Goal: Transaction & Acquisition: Book appointment/travel/reservation

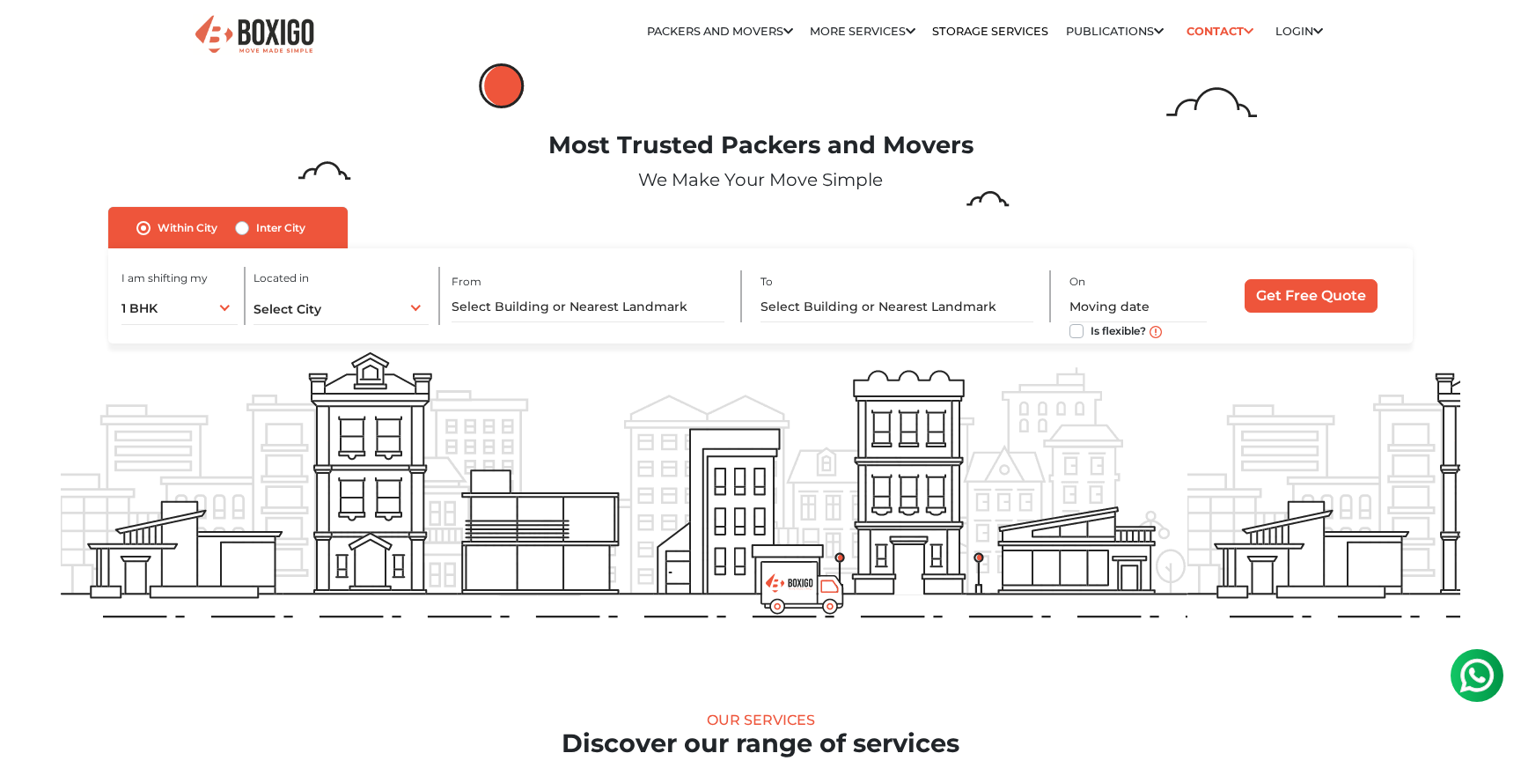
click at [251, 223] on div "Inter City" at bounding box center [270, 227] width 70 height 21
click at [256, 230] on label "Inter City" at bounding box center [280, 227] width 49 height 21
click at [237, 230] on input "Inter City" at bounding box center [242, 226] width 14 height 18
radio input "true"
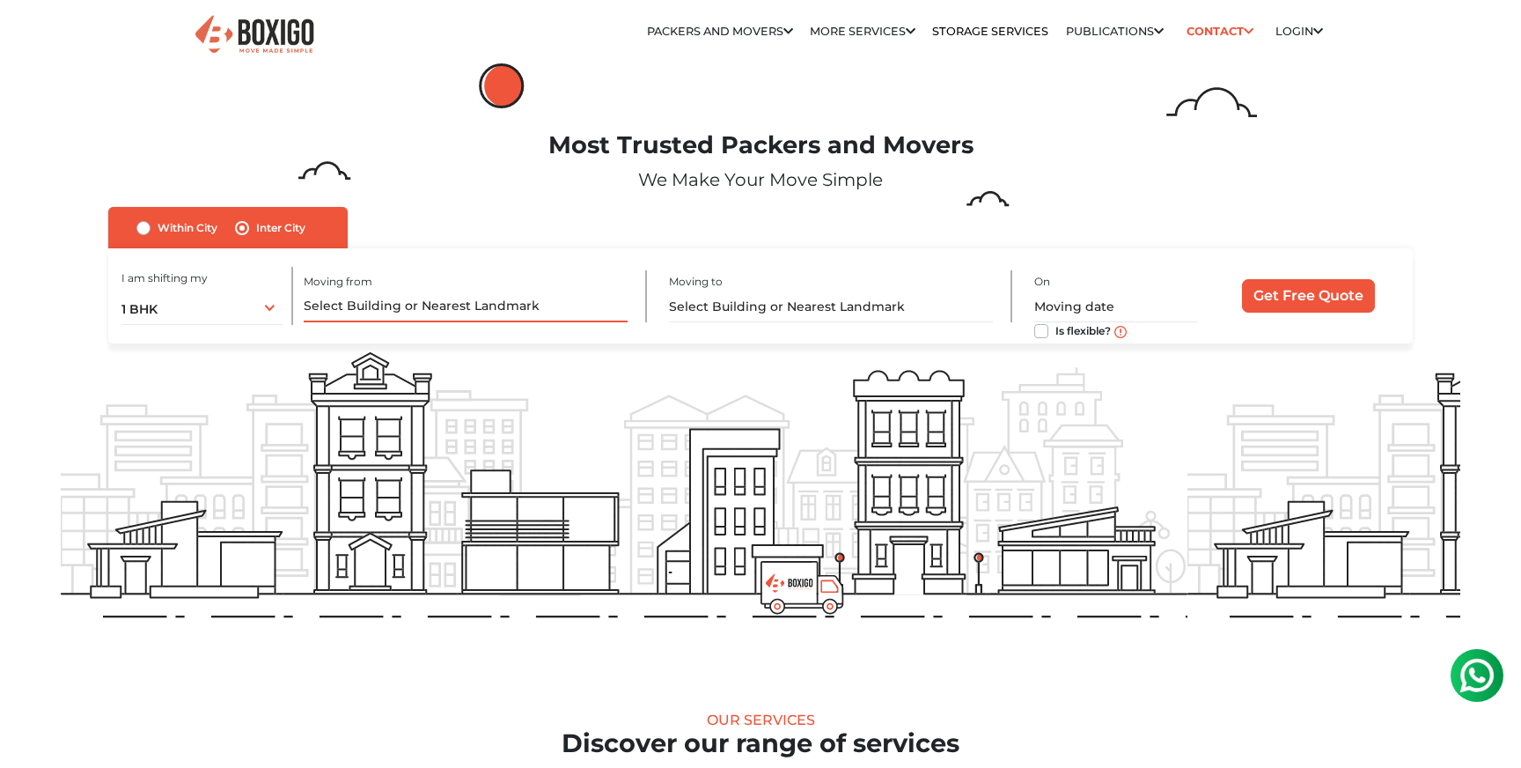
click at [371, 306] on input "text" at bounding box center [465, 306] width 323 height 31
click at [313, 319] on input "text" at bounding box center [465, 306] width 323 height 31
click at [280, 313] on div "1 BHK 1 BHK 2 BHK 3 BHK 3 + BHK FEW ITEMS" at bounding box center [202, 306] width 161 height 37
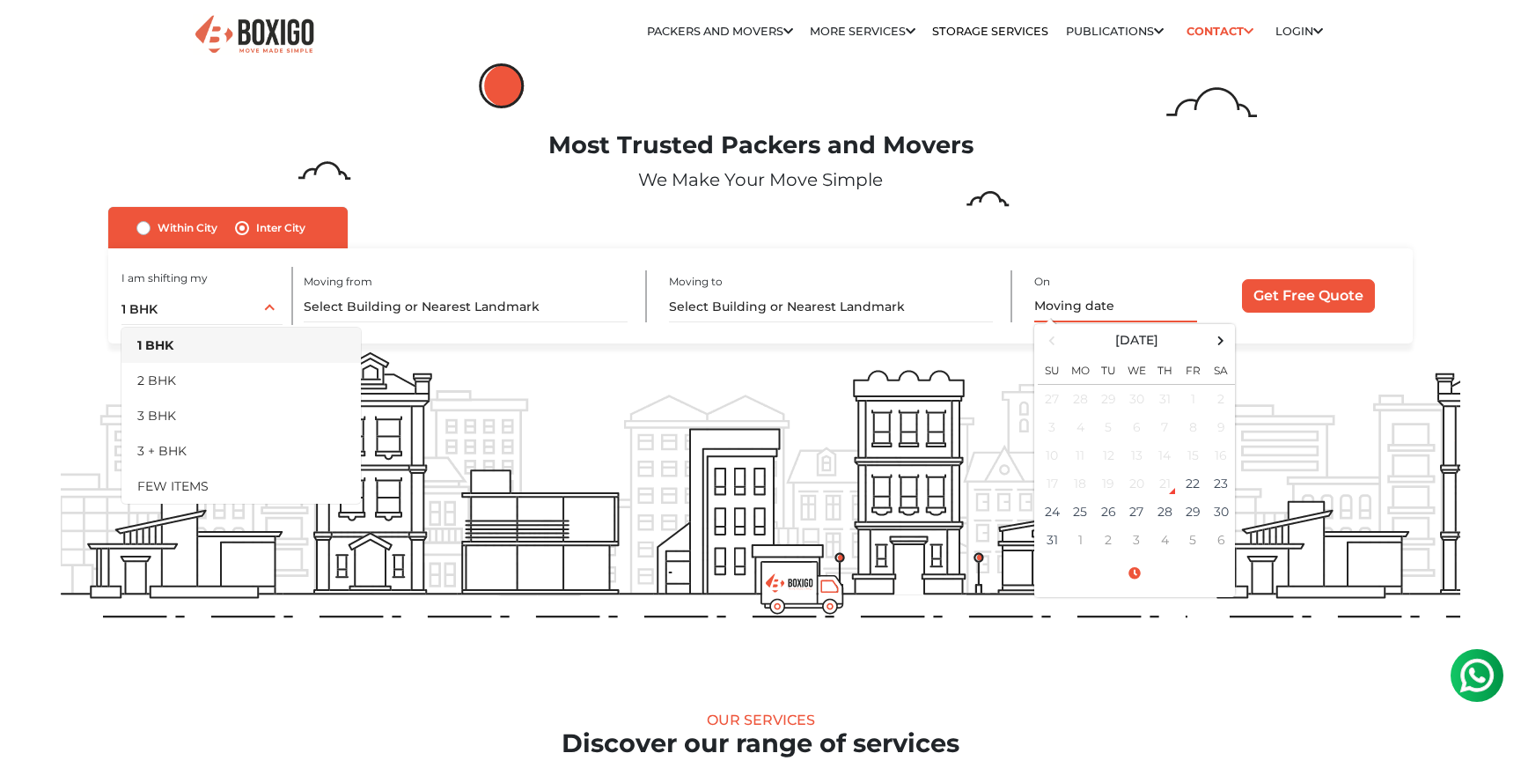
click at [1073, 307] on input "text" at bounding box center [1116, 306] width 163 height 31
click at [1215, 505] on td "30" at bounding box center [1221, 511] width 28 height 28
type input "08/30/2025 12:00 AM"
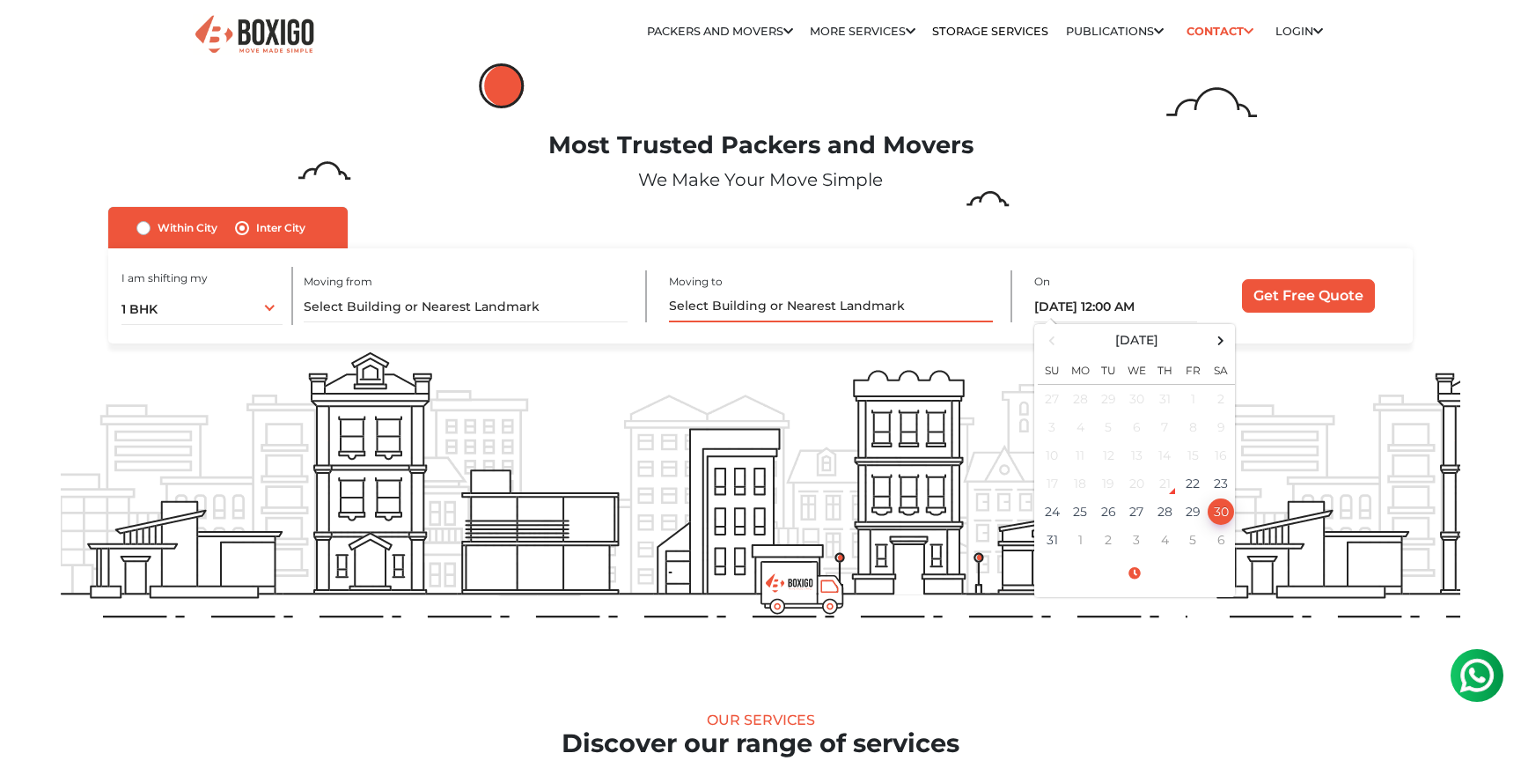
click at [734, 300] on input "text" at bounding box center [830, 306] width 323 height 31
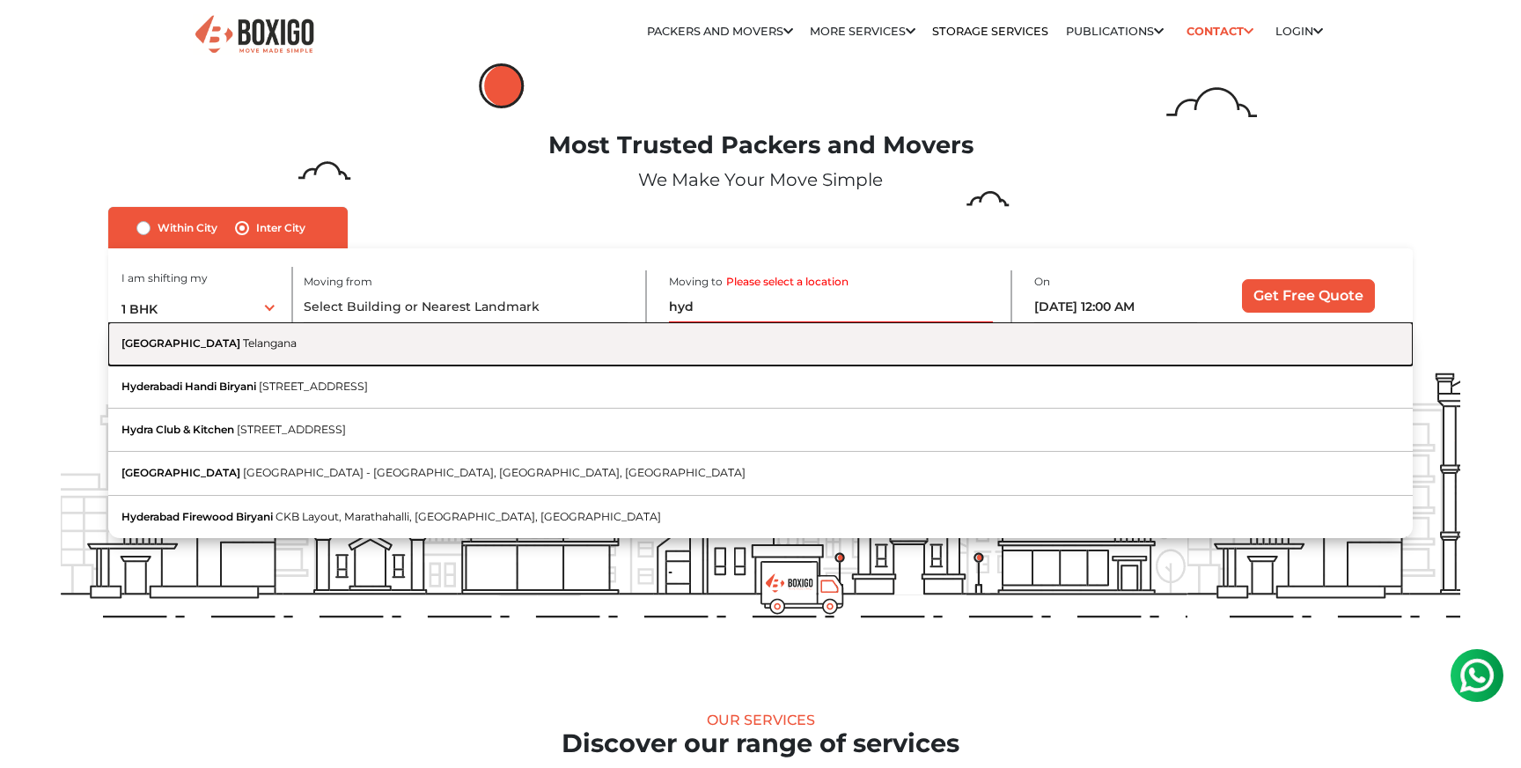
click at [369, 335] on button "Hyderabad Telangana" at bounding box center [760, 343] width 1305 height 43
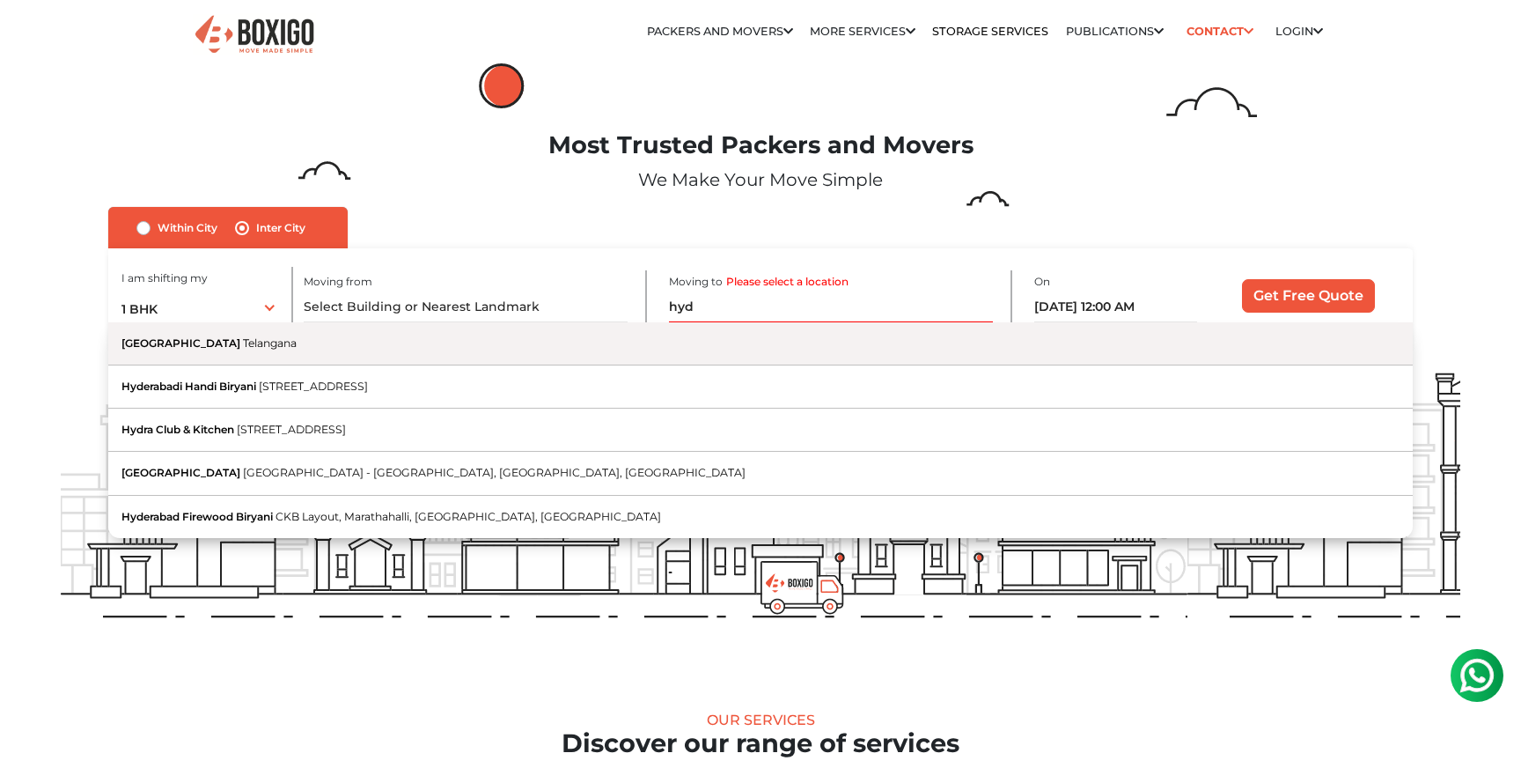
type input "Hyderabad, Telangana"
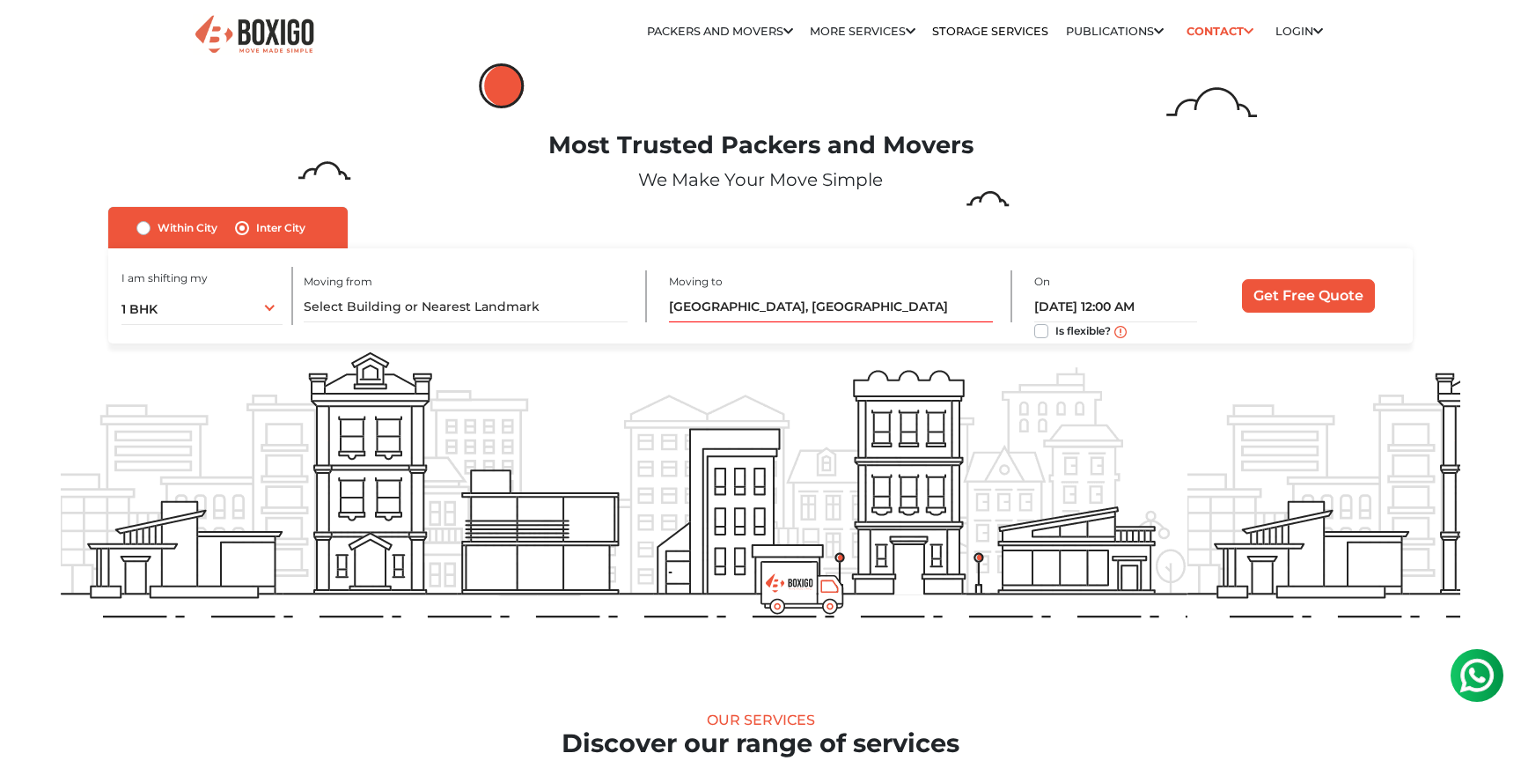
click at [414, 288] on div "Moving from" at bounding box center [475, 296] width 343 height 52
click at [409, 299] on input "text" at bounding box center [465, 306] width 323 height 31
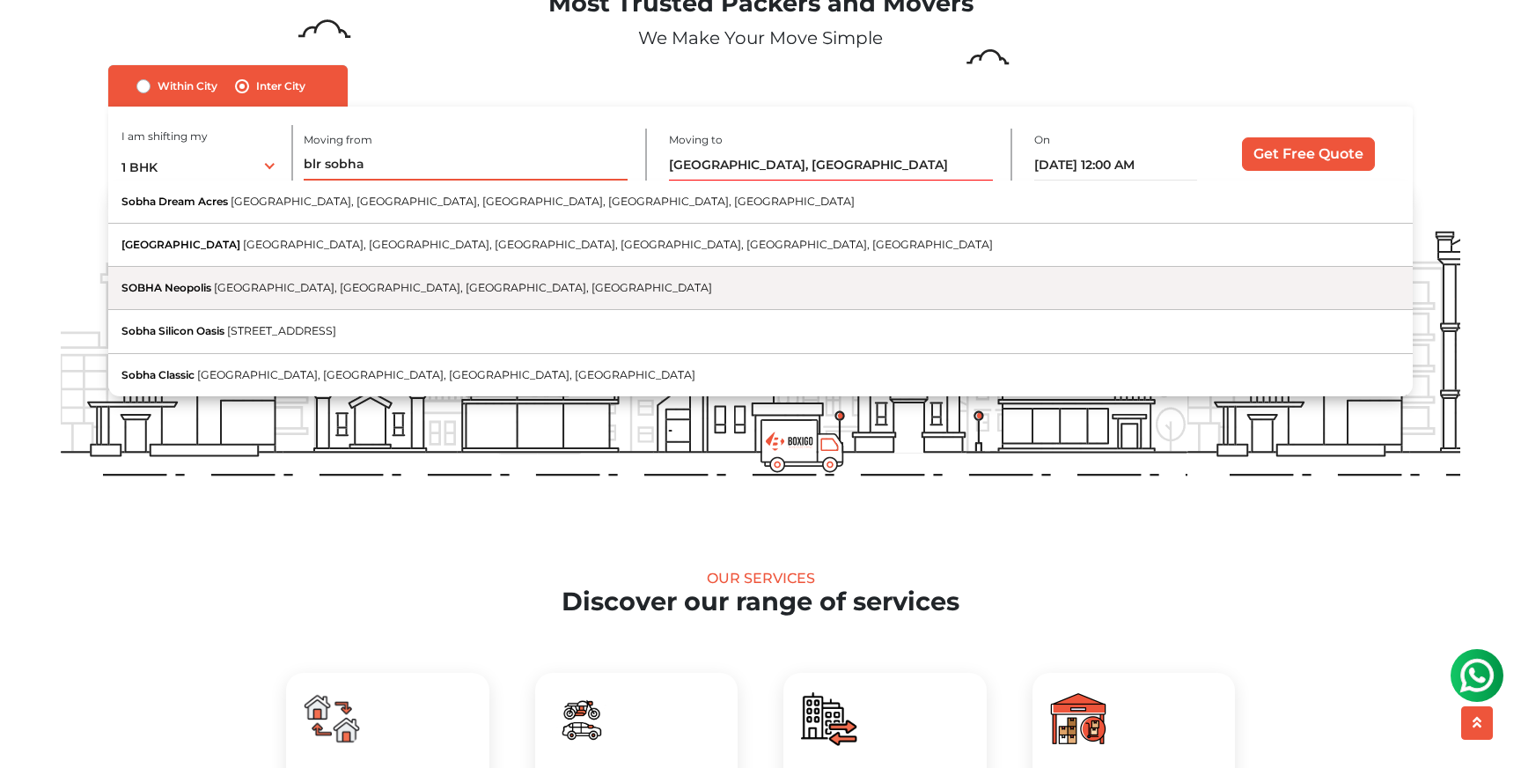
scroll to position [154, 0]
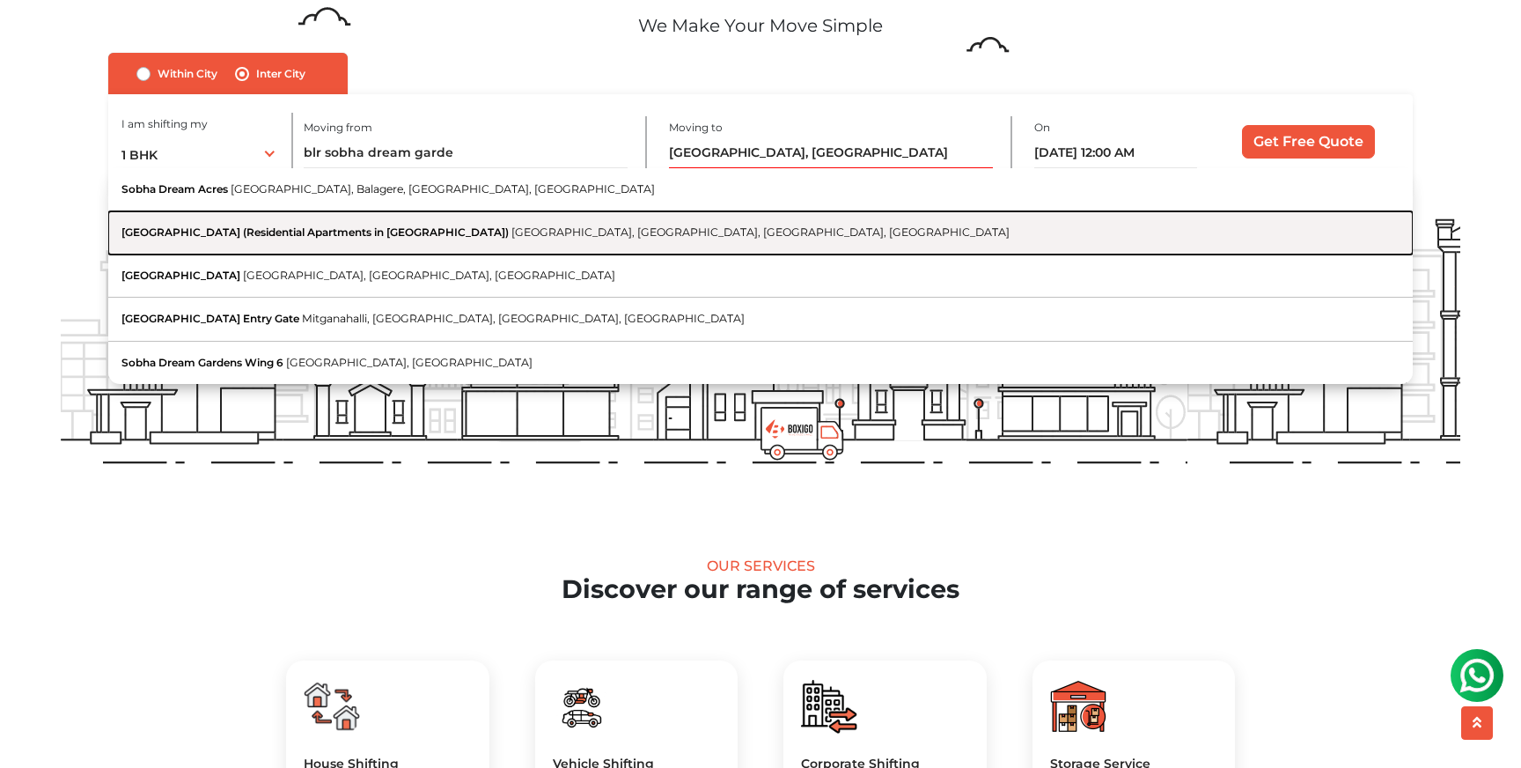
click at [401, 252] on button "SOBHA Dream Gardens (Residential Apartments in Thanisandra) Kannuru Road, Mitga…" at bounding box center [760, 232] width 1305 height 43
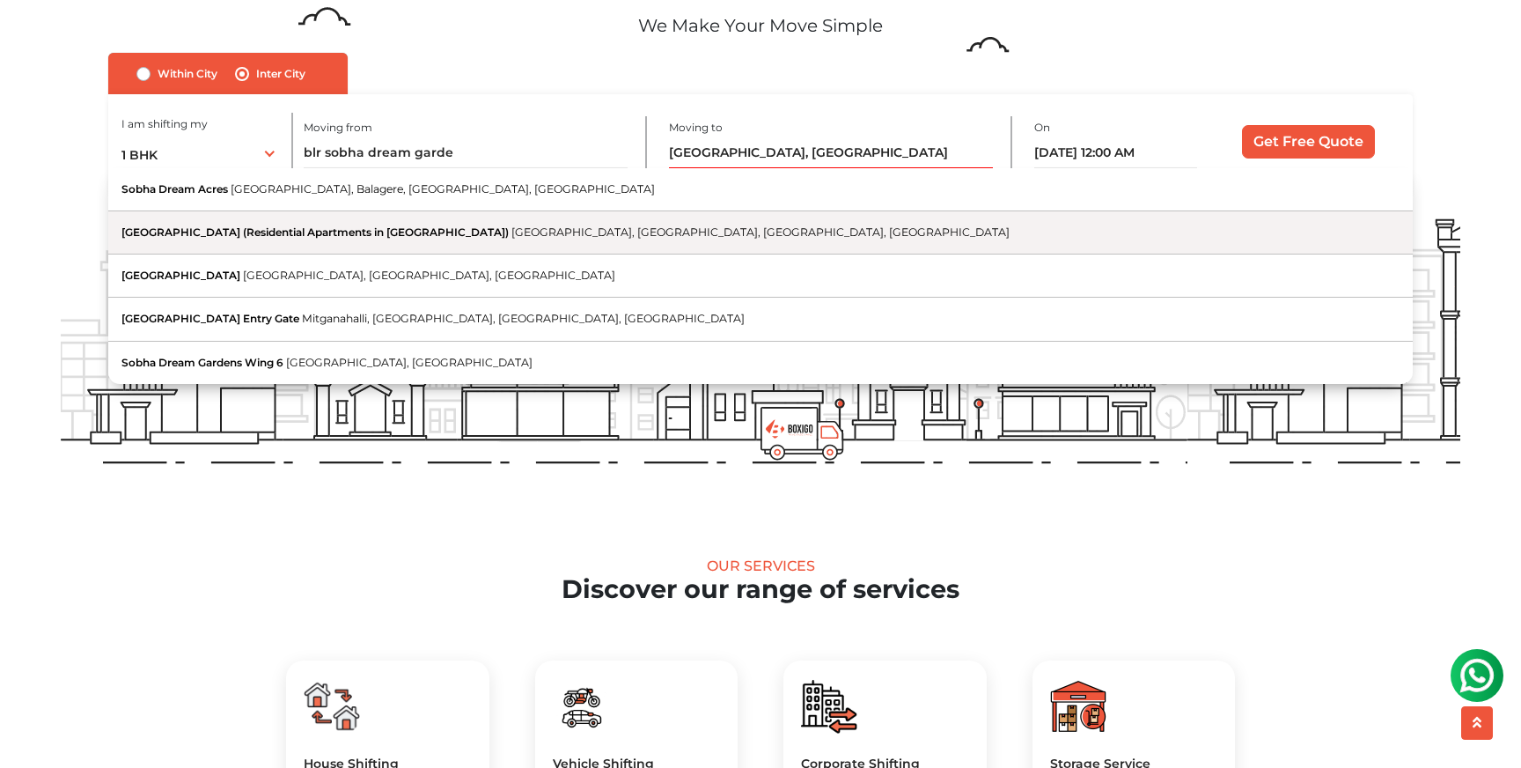
type input "SOBHA Dream Gardens (Residential Apartments in Thanisandra), Kannuru Road, Mitg…"
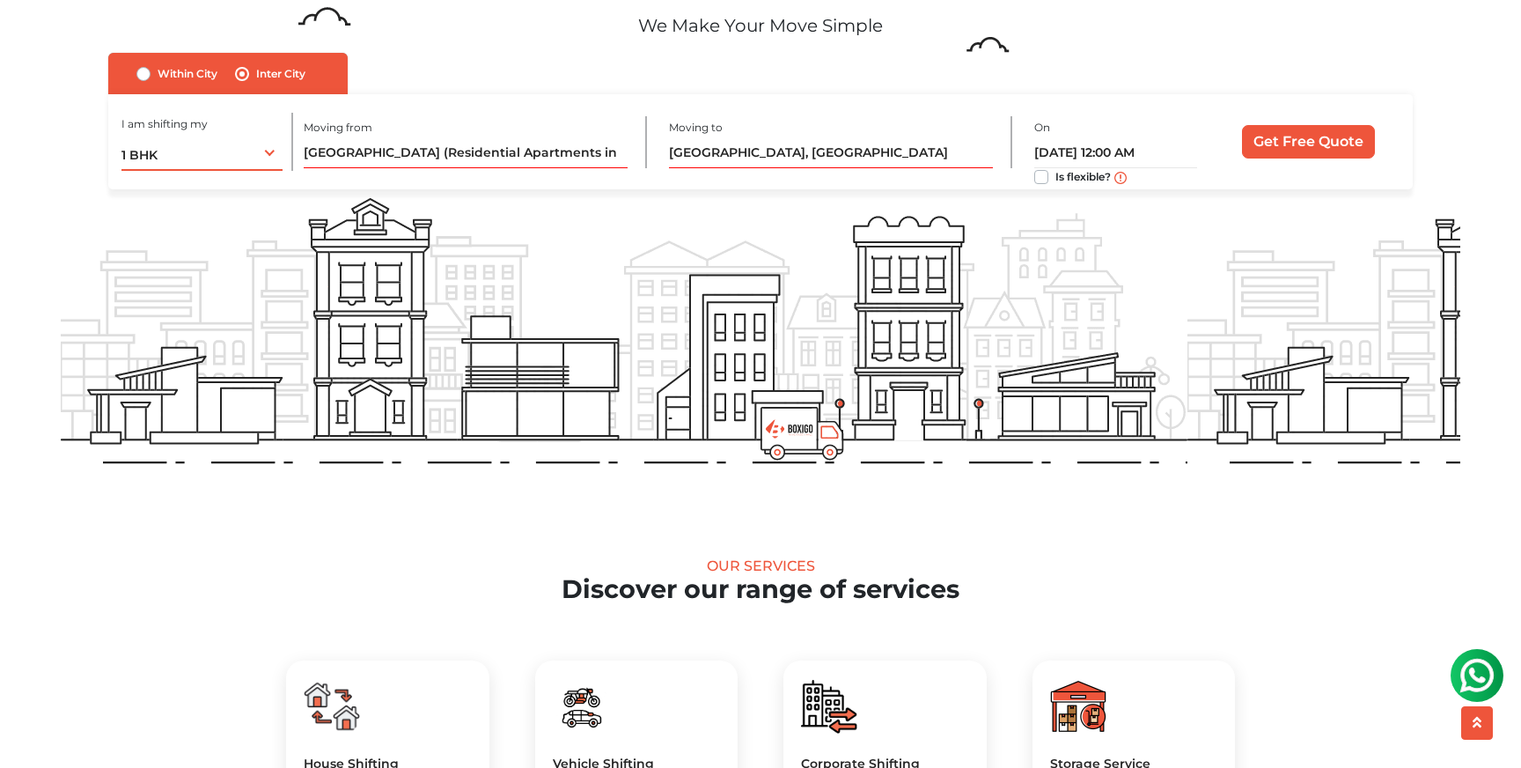
click at [215, 165] on div "1 BHK 1 BHK 2 BHK 3 BHK 3 + BHK FEW ITEMS" at bounding box center [202, 152] width 161 height 37
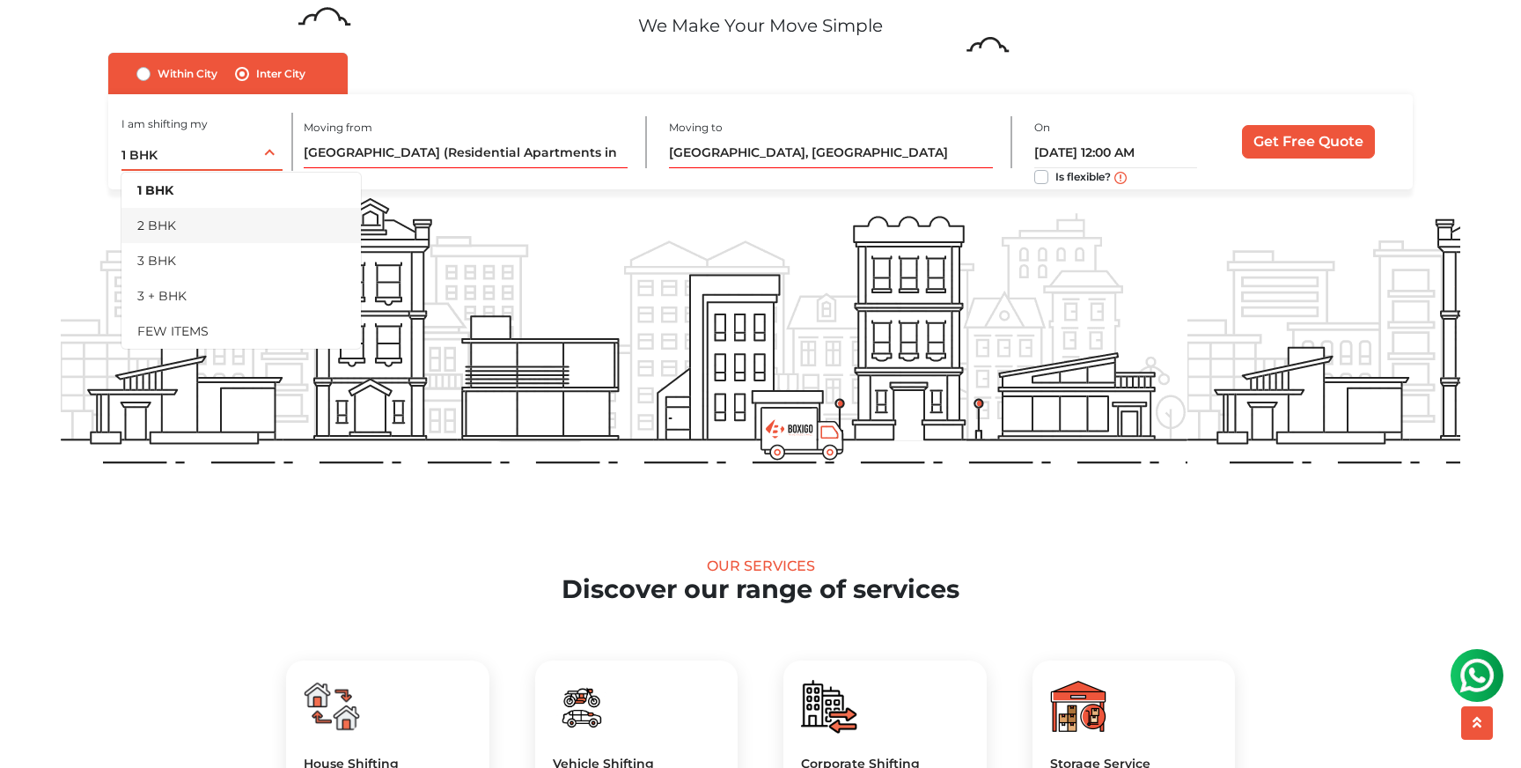
click at [188, 230] on li "2 BHK" at bounding box center [241, 225] width 239 height 35
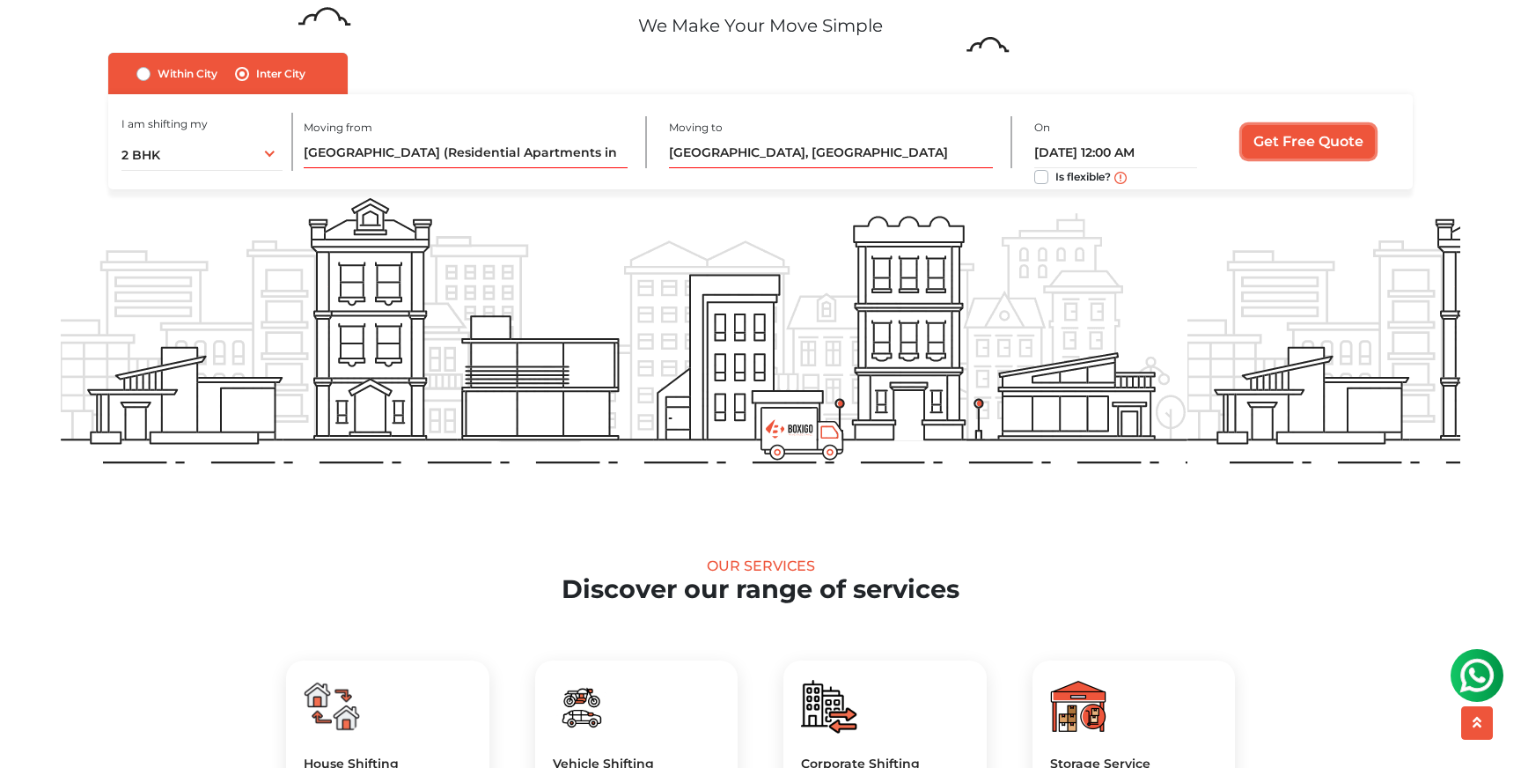
click at [1331, 149] on input "Get Free Quote" at bounding box center [1308, 141] width 133 height 33
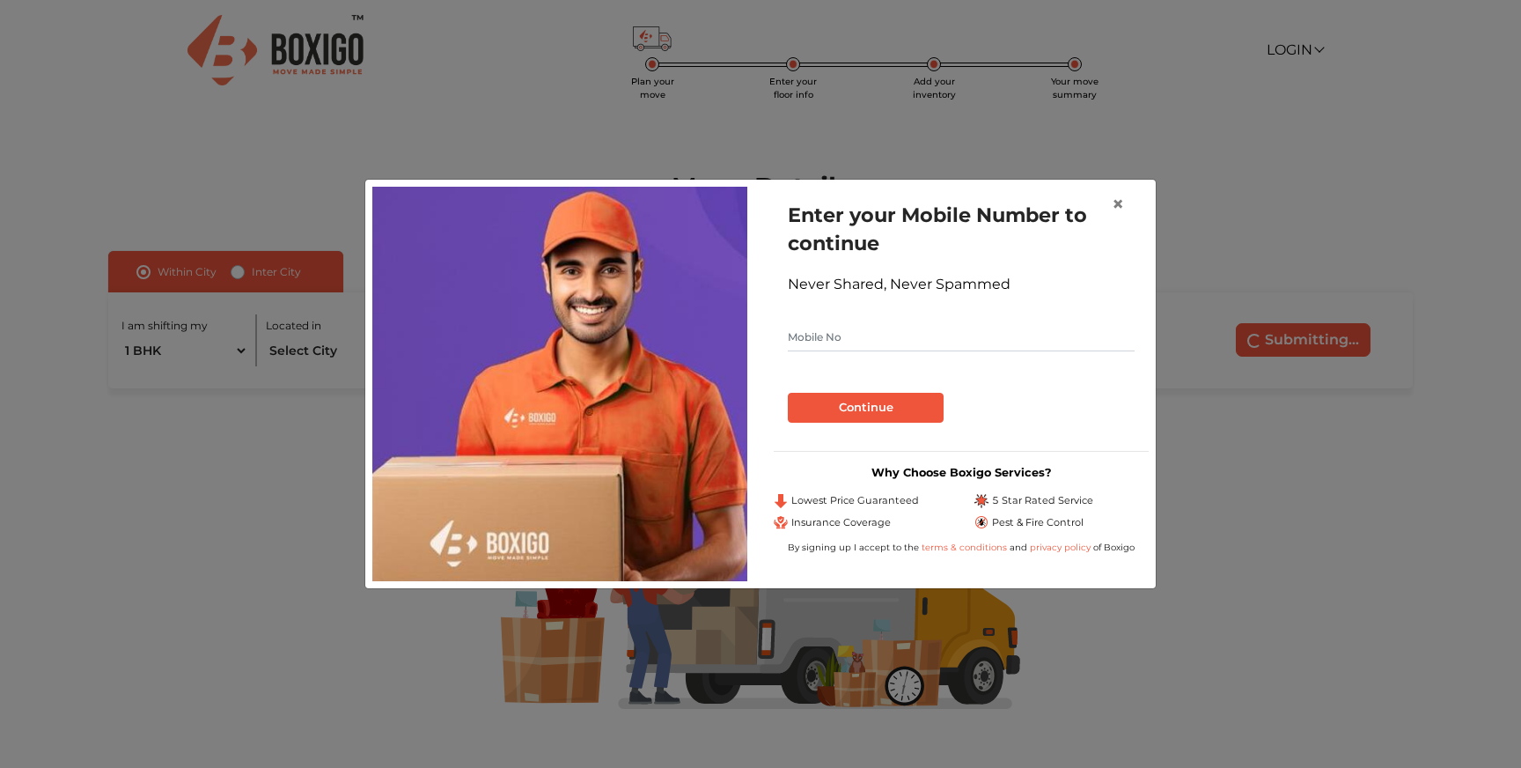
click at [846, 348] on input "text" at bounding box center [961, 337] width 347 height 28
type input "9017269424"
click at [864, 403] on button "Continue" at bounding box center [866, 408] width 156 height 30
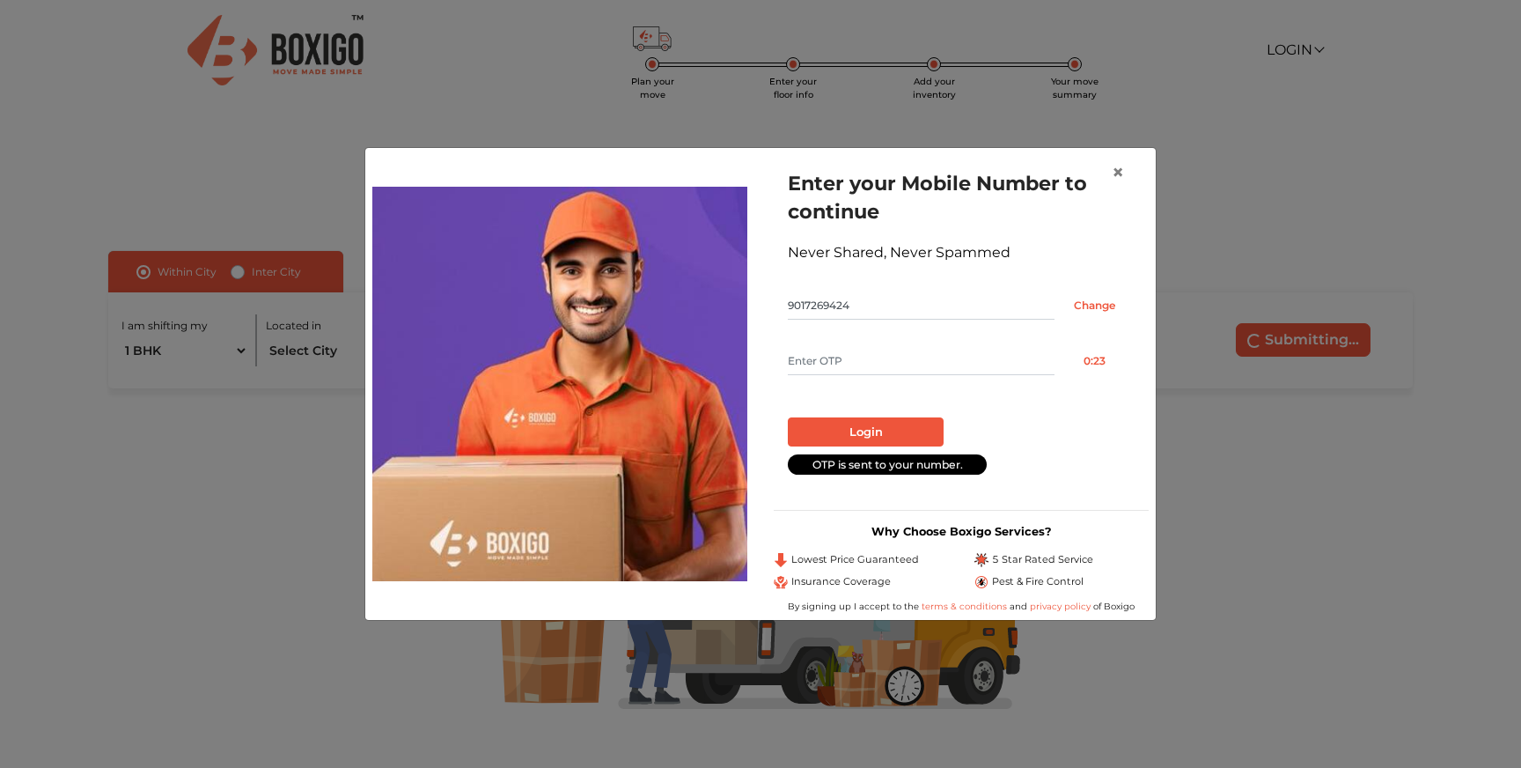
click at [864, 371] on input "text" at bounding box center [921, 361] width 267 height 28
type input "5963"
click at [858, 432] on button "Login" at bounding box center [866, 432] width 156 height 30
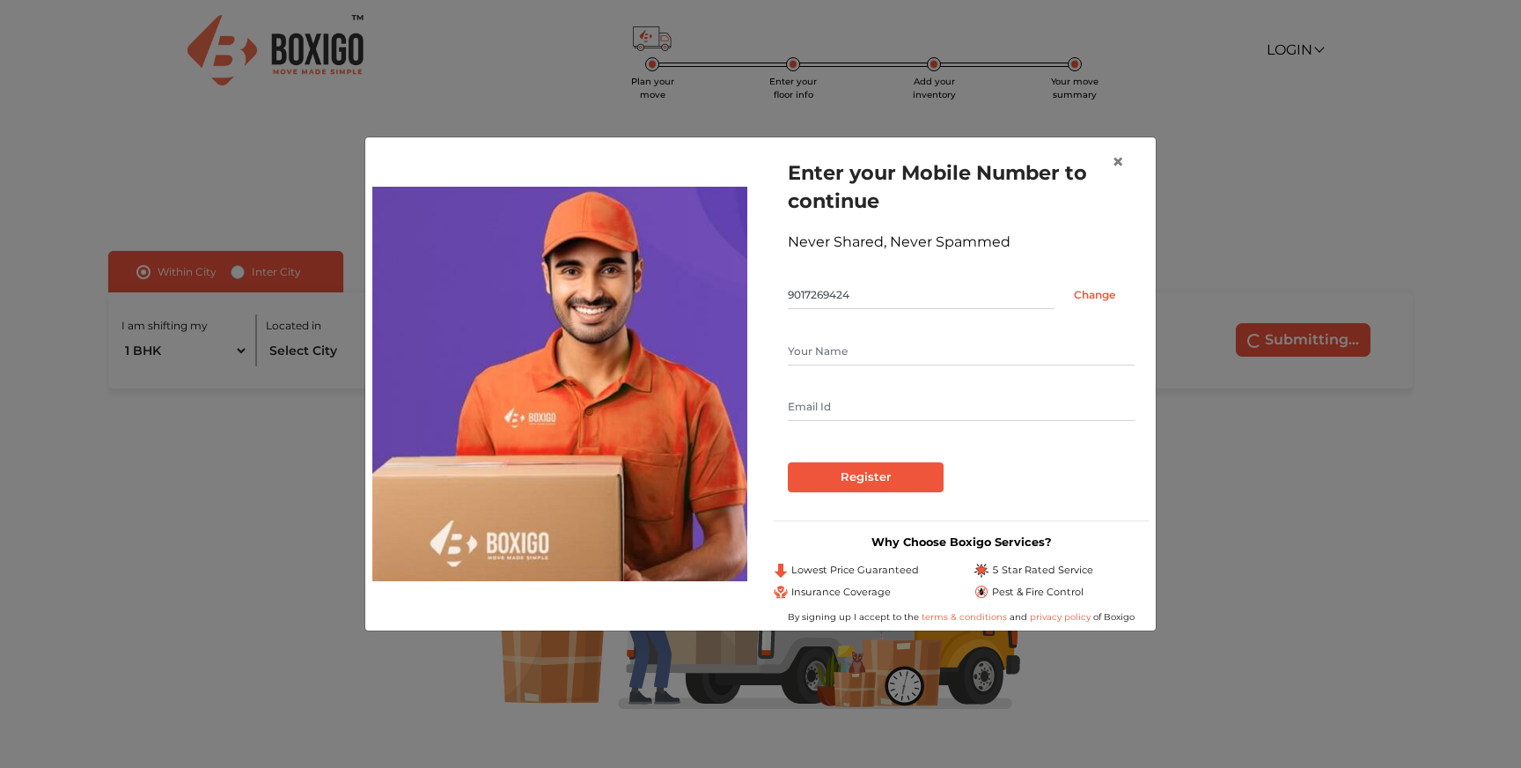
click at [829, 341] on input "text" at bounding box center [961, 351] width 347 height 28
type input "Chetan"
click at [833, 410] on input "text" at bounding box center [961, 407] width 347 height 28
type input "[EMAIL_ADDRESS][DOMAIN_NAME]"
click at [852, 485] on input "Register" at bounding box center [866, 477] width 156 height 30
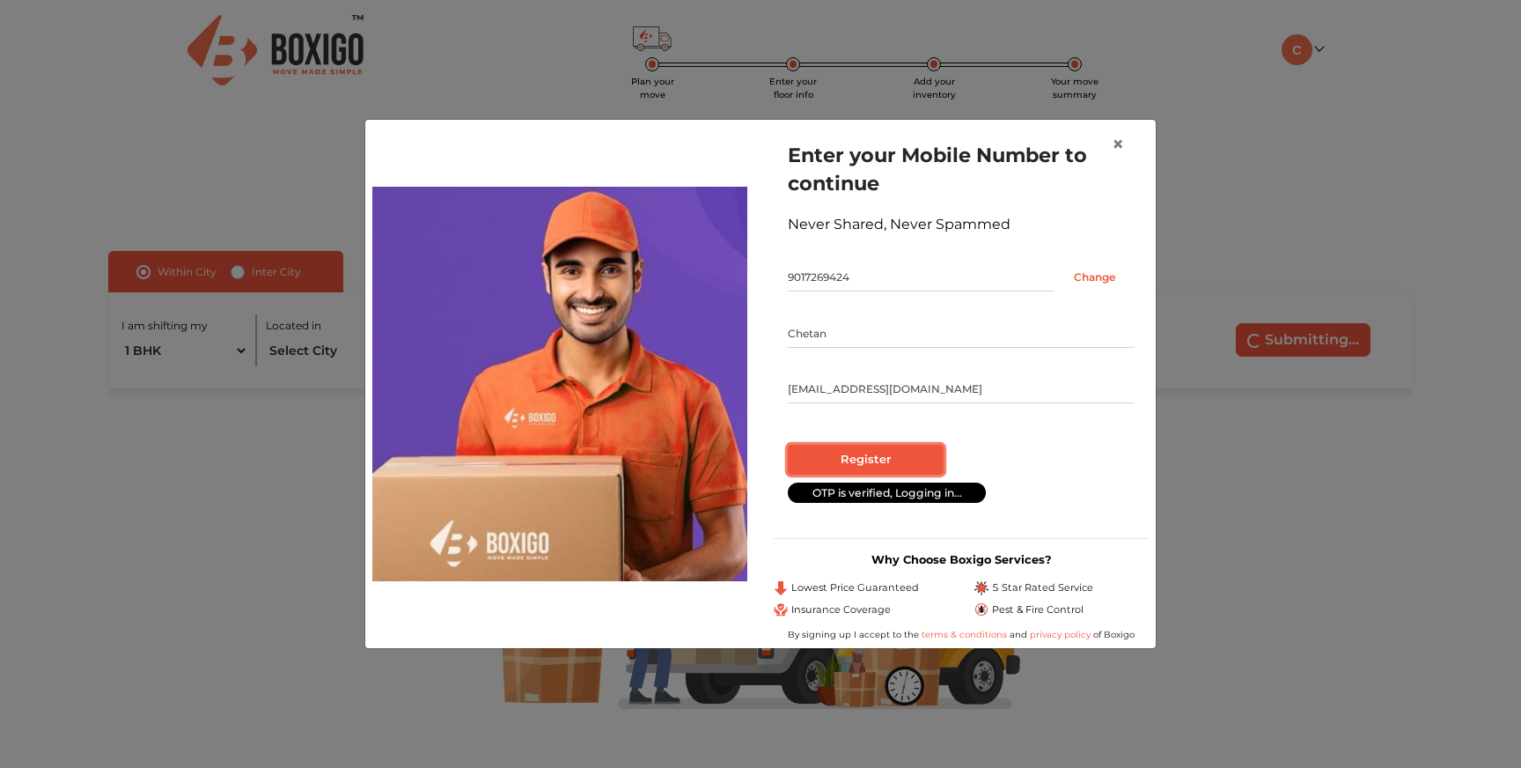
radio input "false"
radio input "true"
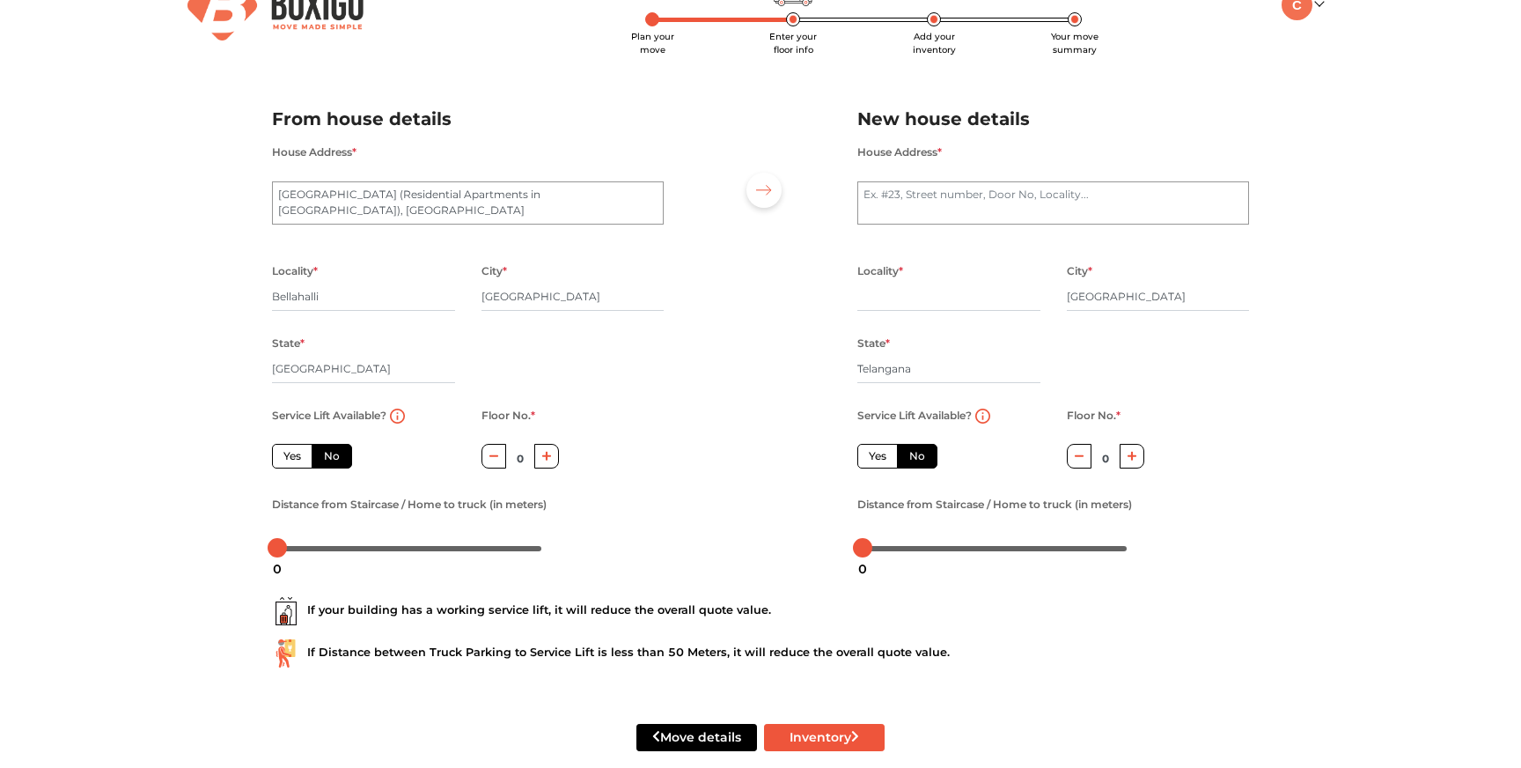
scroll to position [73, 0]
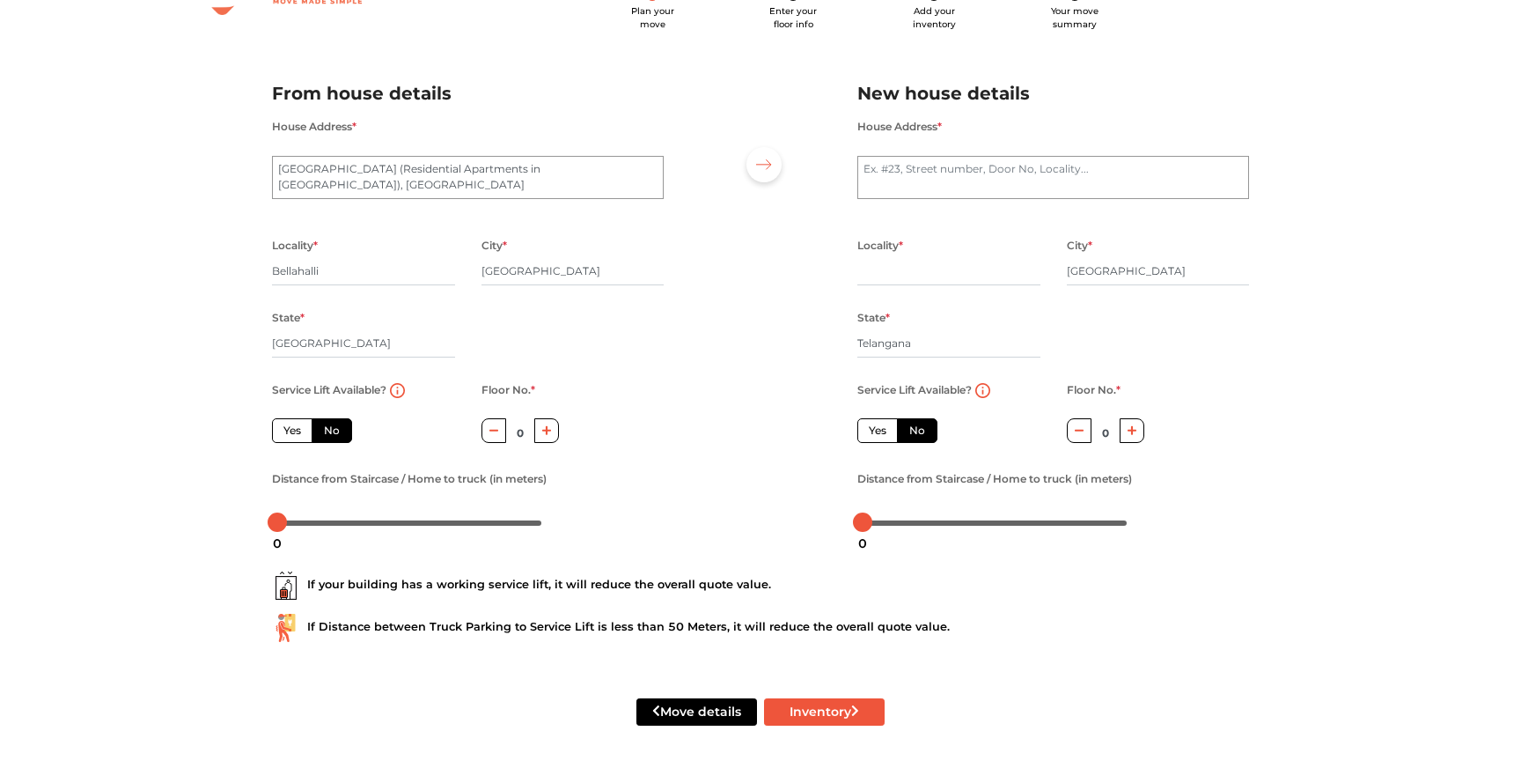
click at [635, 585] on div "If your building has a working service lift, it will reduce the overall quote v…" at bounding box center [760, 585] width 977 height 28
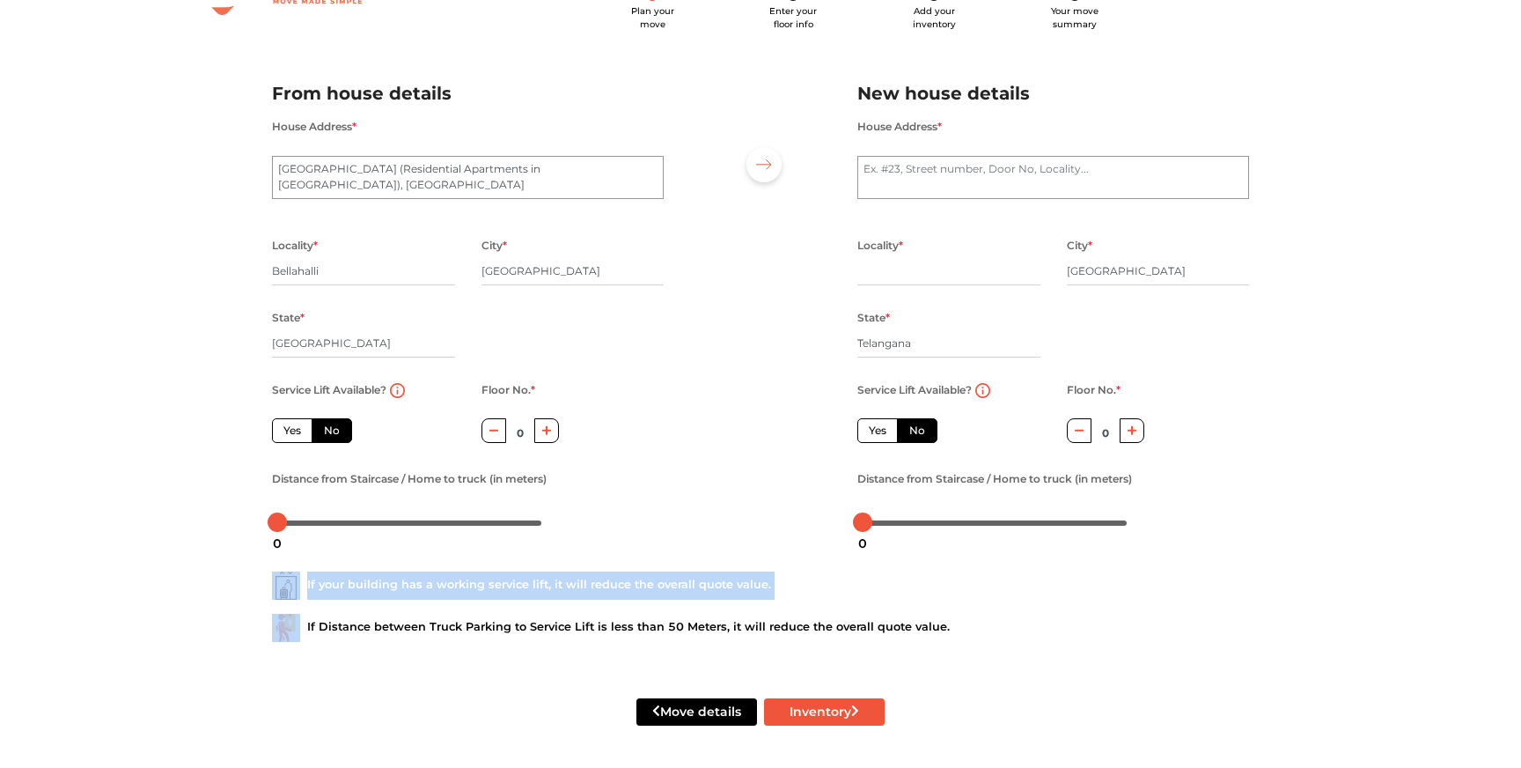
click at [635, 585] on div "If your building has a working service lift, it will reduce the overall quote v…" at bounding box center [760, 585] width 977 height 28
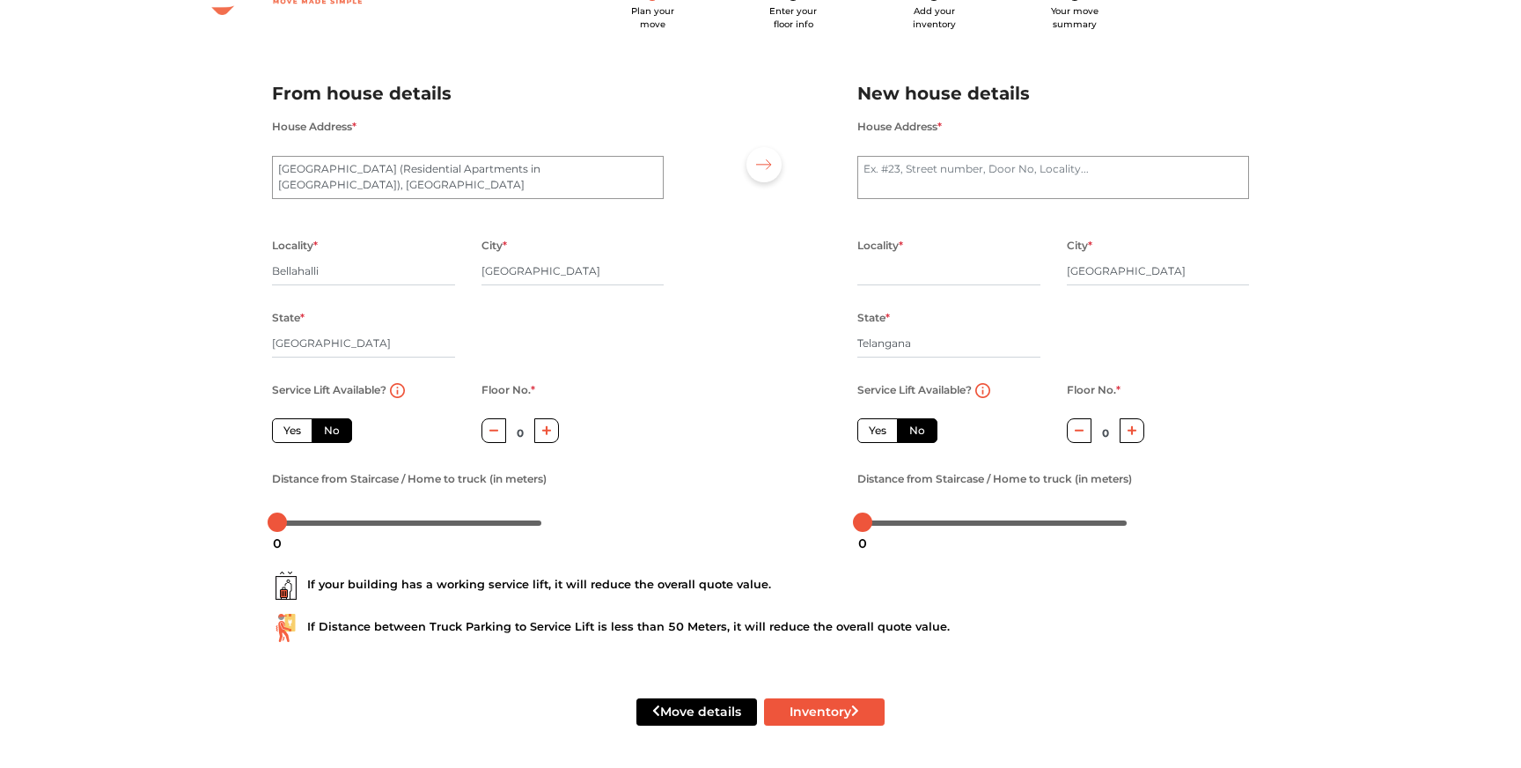
click at [678, 632] on div "If Distance between Truck Parking to Service Lift is less than 50 Meters, it wi…" at bounding box center [760, 628] width 977 height 28
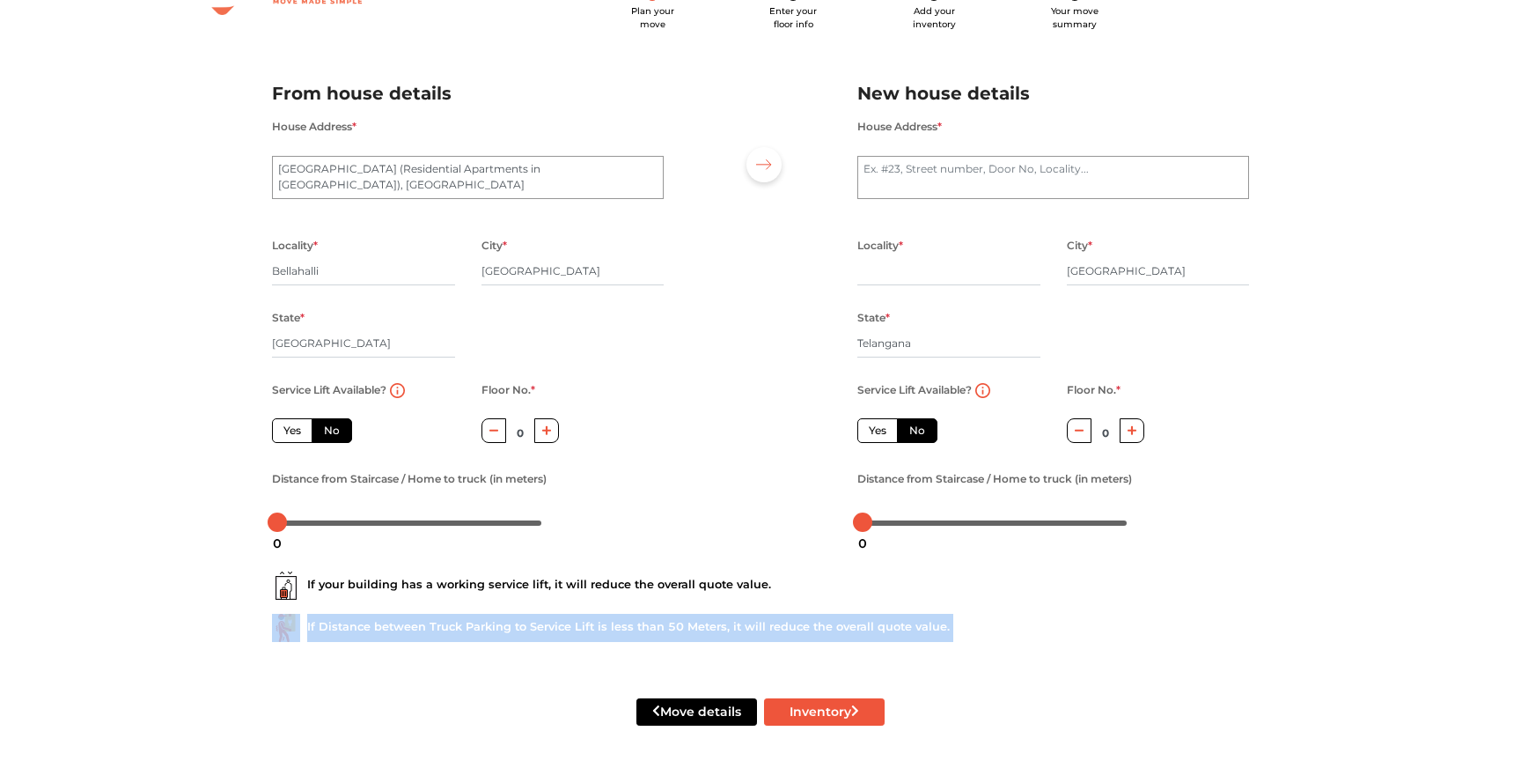
click at [678, 632] on div "If Distance between Truck Parking to Service Lift is less than 50 Meters, it wi…" at bounding box center [760, 628] width 977 height 28
drag, startPoint x: 276, startPoint y: 522, endPoint x: 237, endPoint y: 541, distance: 43.7
click at [237, 541] on div "Plan your move Enter your floor info Add your inventory Your move summary My Mo…" at bounding box center [760, 349] width 1521 height 838
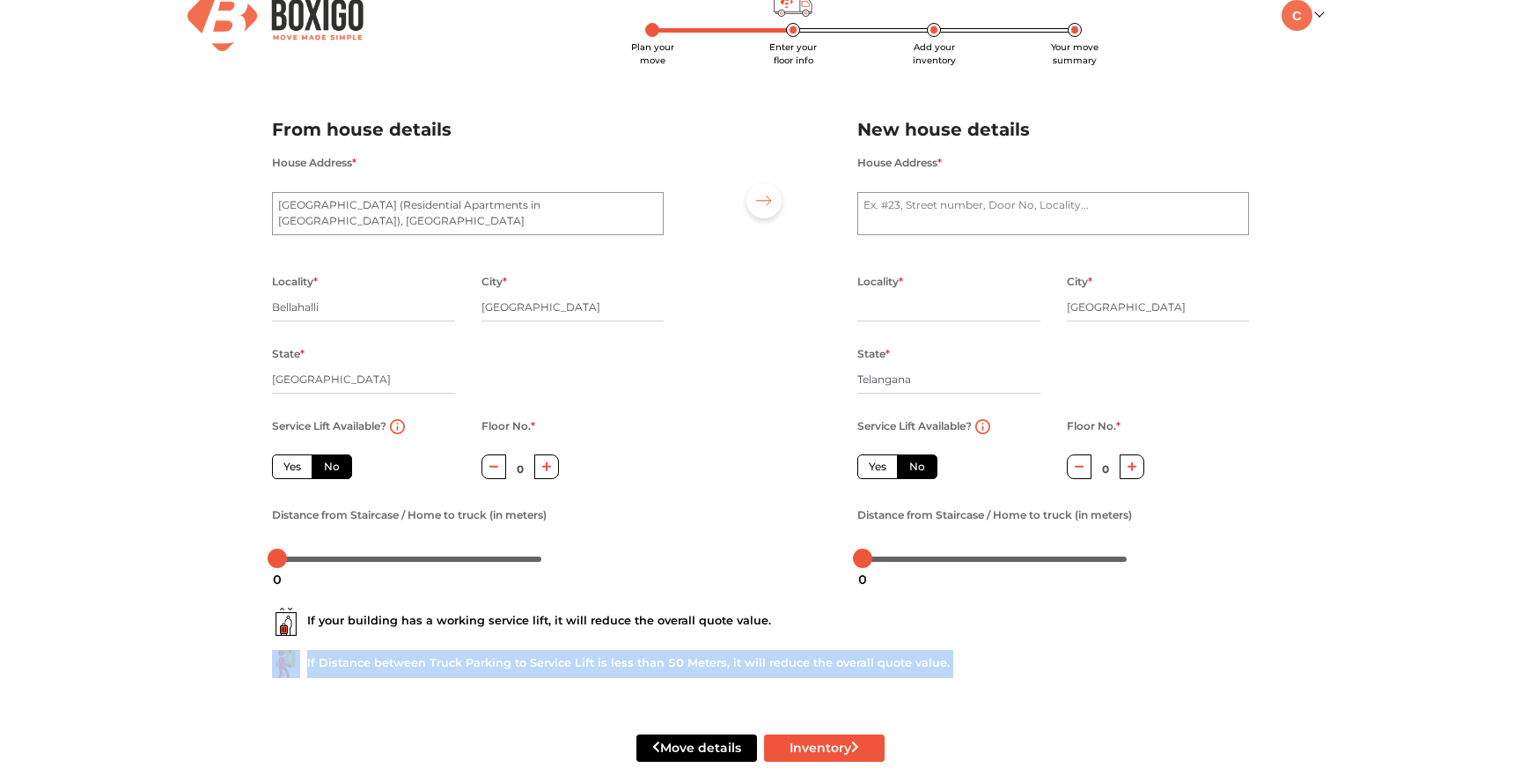
click at [286, 475] on label "Yes" at bounding box center [292, 466] width 41 height 25
click at [286, 470] on input "Yes" at bounding box center [289, 464] width 11 height 11
radio input "true"
click at [880, 460] on label "Yes" at bounding box center [878, 466] width 41 height 25
click at [880, 460] on input "Yes" at bounding box center [874, 464] width 11 height 11
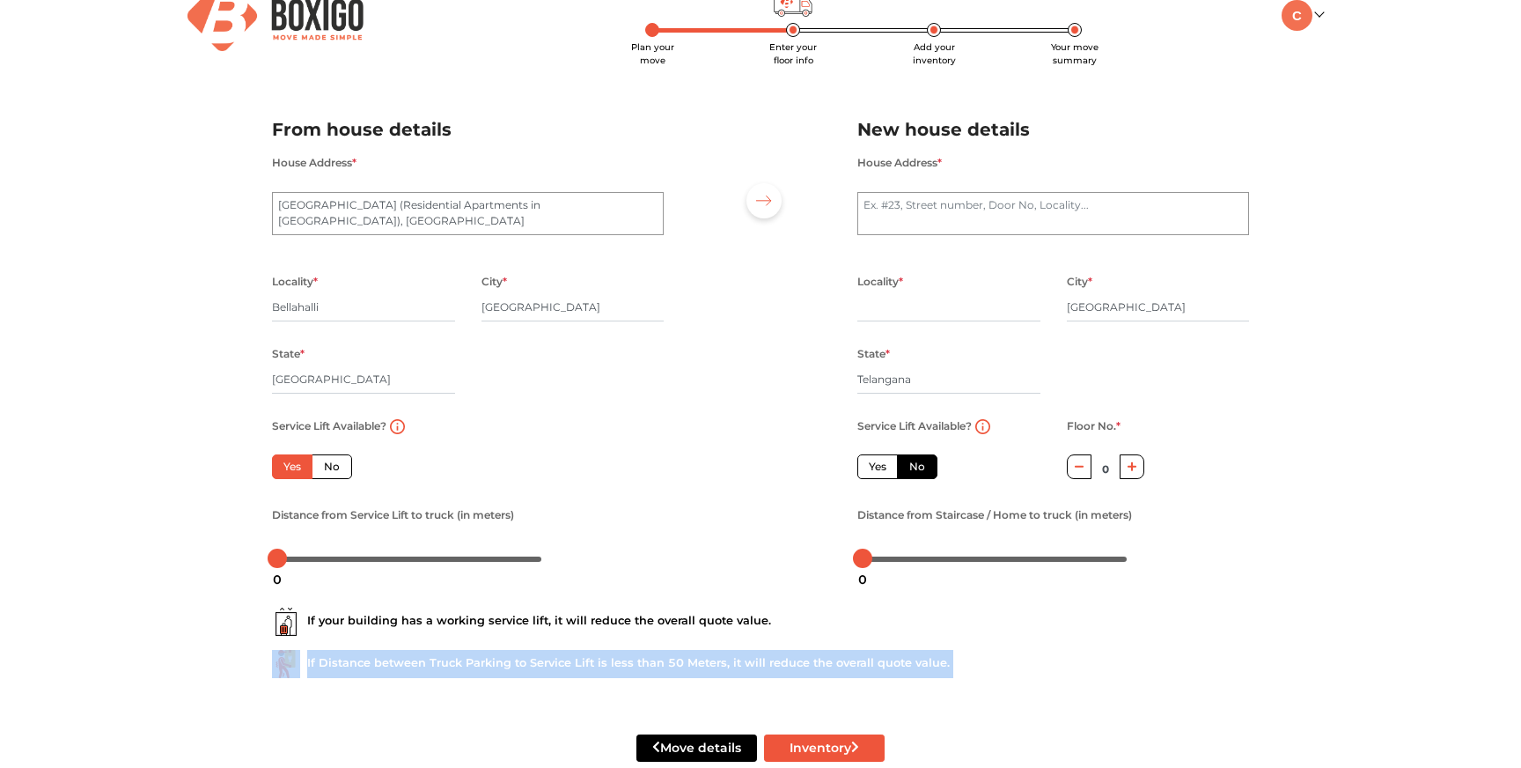
radio input "false"
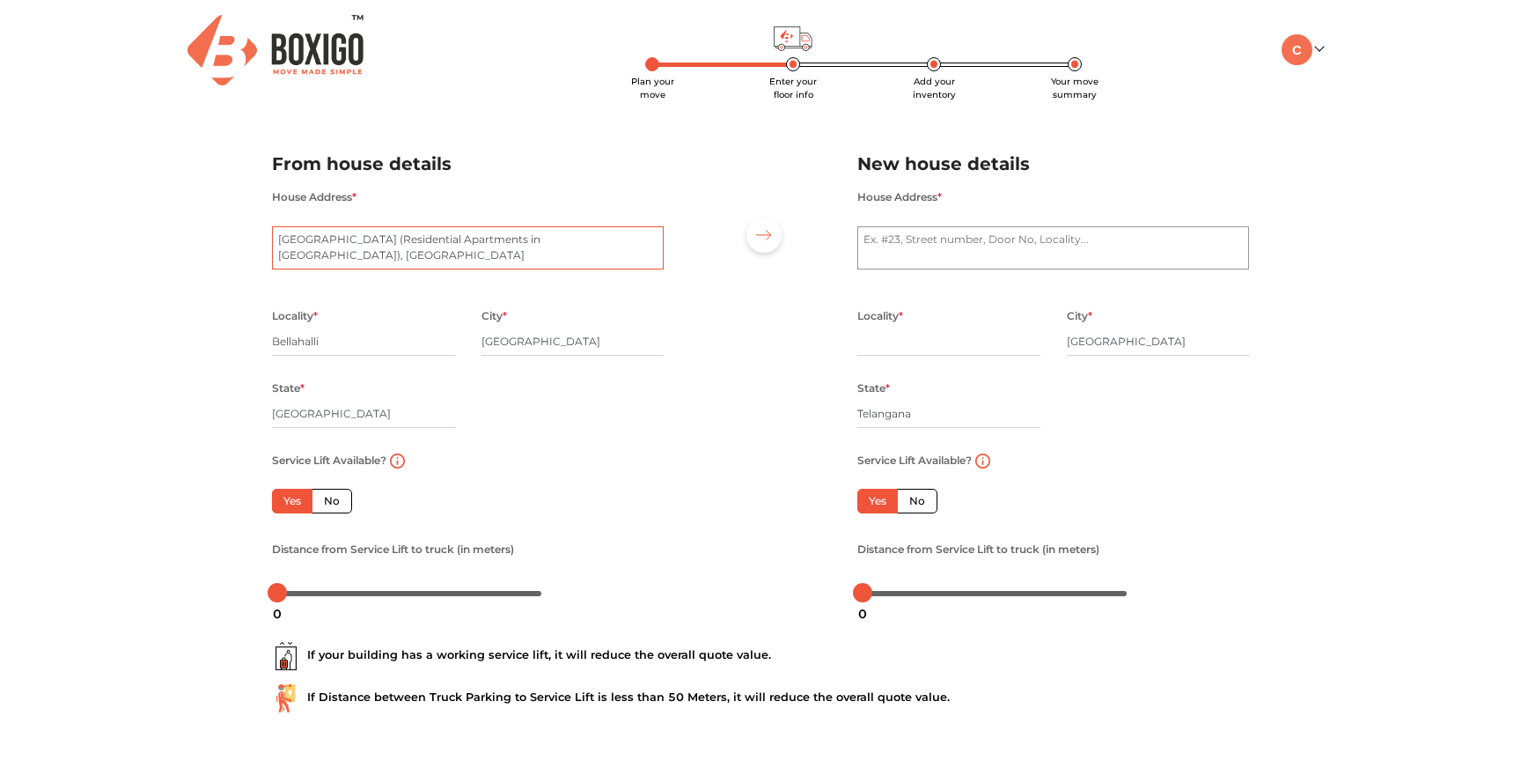
click at [356, 249] on textarea "[GEOGRAPHIC_DATA] (Residential Apartments in [GEOGRAPHIC_DATA]), [GEOGRAPHIC_DA…" at bounding box center [468, 248] width 392 height 44
click at [890, 334] on input "text" at bounding box center [949, 342] width 183 height 28
click at [926, 236] on textarea "House Address *" at bounding box center [1054, 248] width 392 height 44
type textarea "My home Vihanga"
click at [910, 341] on input "text" at bounding box center [949, 342] width 183 height 28
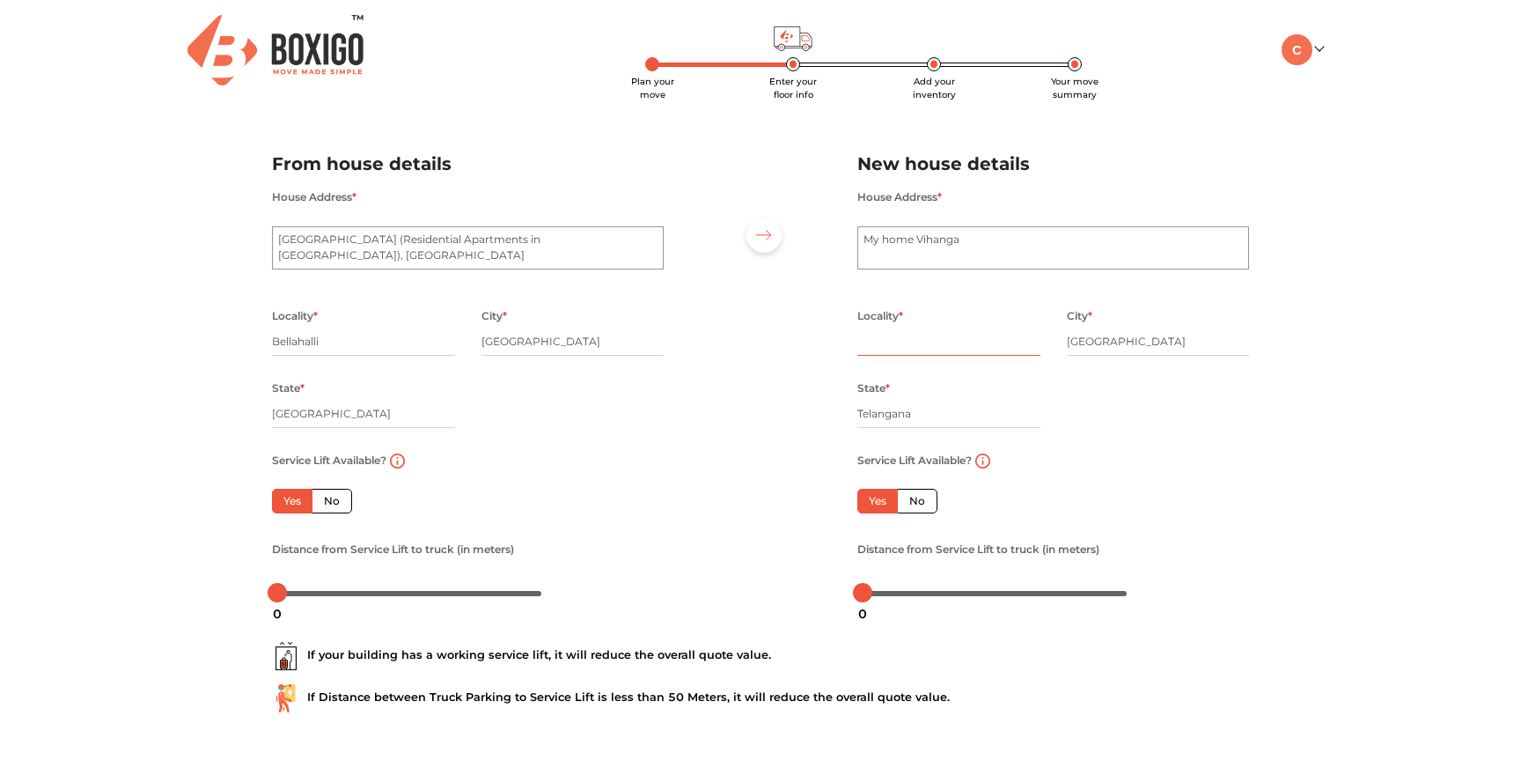
type input "H"
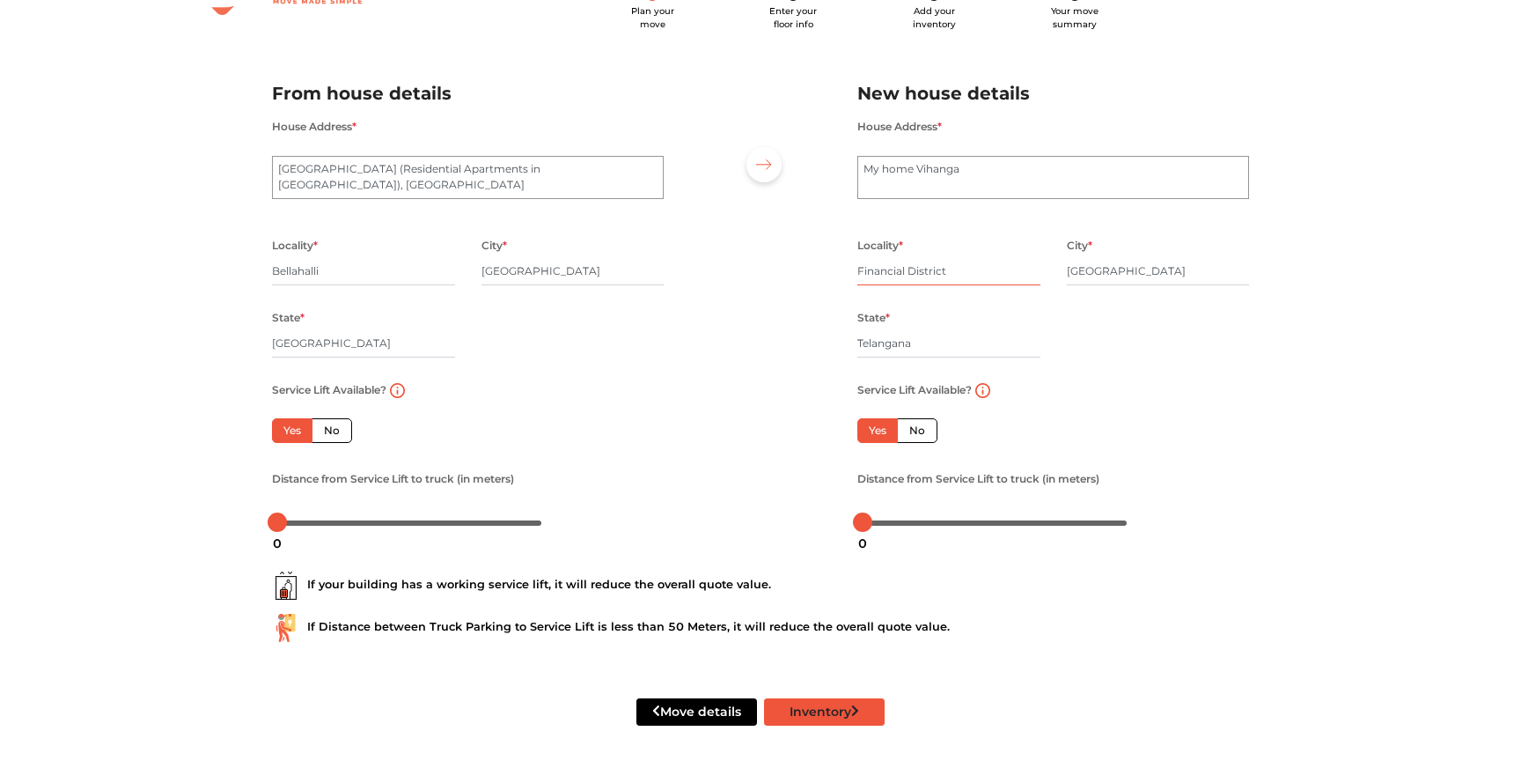
type input "Financial District"
click at [829, 711] on button "Inventory" at bounding box center [824, 711] width 121 height 27
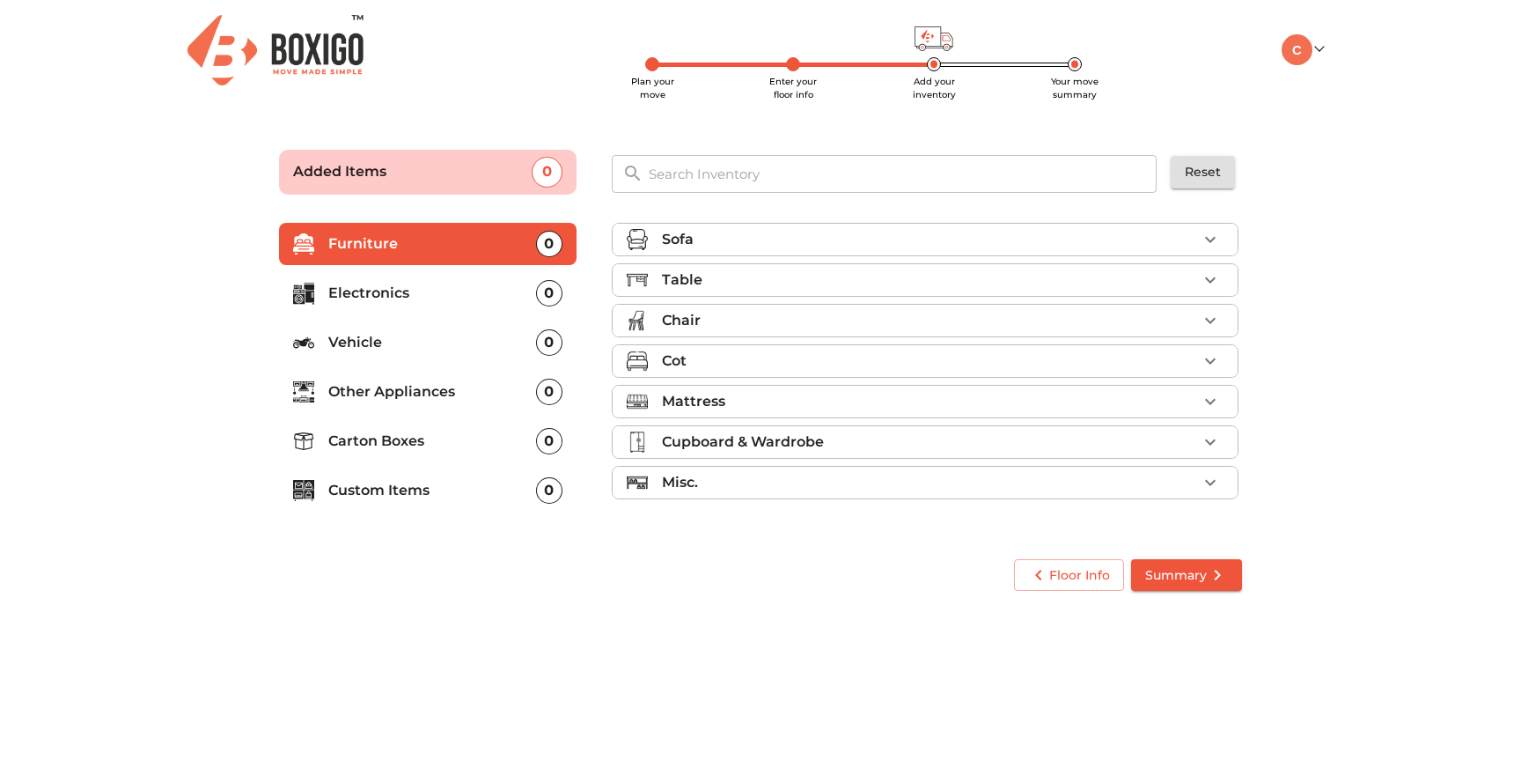
click at [719, 252] on li "Sofa" at bounding box center [925, 240] width 625 height 32
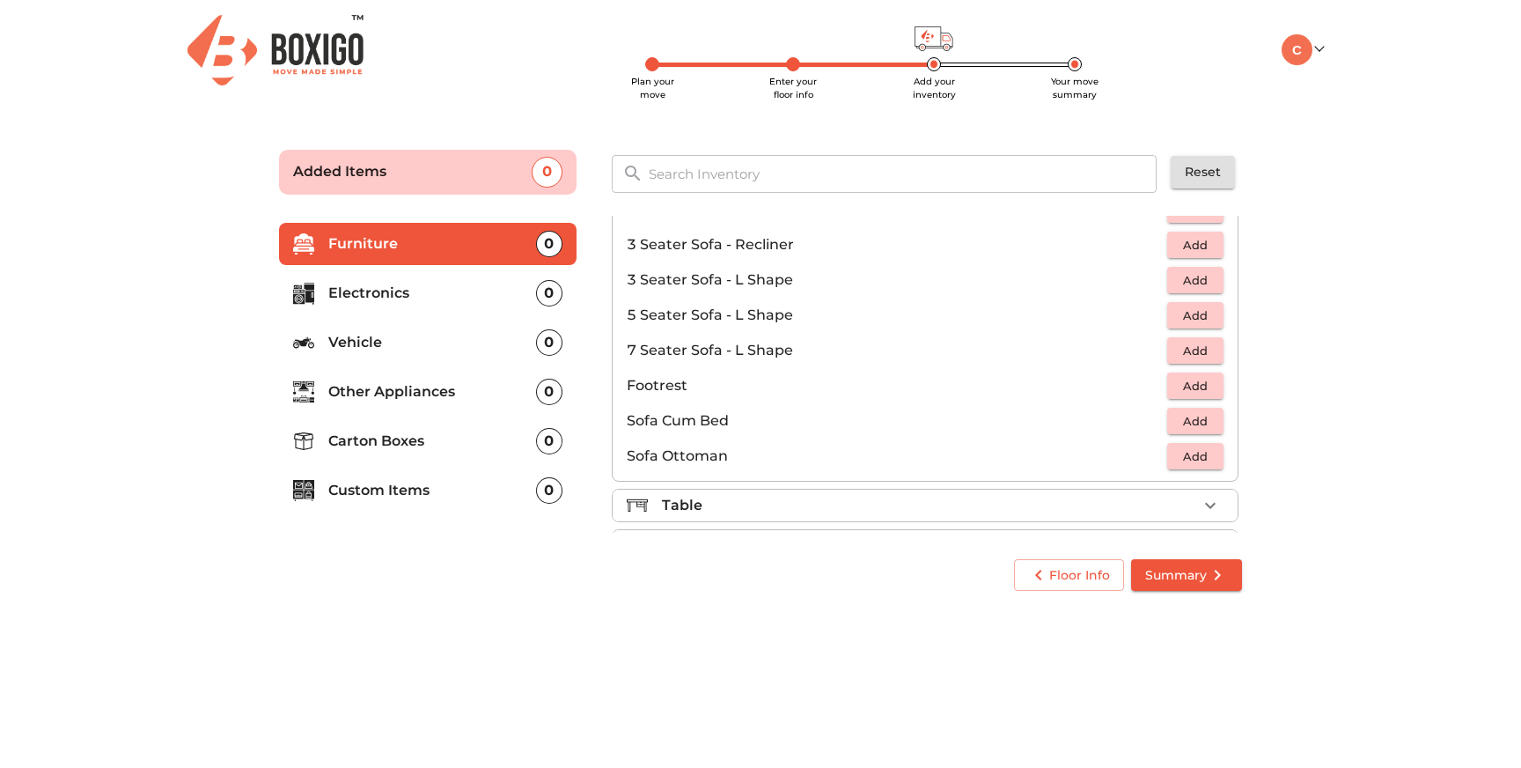
scroll to position [325, 0]
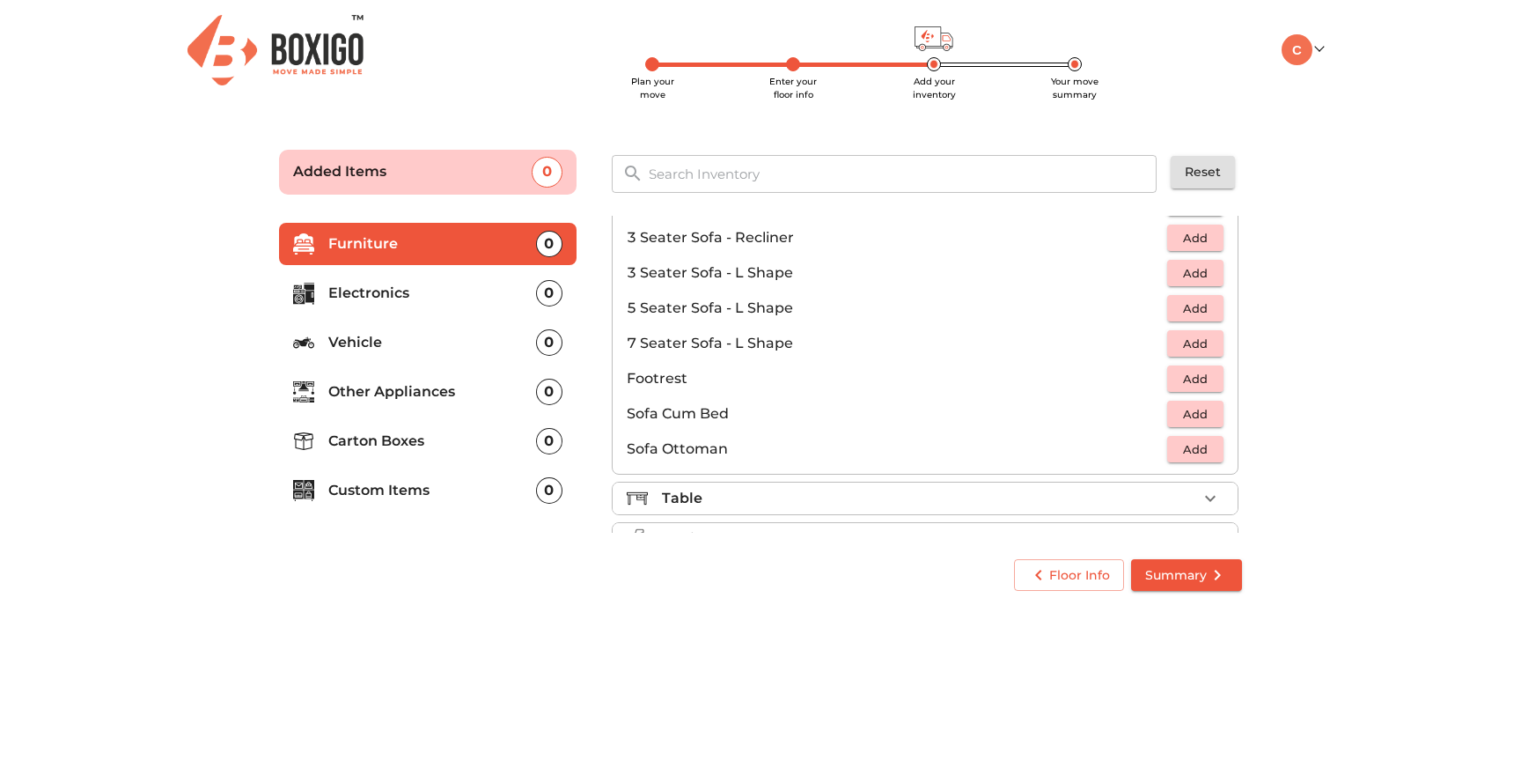
click at [1212, 306] on span "Add" at bounding box center [1195, 308] width 39 height 20
click at [1153, 313] on icon "button" at bounding box center [1157, 308] width 12 height 16
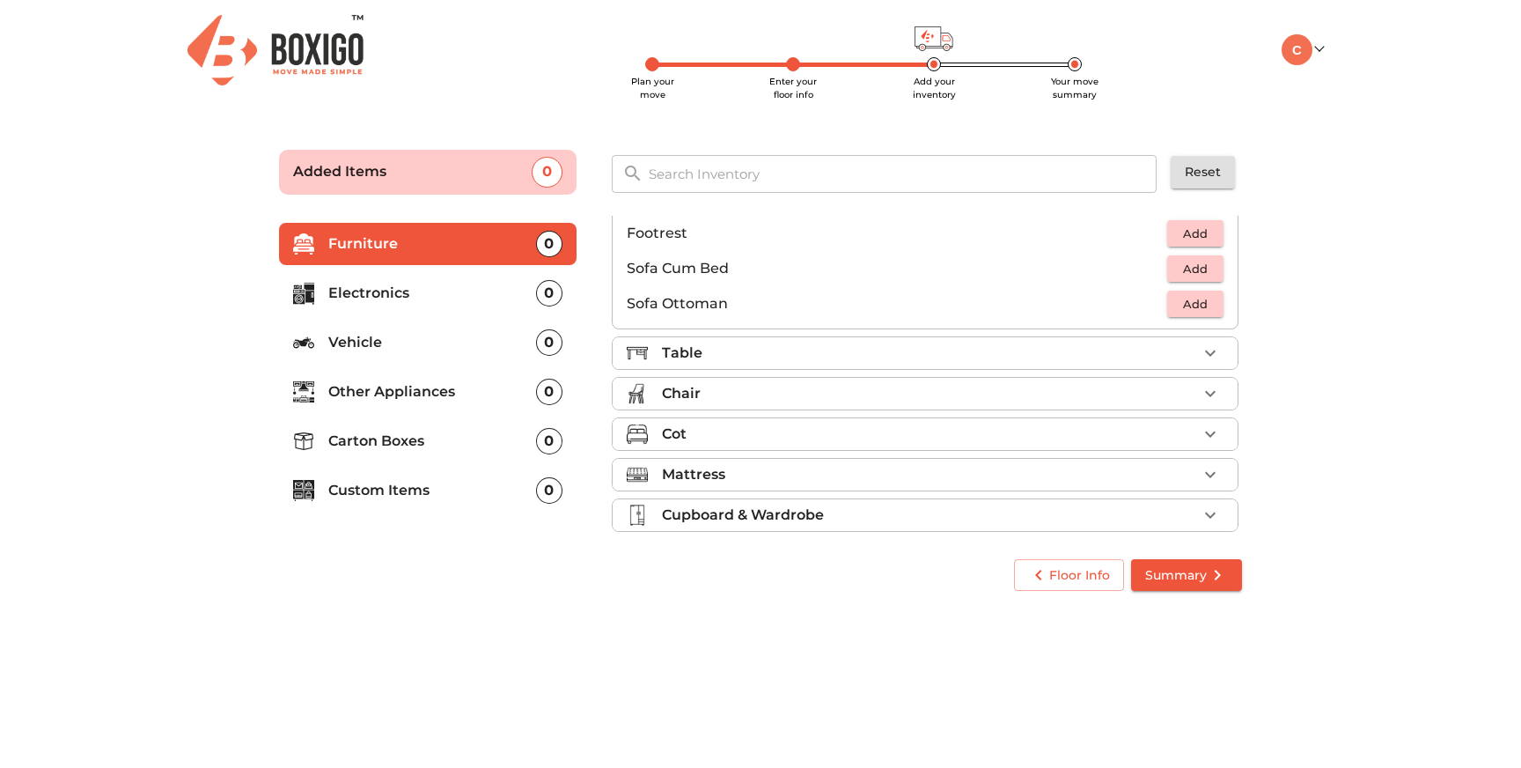
scroll to position [471, 0]
click at [889, 391] on div "Chair" at bounding box center [929, 392] width 535 height 21
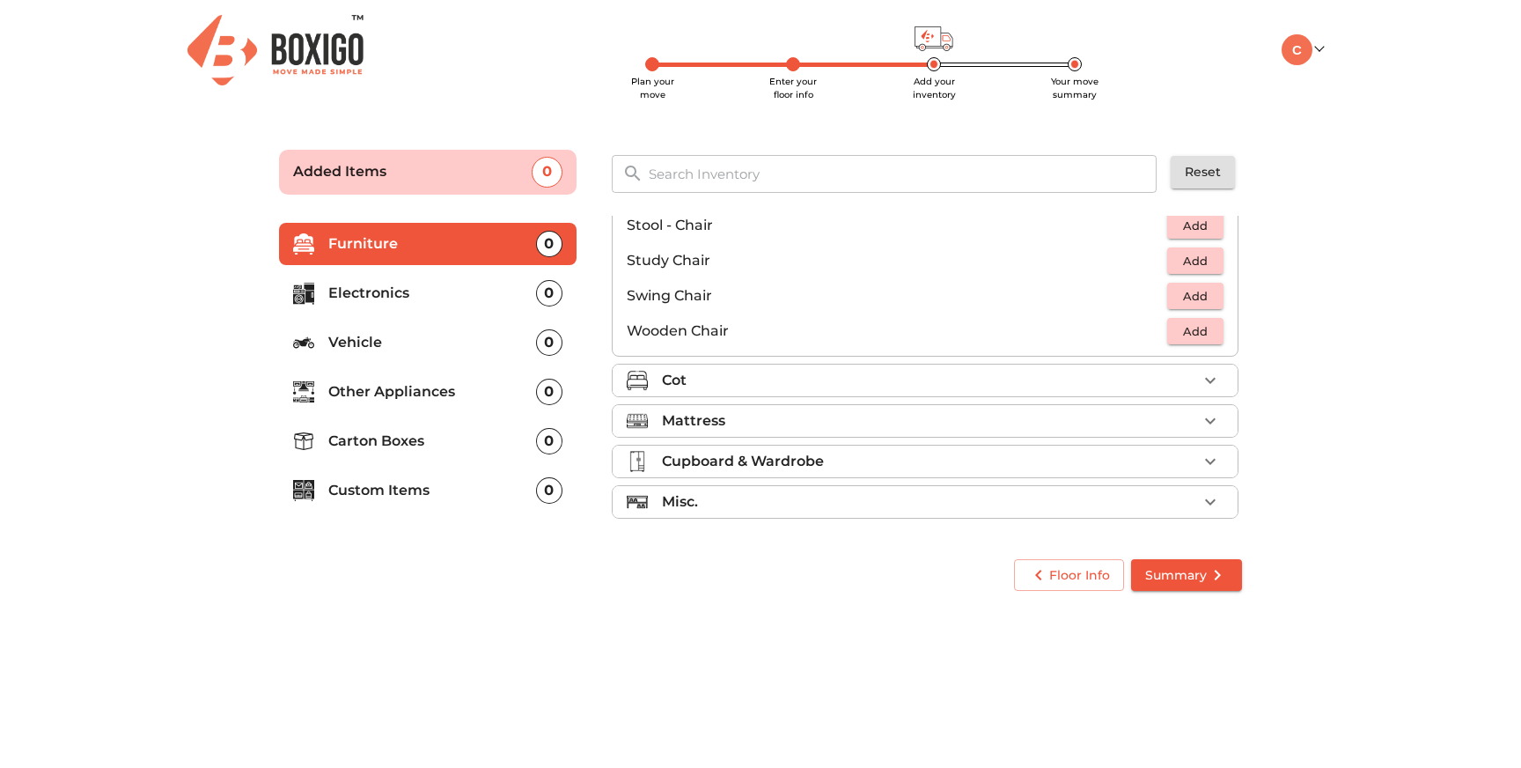
scroll to position [0, 0]
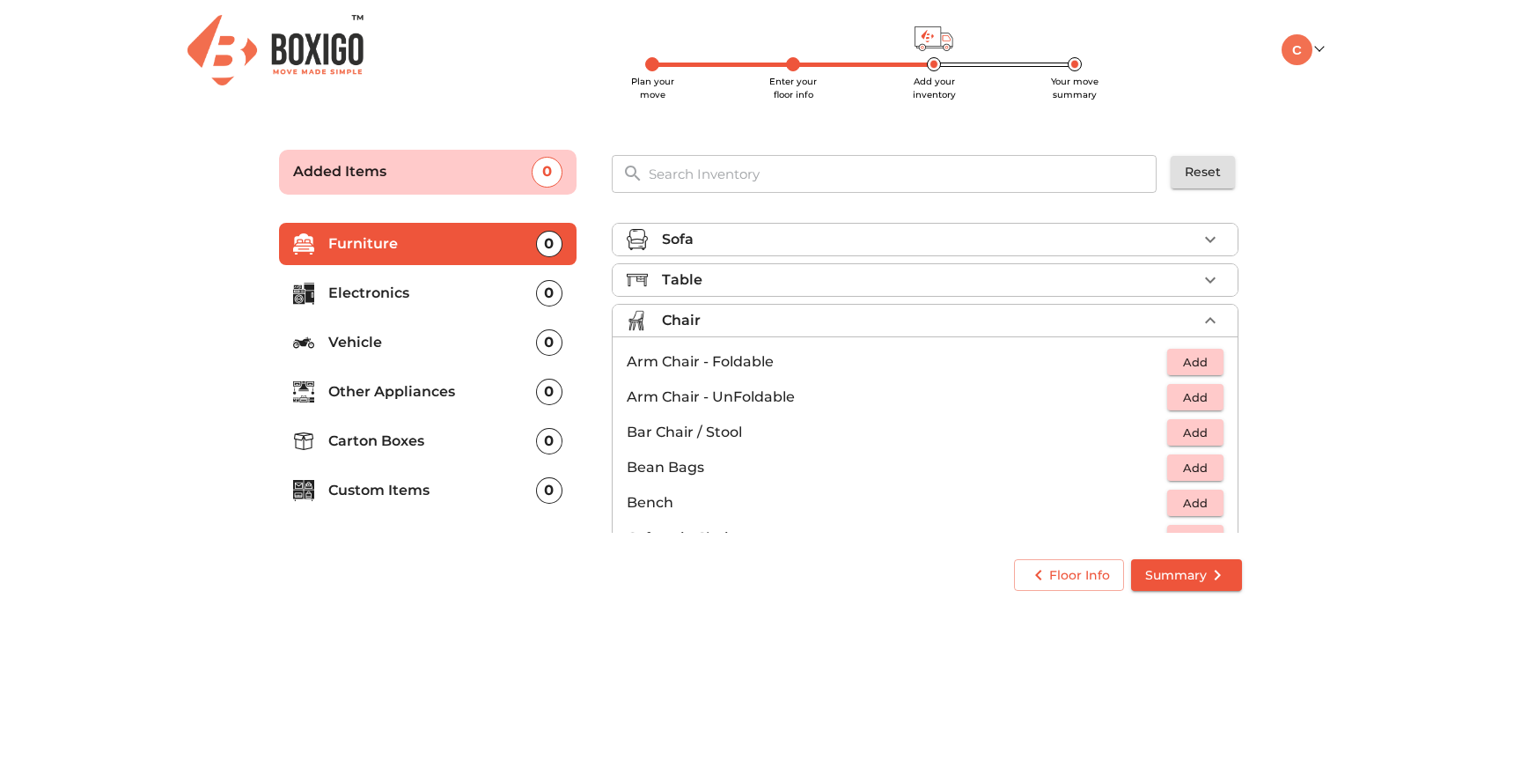
click at [465, 448] on p "Carton Boxes" at bounding box center [432, 441] width 208 height 21
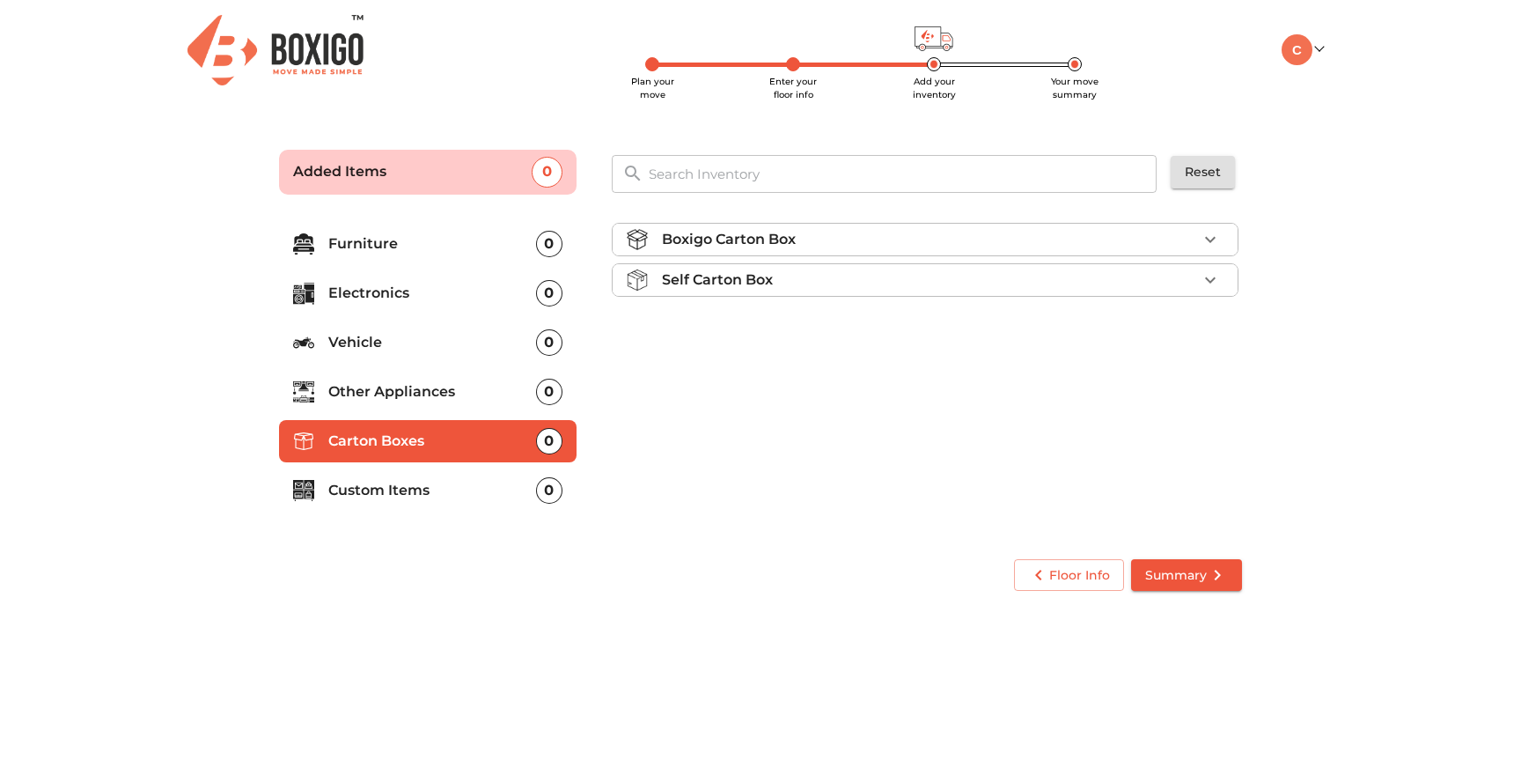
click at [517, 506] on li "Custom Items 0" at bounding box center [428, 490] width 298 height 42
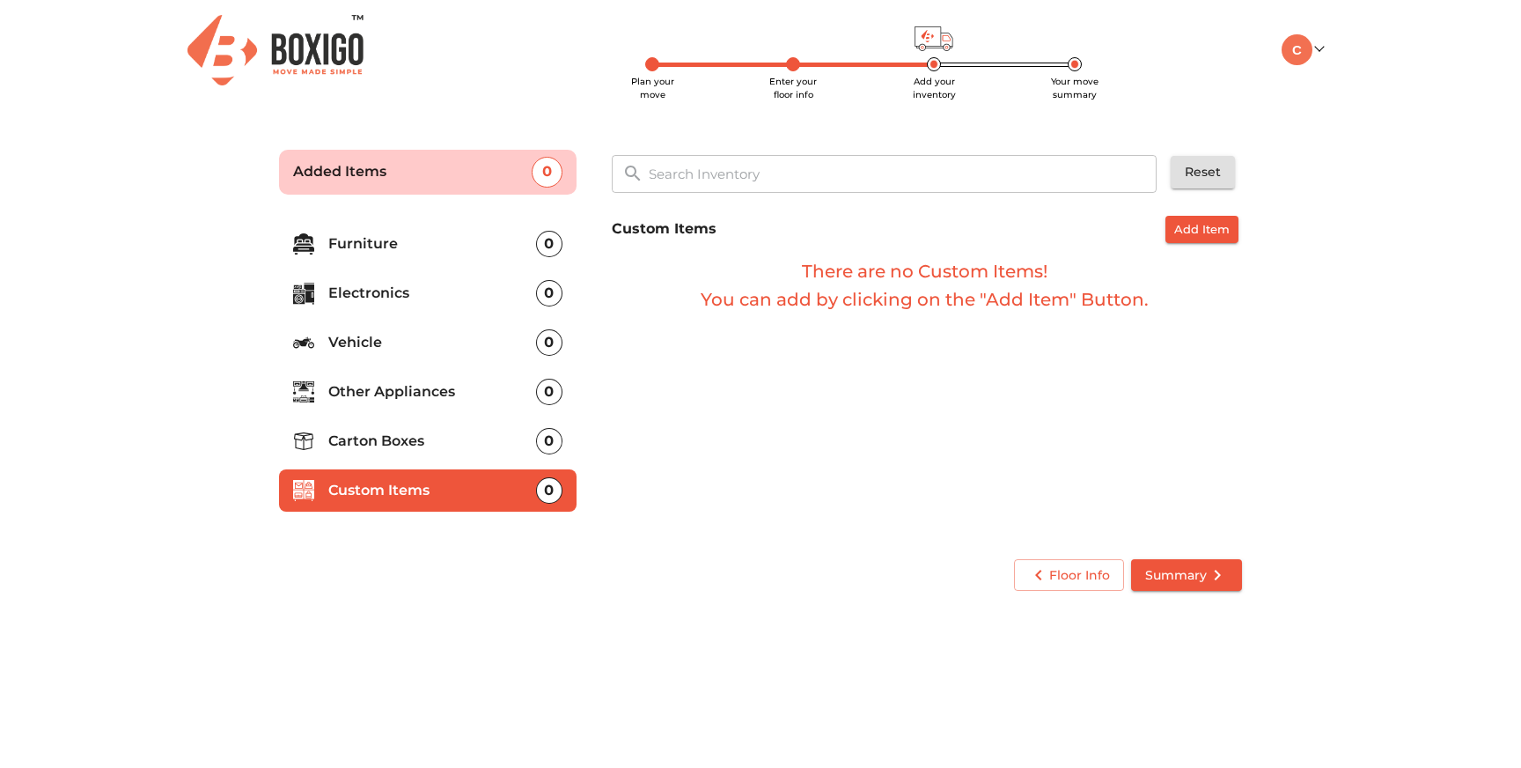
click at [519, 297] on p "Electronics" at bounding box center [432, 293] width 208 height 21
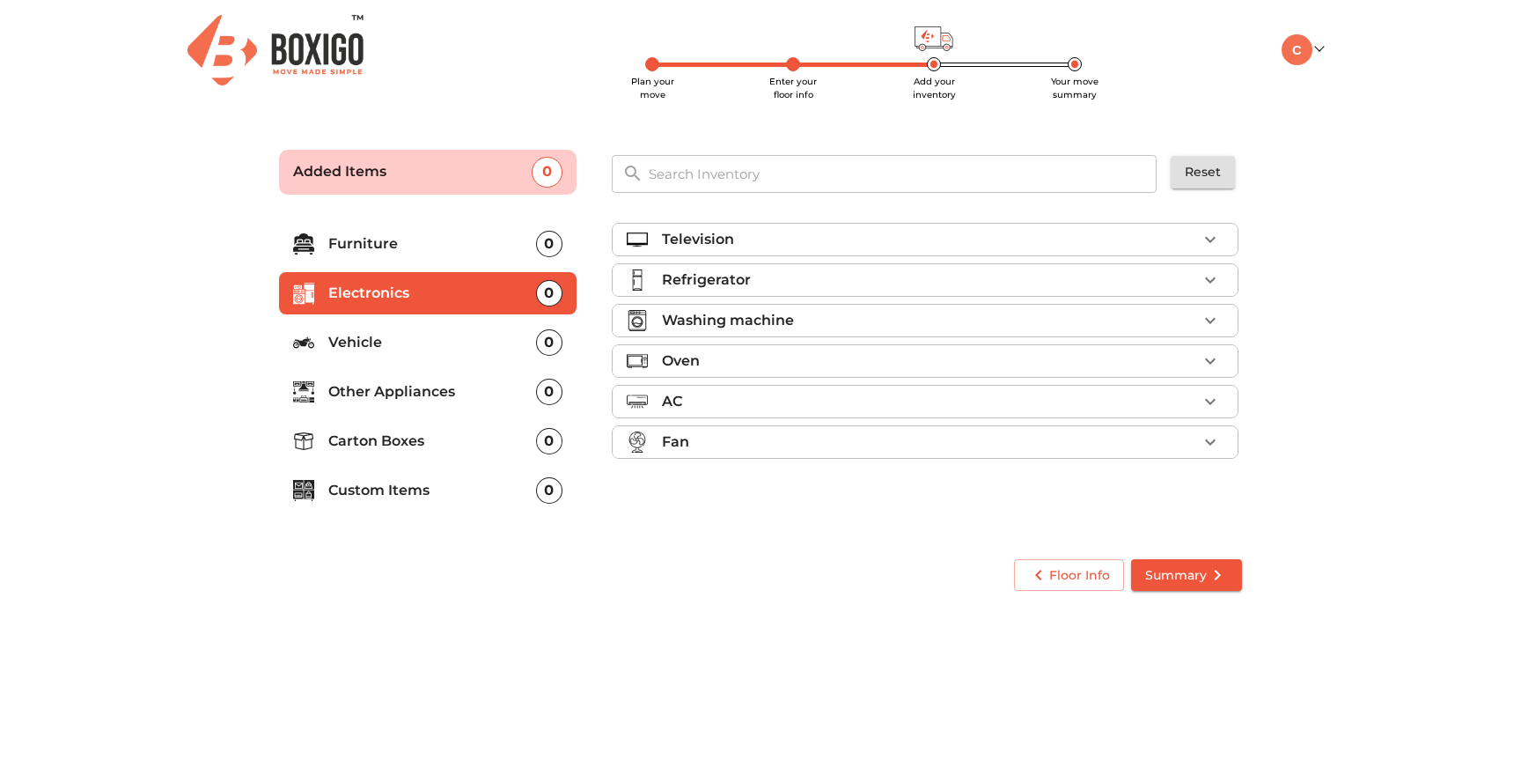
click at [482, 350] on p "Vehicle" at bounding box center [432, 342] width 208 height 21
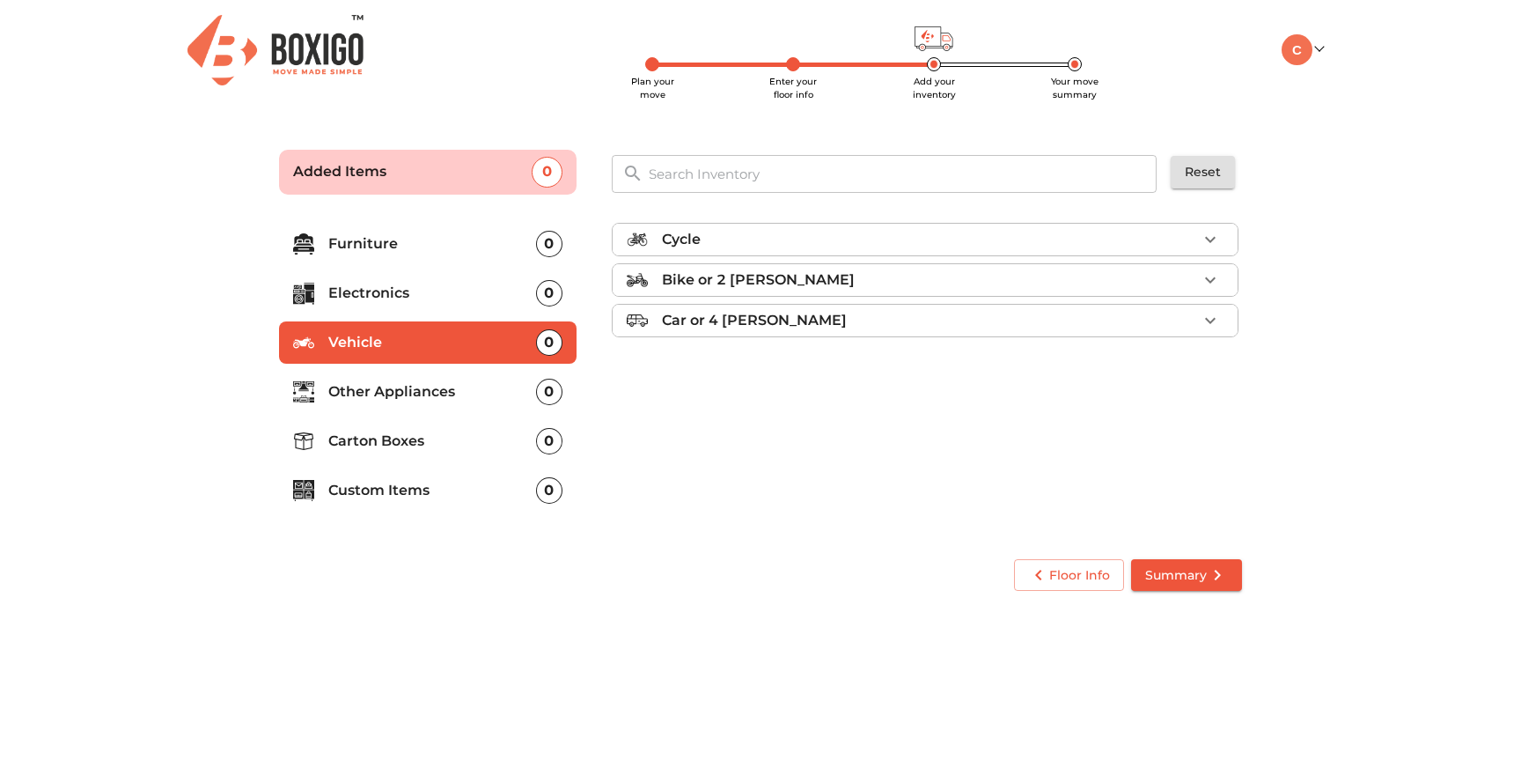
click at [476, 386] on p "Other Appliances" at bounding box center [432, 391] width 208 height 21
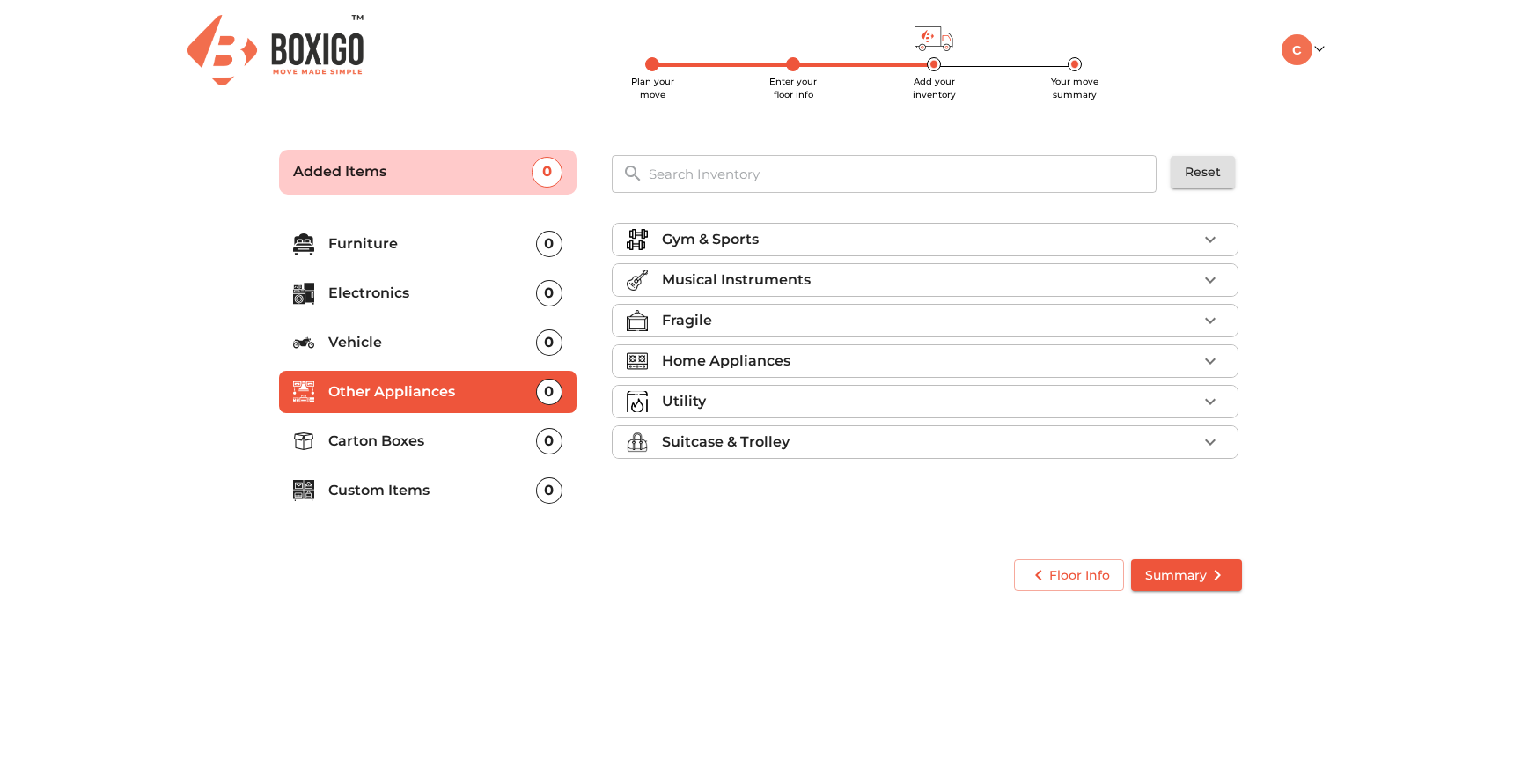
click at [476, 442] on p "Carton Boxes" at bounding box center [432, 441] width 208 height 21
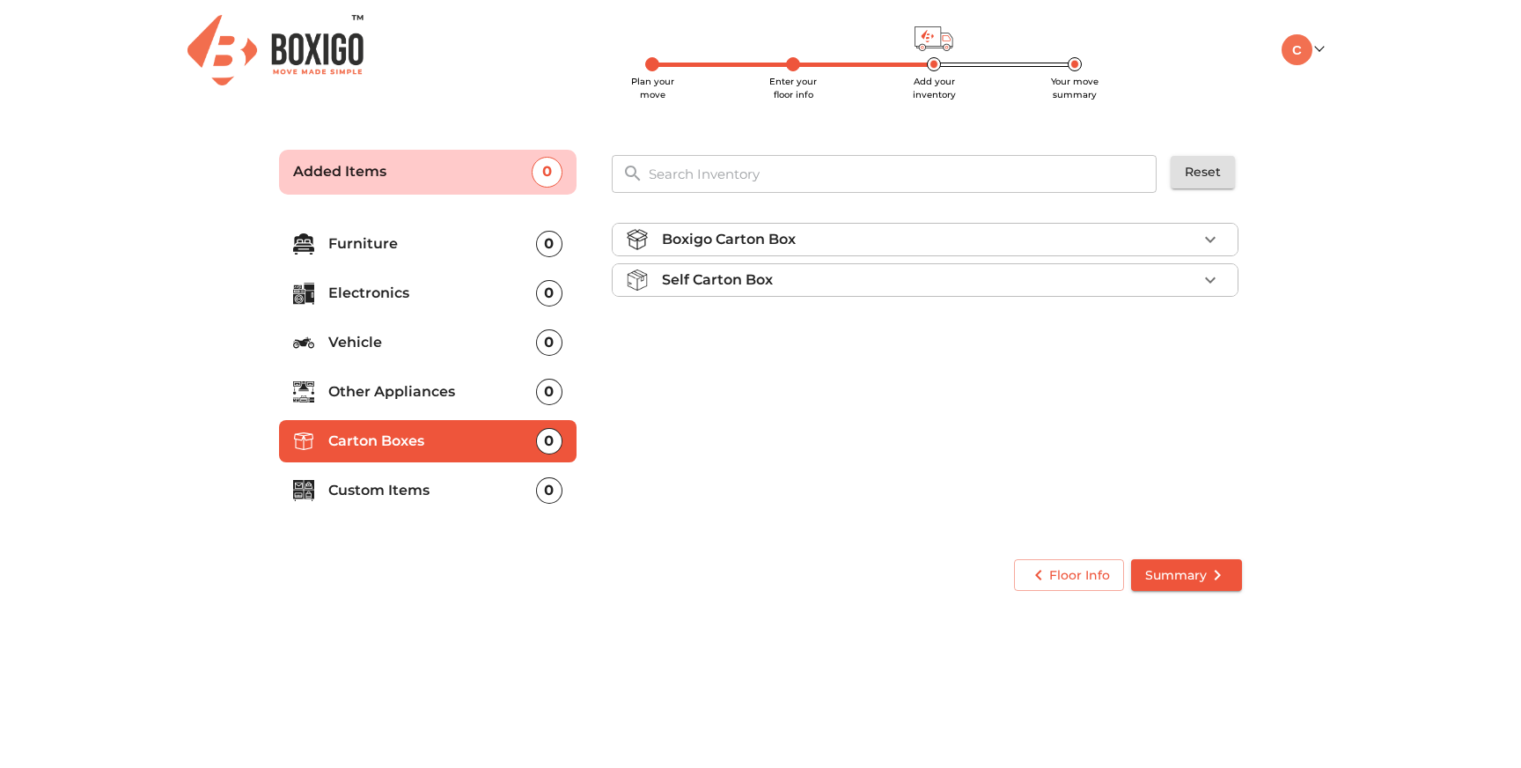
click at [346, 247] on p "Furniture" at bounding box center [432, 243] width 208 height 21
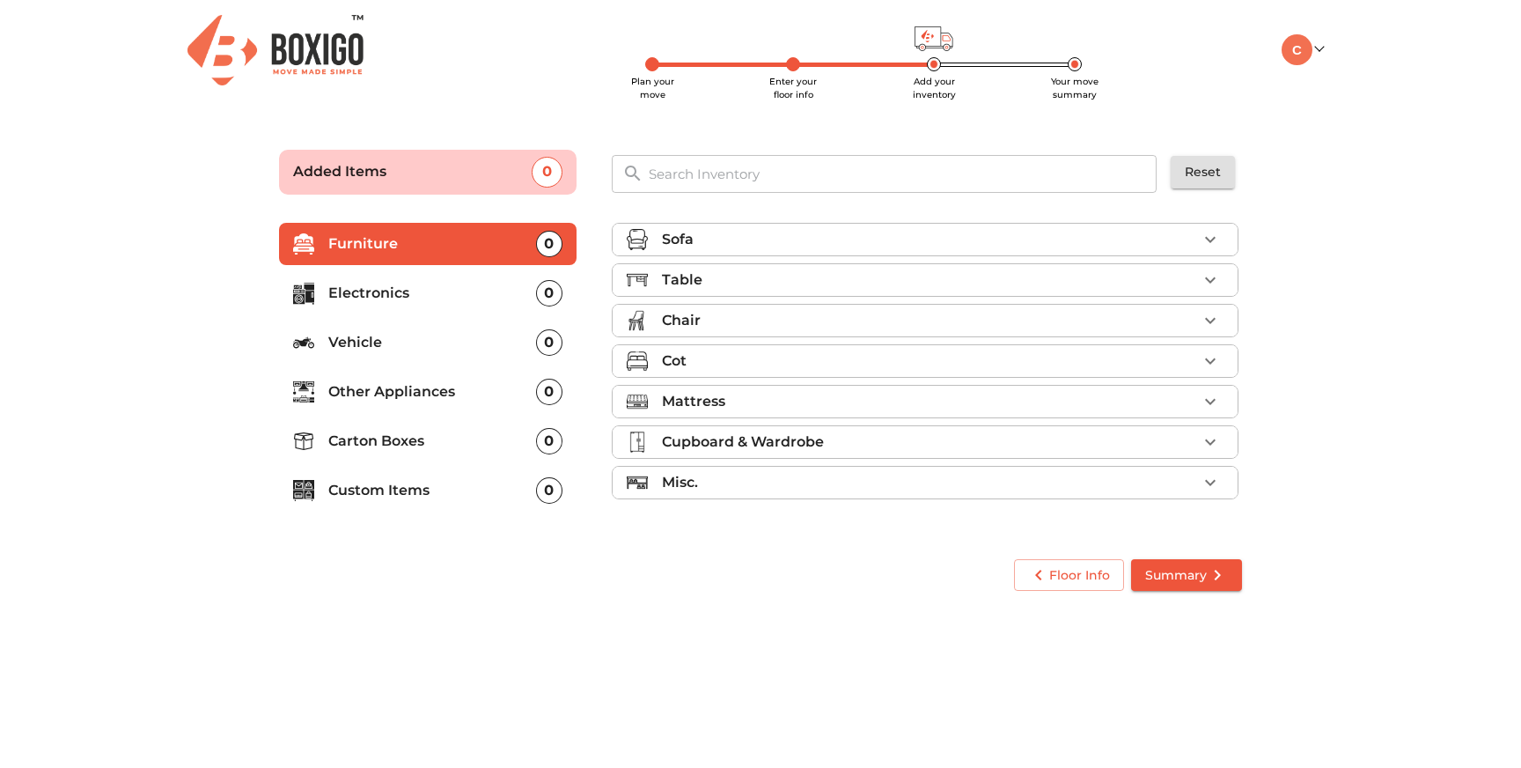
click at [856, 244] on div "Sofa" at bounding box center [929, 239] width 535 height 21
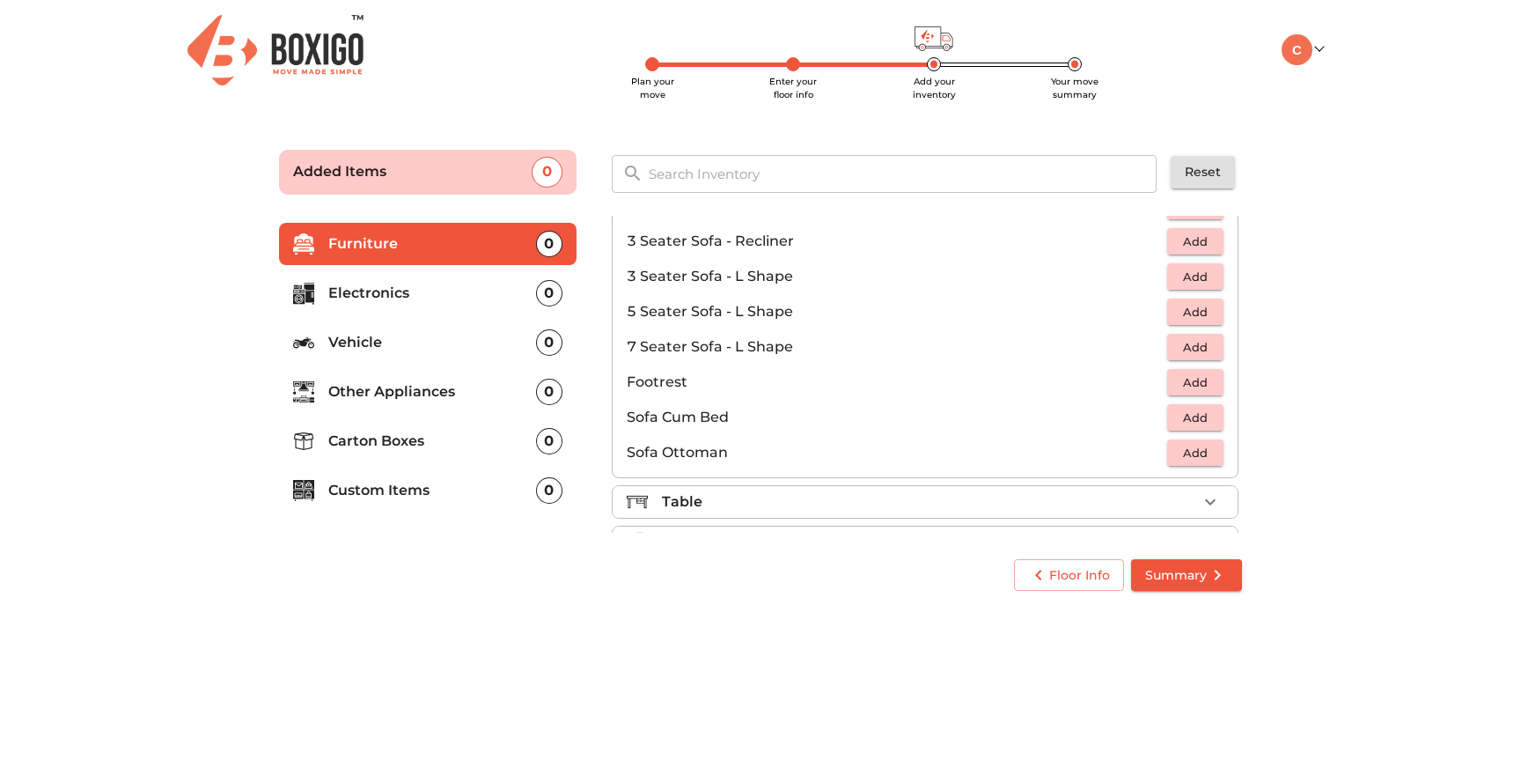
scroll to position [274, 0]
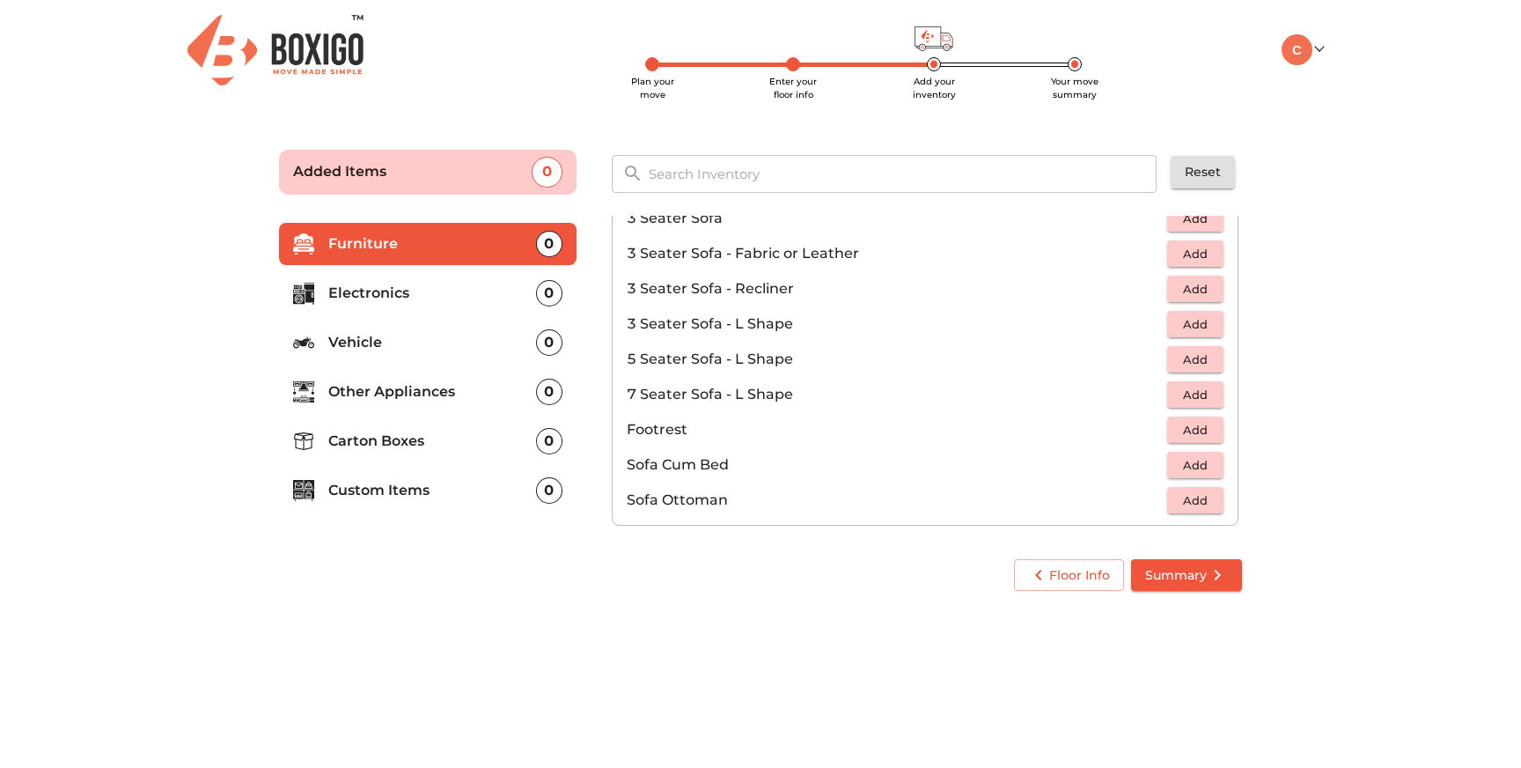
click at [1204, 361] on span "Add" at bounding box center [1195, 360] width 39 height 20
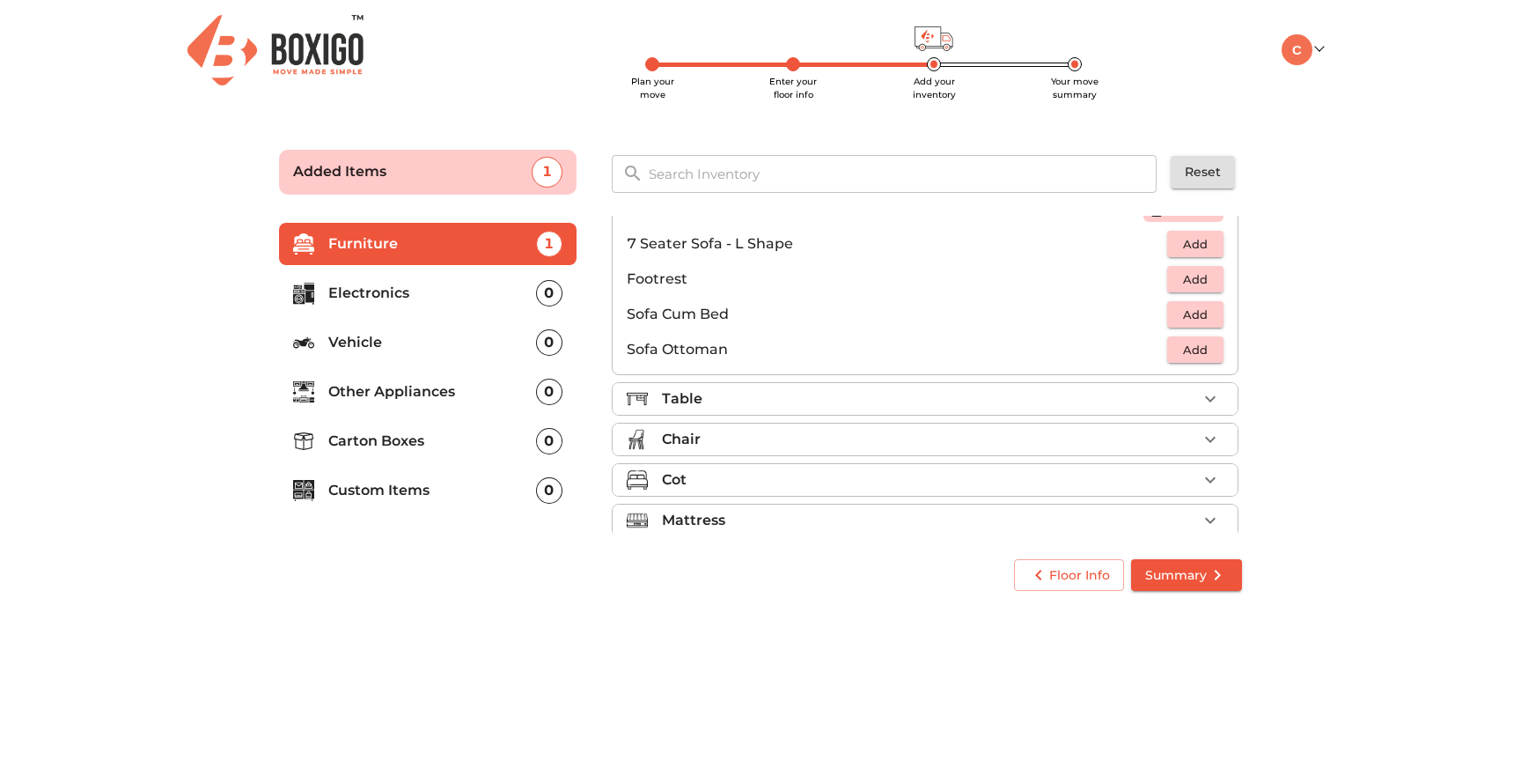
click at [888, 408] on div "Table" at bounding box center [929, 398] width 535 height 21
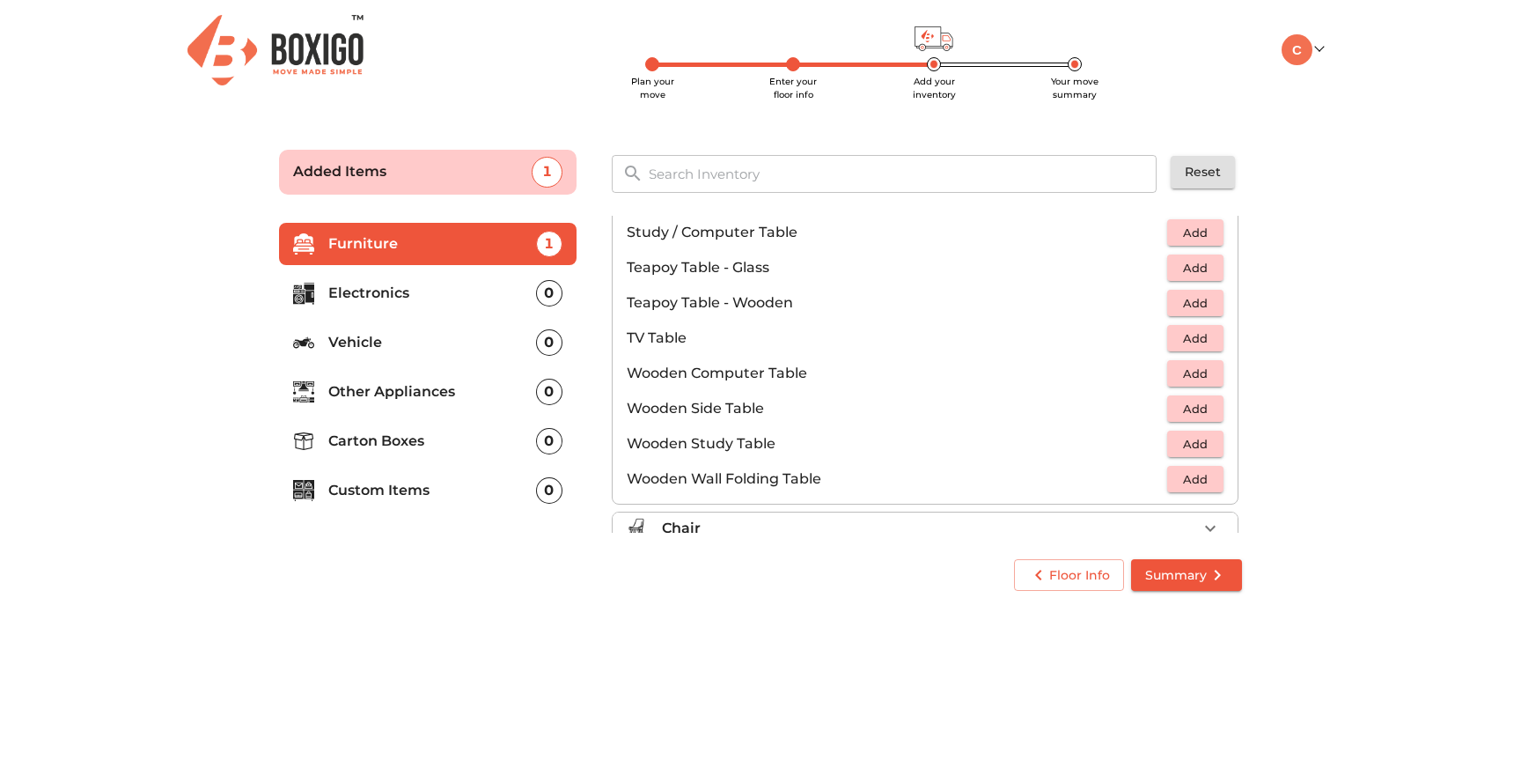
scroll to position [1058, 0]
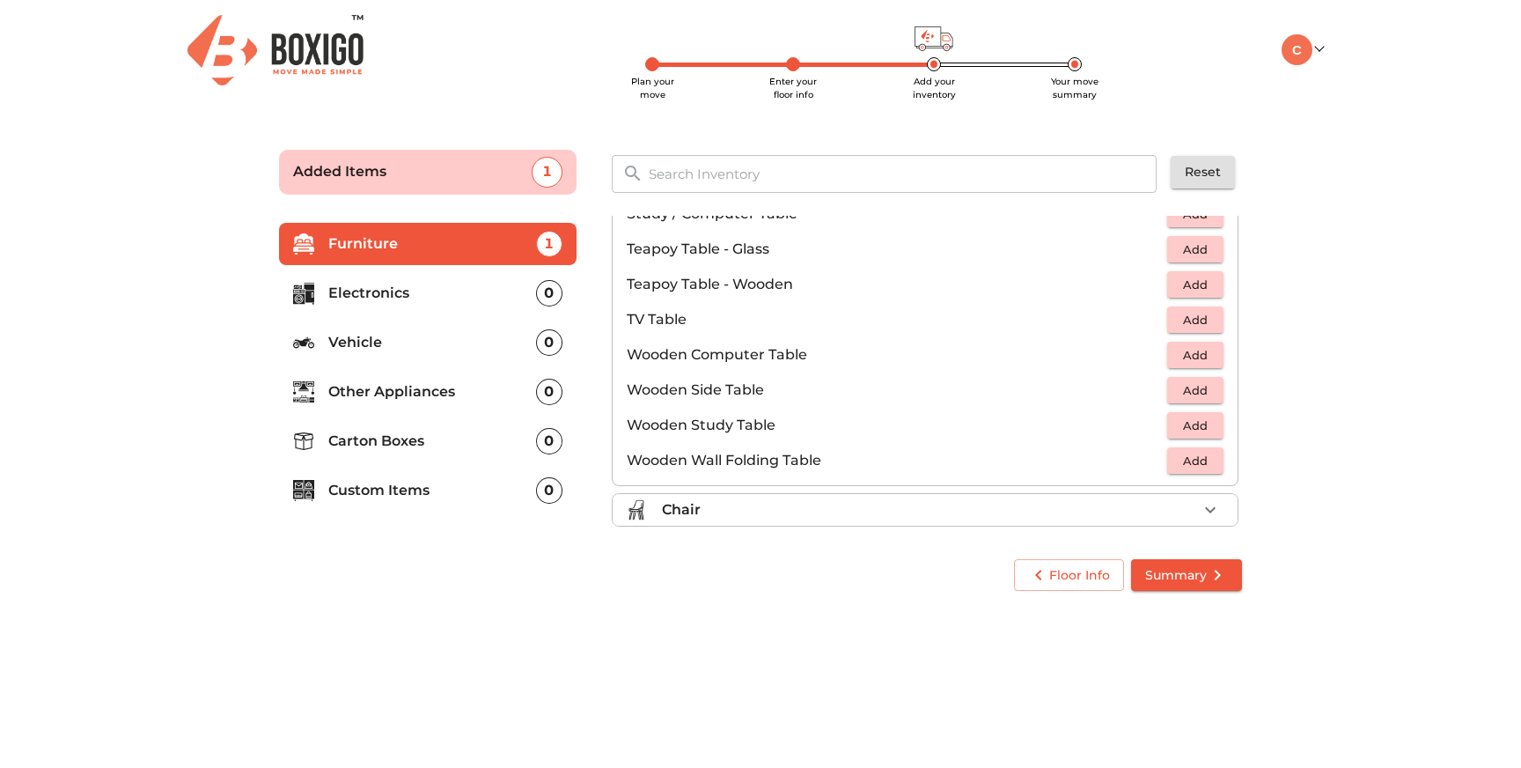
click at [1204, 387] on span "Add" at bounding box center [1195, 390] width 39 height 20
click at [1213, 387] on icon "button" at bounding box center [1210, 389] width 21 height 21
click at [1164, 392] on icon "button" at bounding box center [1156, 389] width 21 height 21
click at [1210, 425] on span "Add" at bounding box center [1195, 426] width 39 height 20
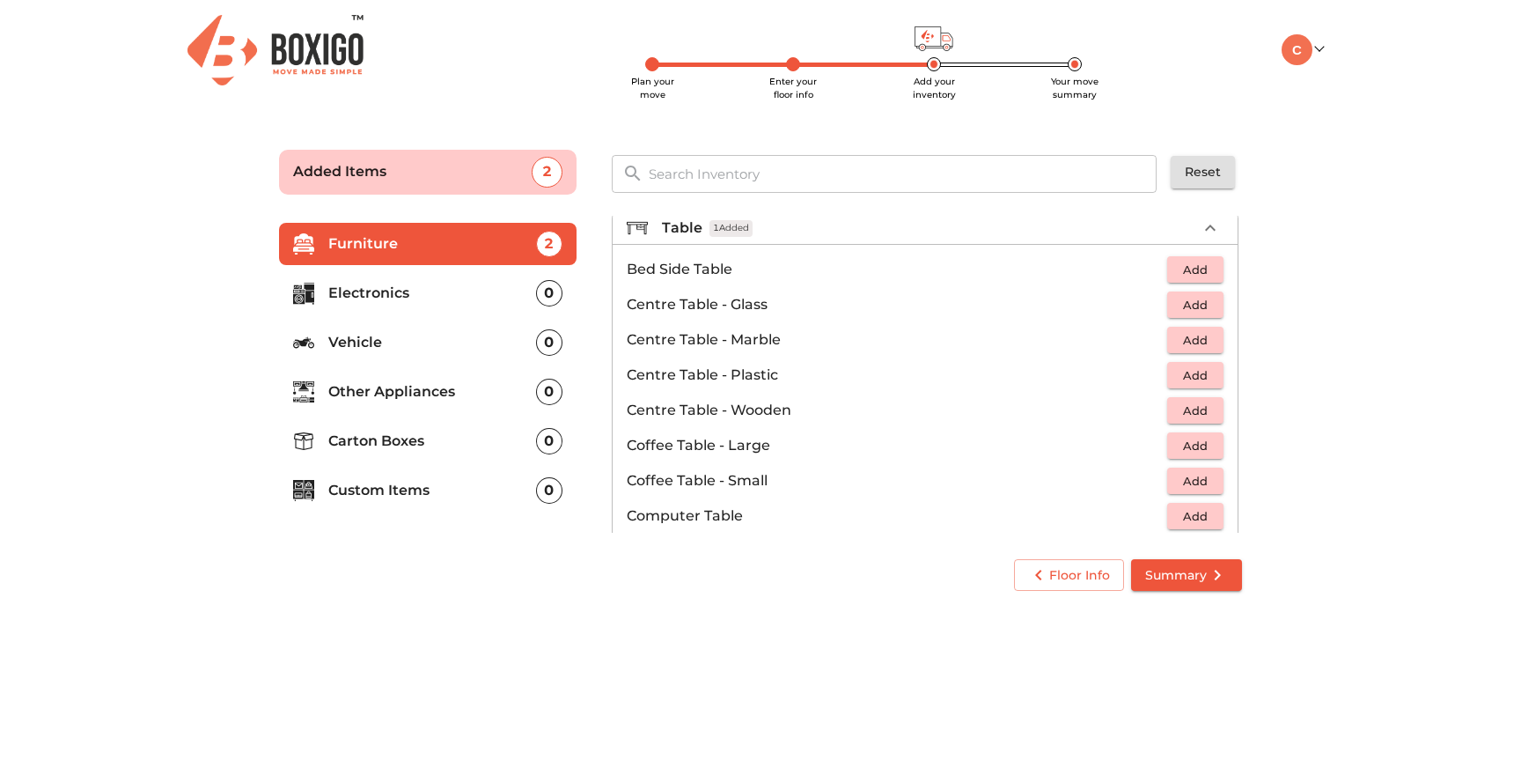
scroll to position [0, 0]
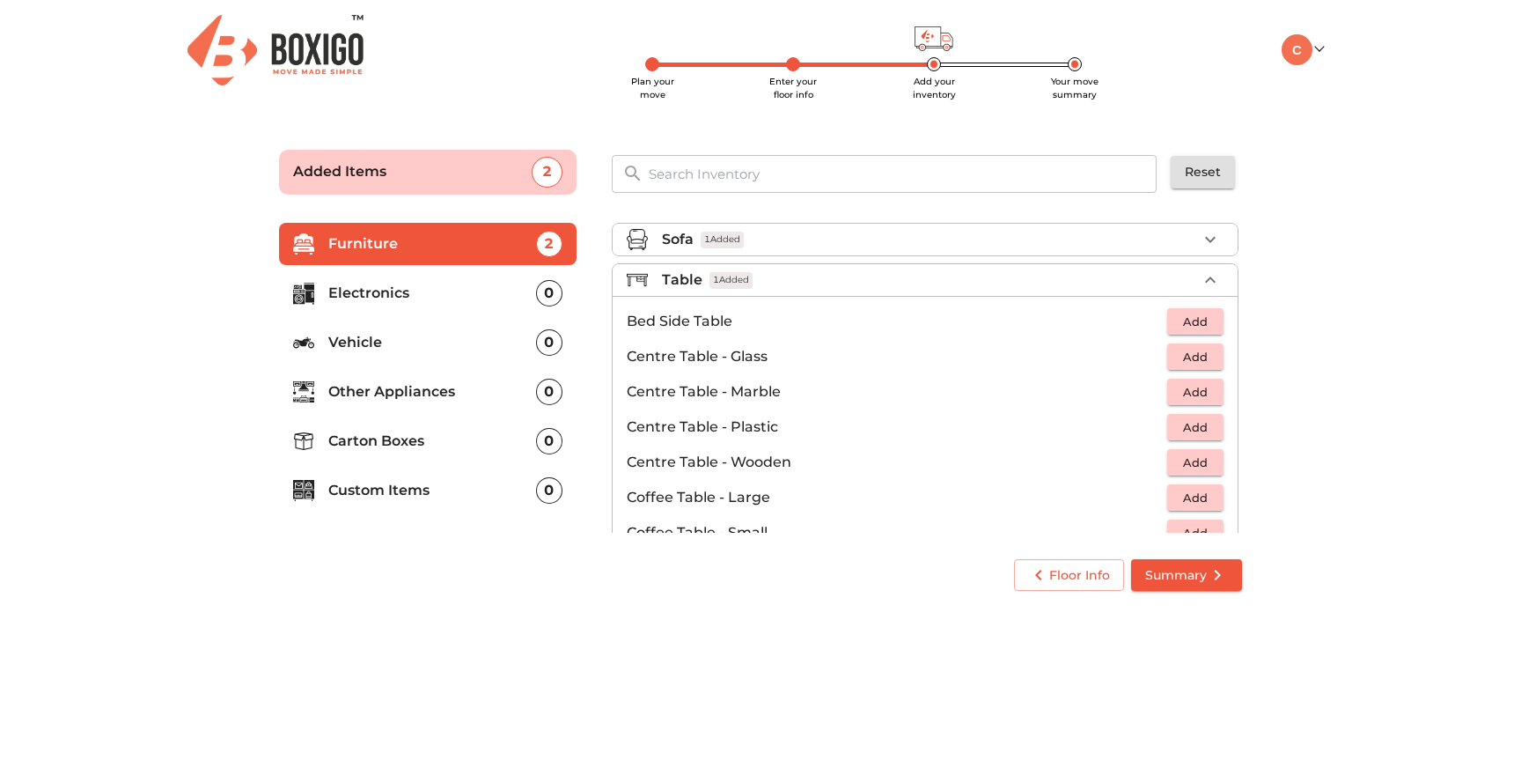
click at [948, 278] on div "Table 1 Added" at bounding box center [929, 279] width 535 height 21
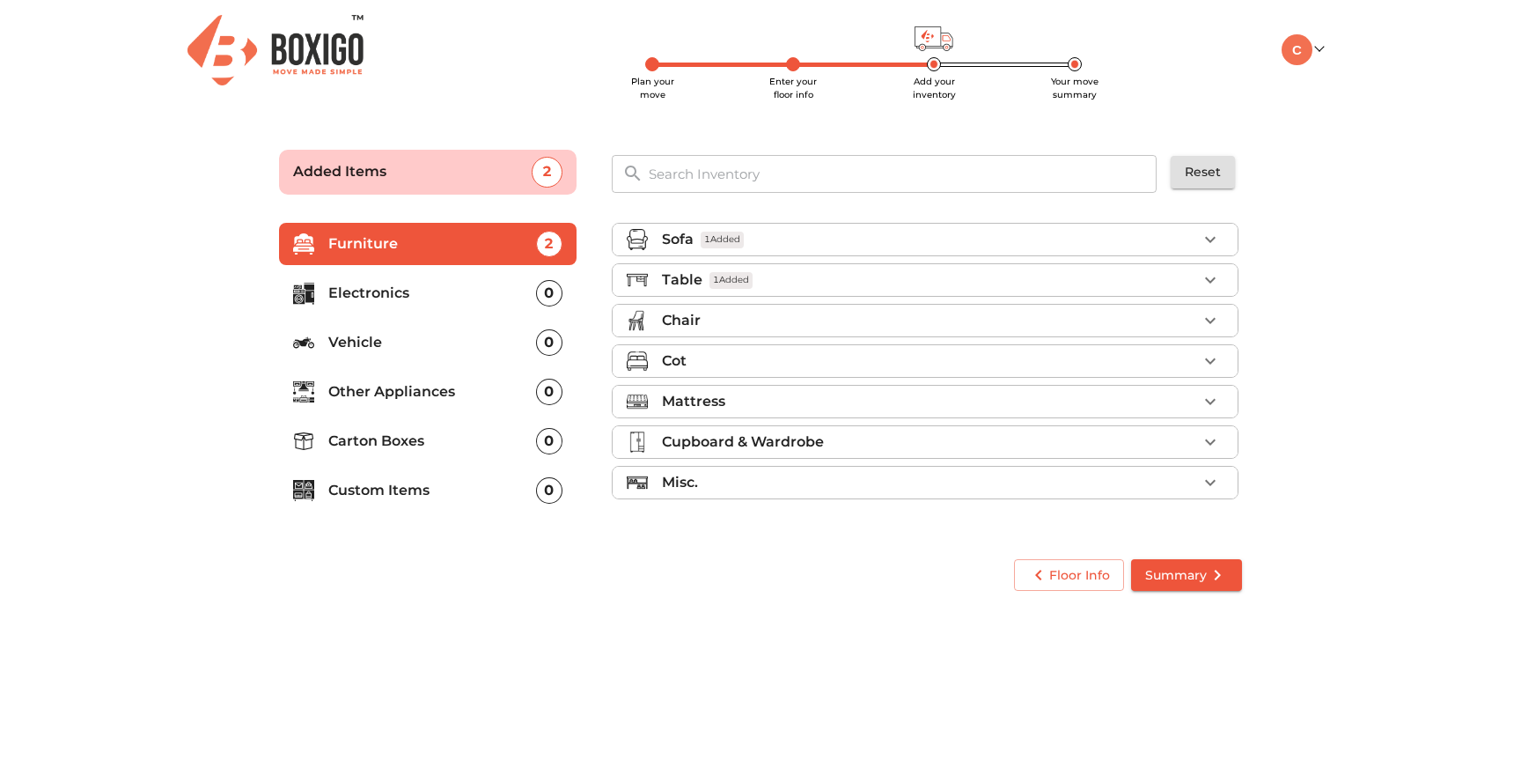
click at [853, 316] on div "Chair" at bounding box center [929, 320] width 535 height 21
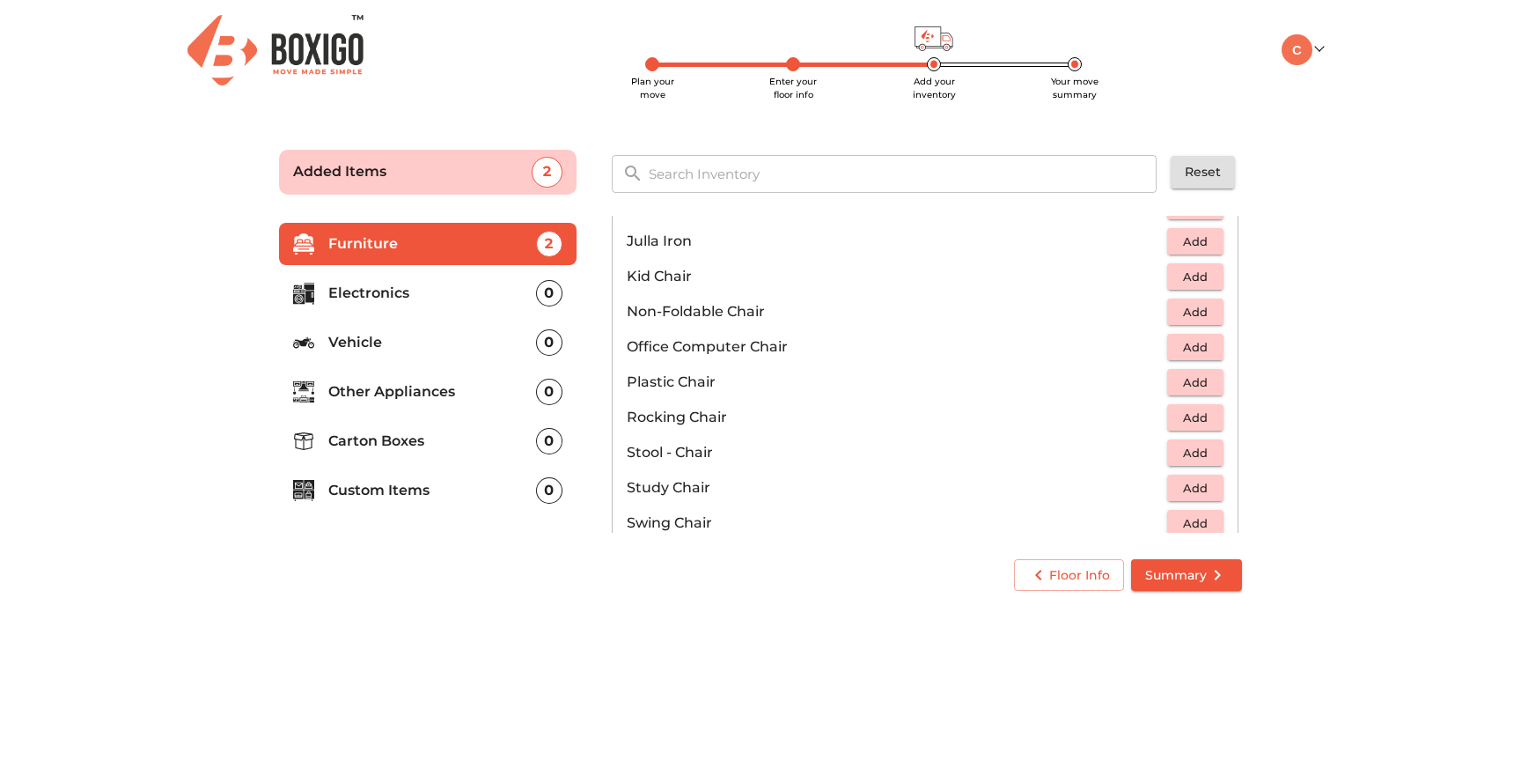
scroll to position [509, 0]
click at [1212, 342] on span "Add" at bounding box center [1195, 346] width 39 height 20
click at [1212, 342] on icon "button" at bounding box center [1210, 345] width 21 height 21
click at [1207, 380] on span "Add" at bounding box center [1195, 382] width 39 height 20
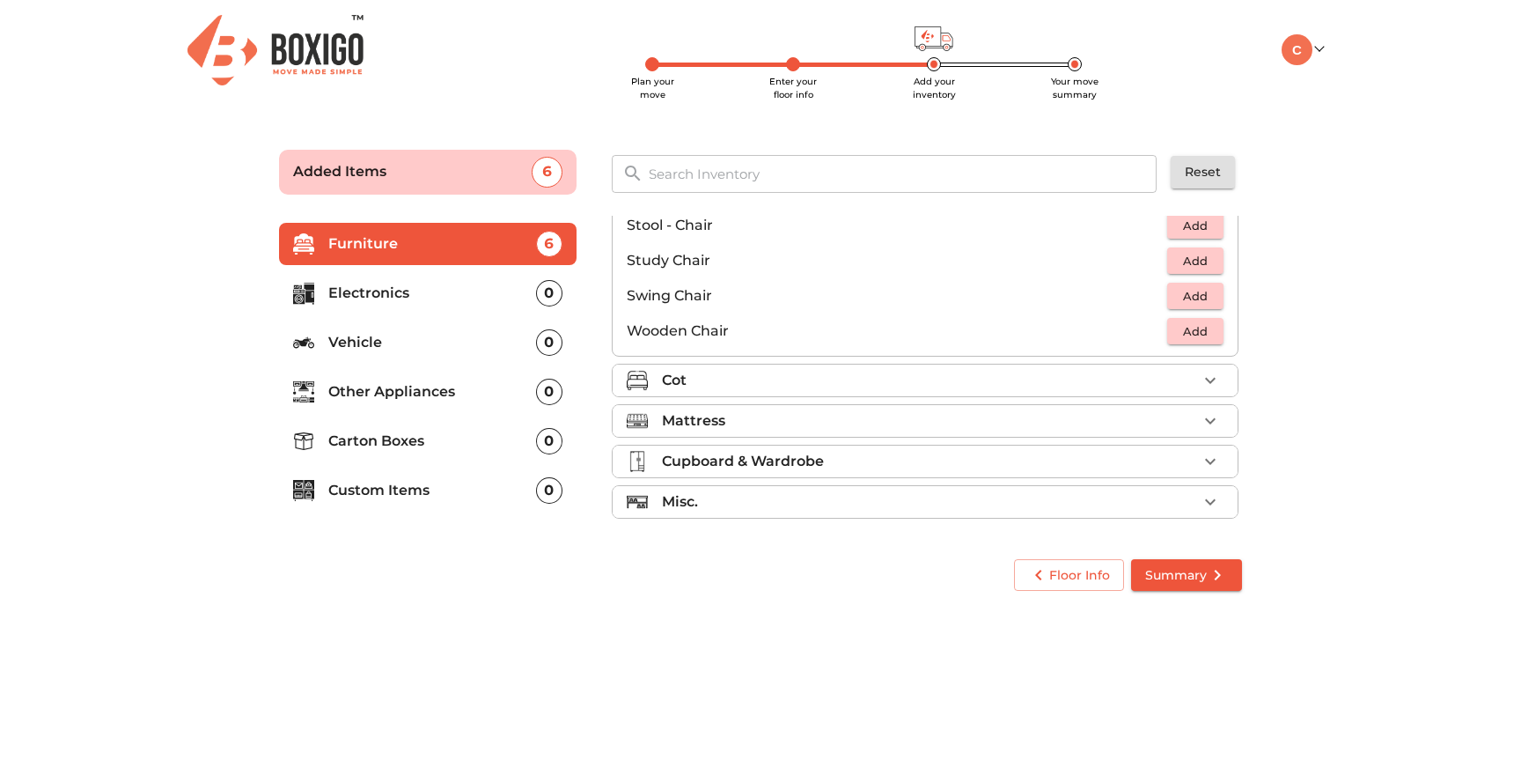
click at [1086, 382] on div "Cot" at bounding box center [929, 380] width 535 height 21
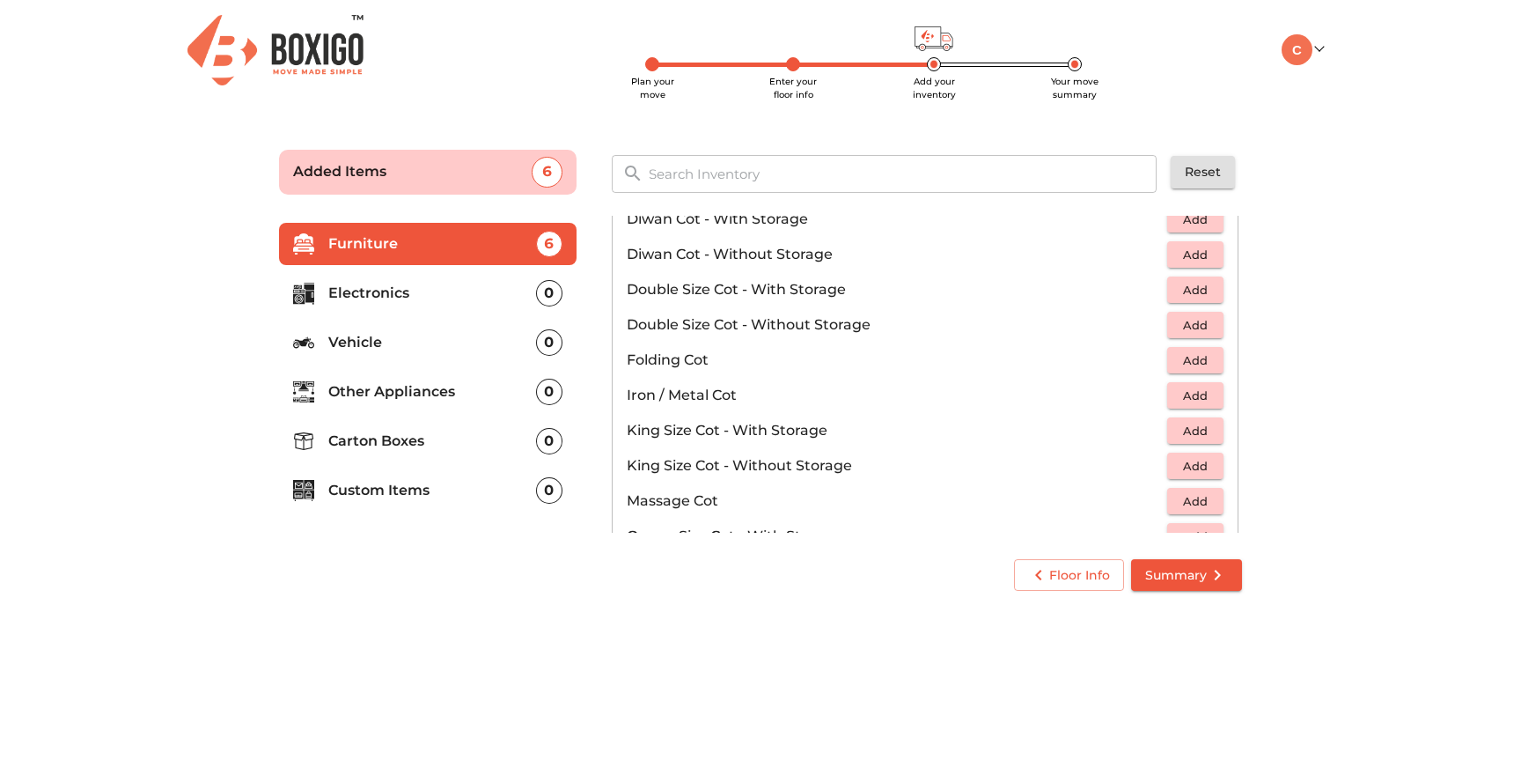
scroll to position [295, 0]
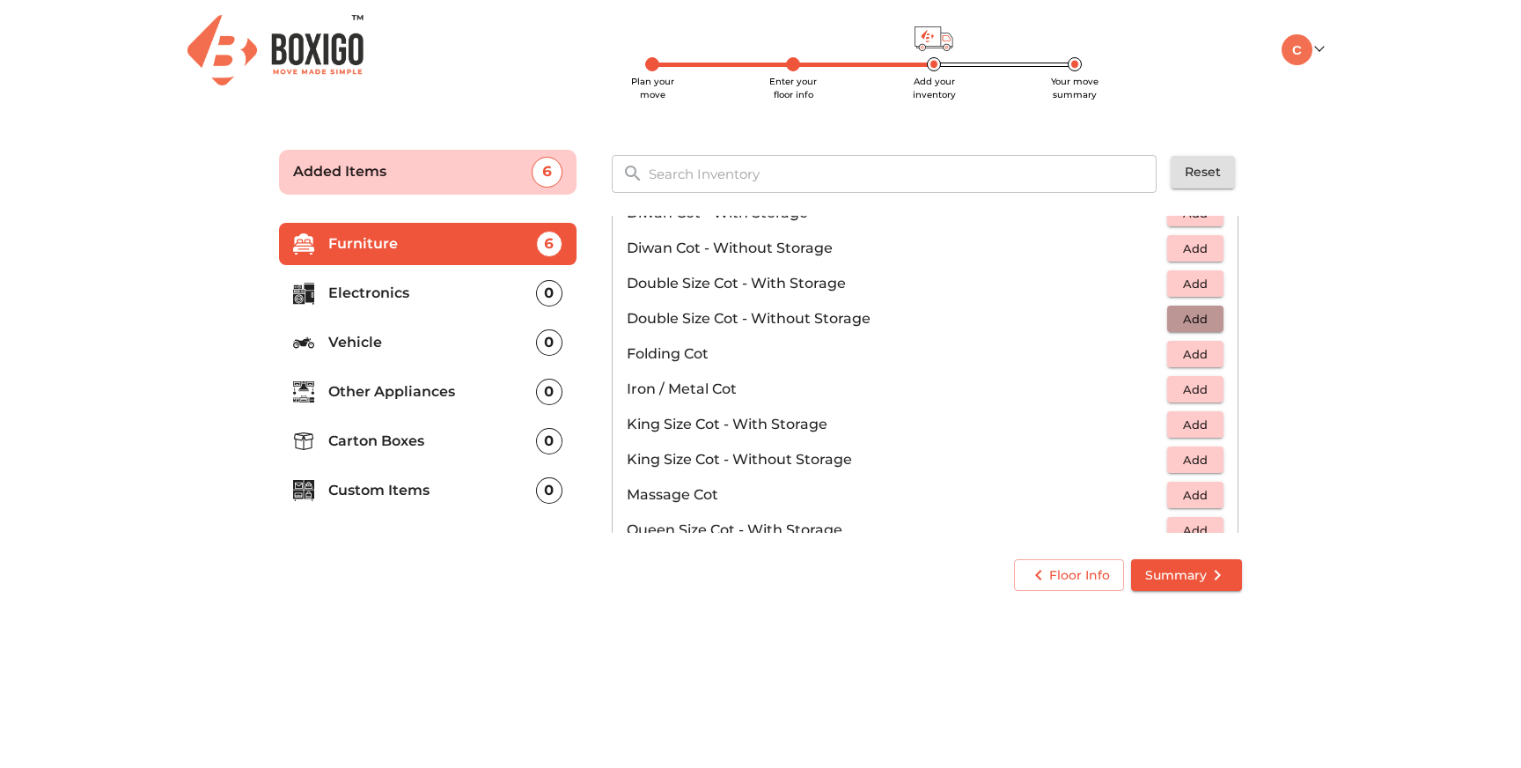
click at [1205, 320] on span "Add" at bounding box center [1195, 319] width 39 height 20
click at [1204, 281] on span "Add" at bounding box center [1195, 284] width 39 height 20
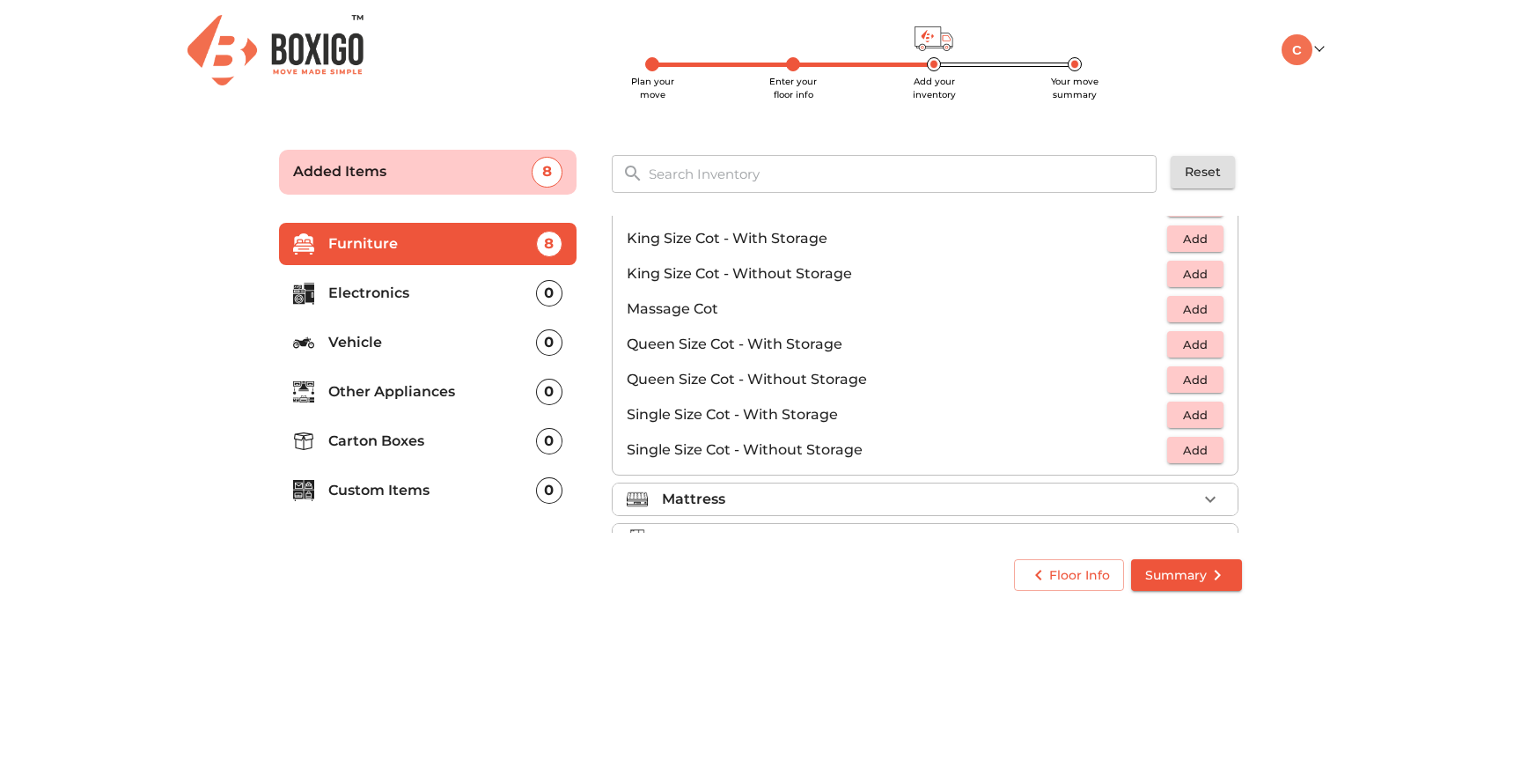
scroll to position [479, 0]
click at [1206, 374] on span "Add" at bounding box center [1195, 382] width 39 height 20
click at [1210, 344] on span "Add" at bounding box center [1195, 346] width 39 height 20
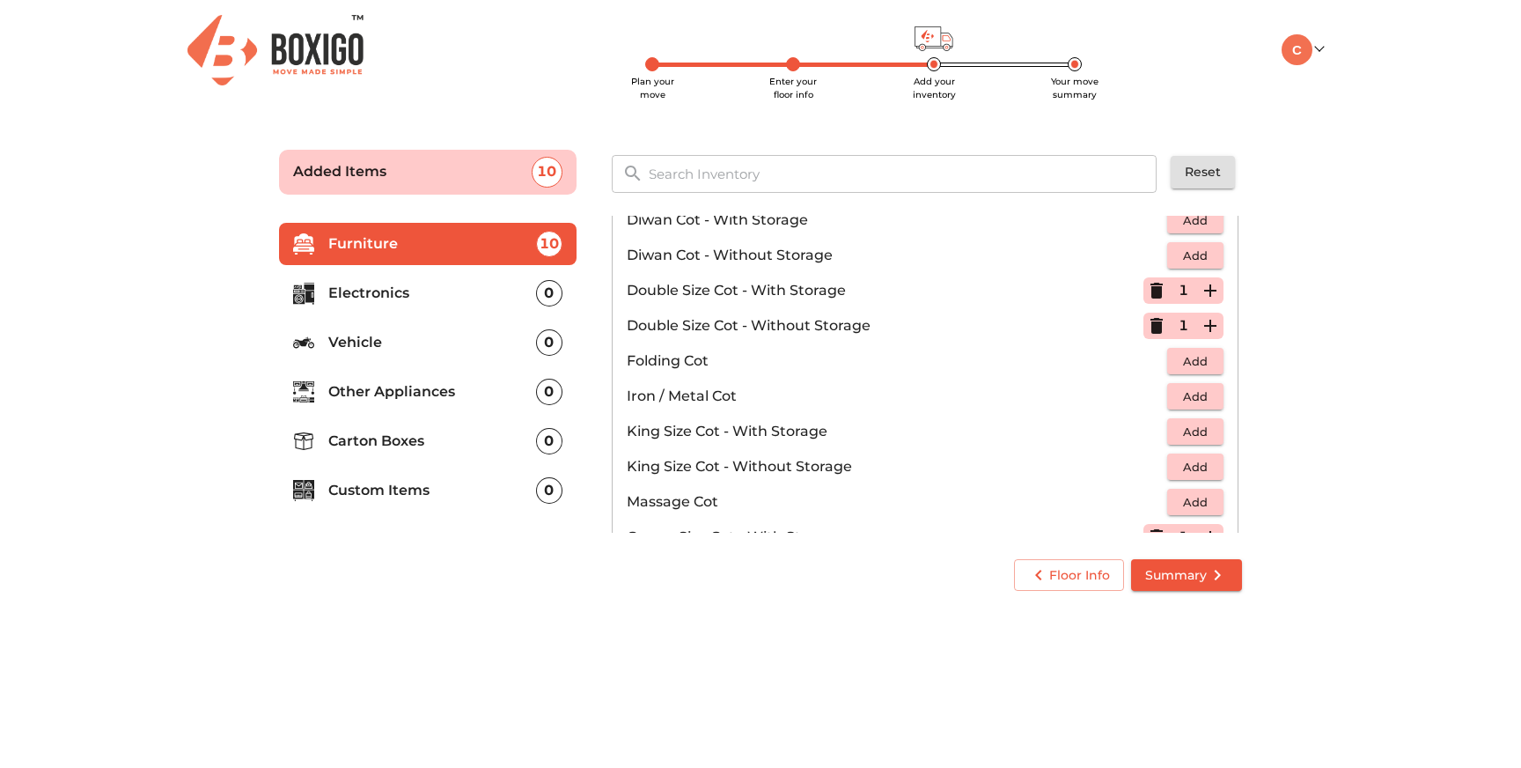
scroll to position [285, 0]
click at [1158, 321] on icon "button" at bounding box center [1157, 328] width 12 height 16
click at [1156, 293] on icon "button" at bounding box center [1157, 293] width 12 height 16
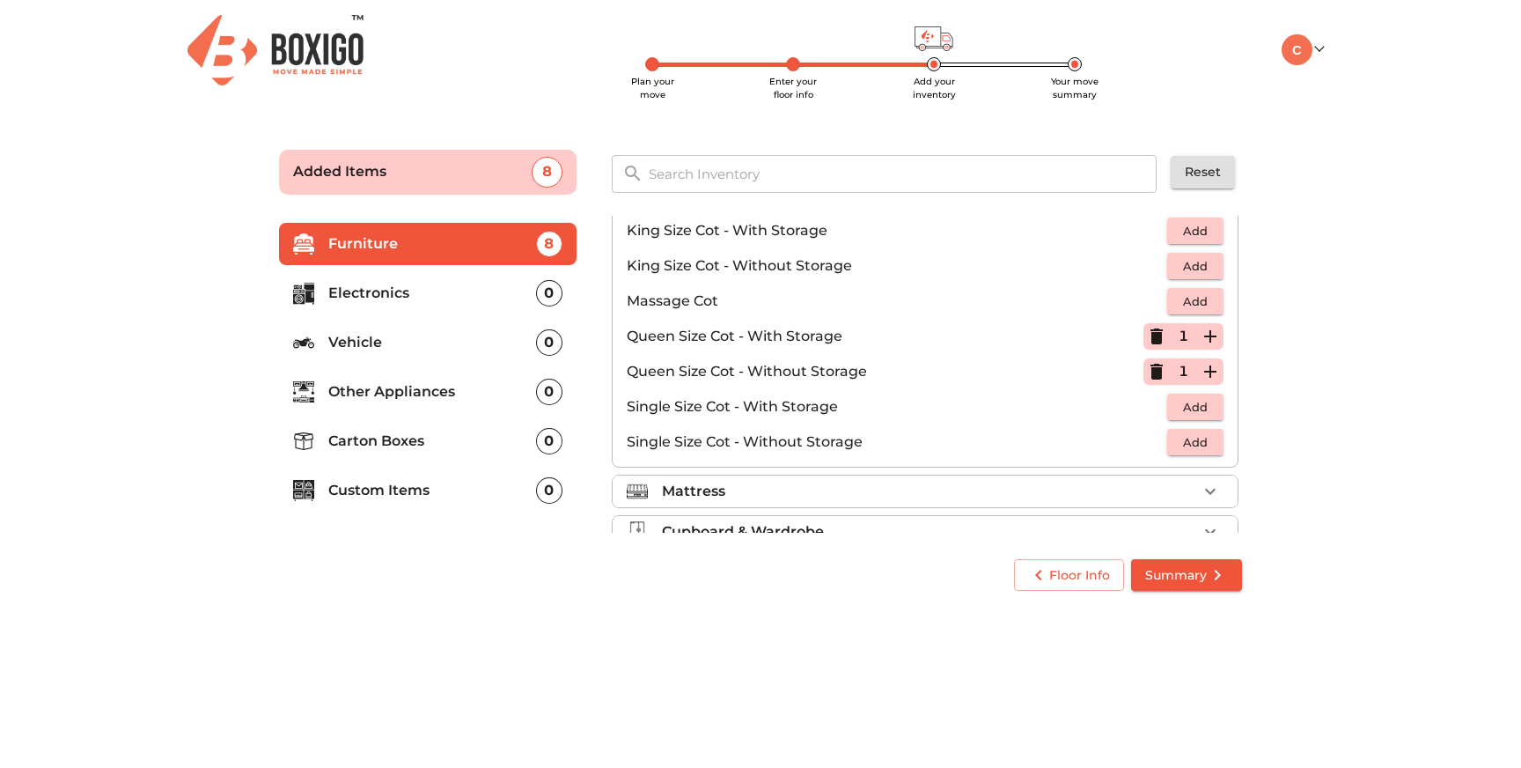
click at [851, 493] on div "Mattress" at bounding box center [929, 491] width 535 height 21
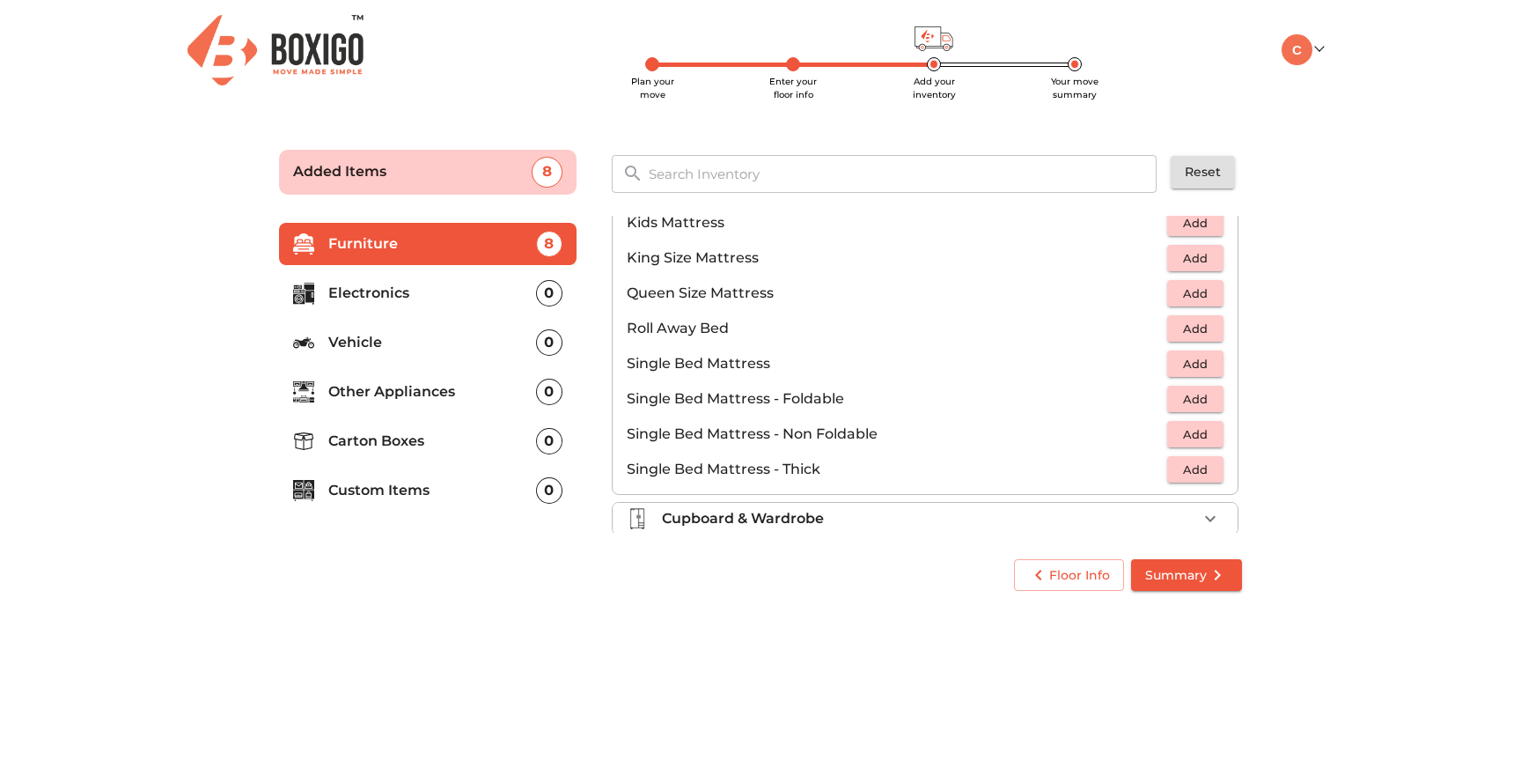
scroll to position [298, 0]
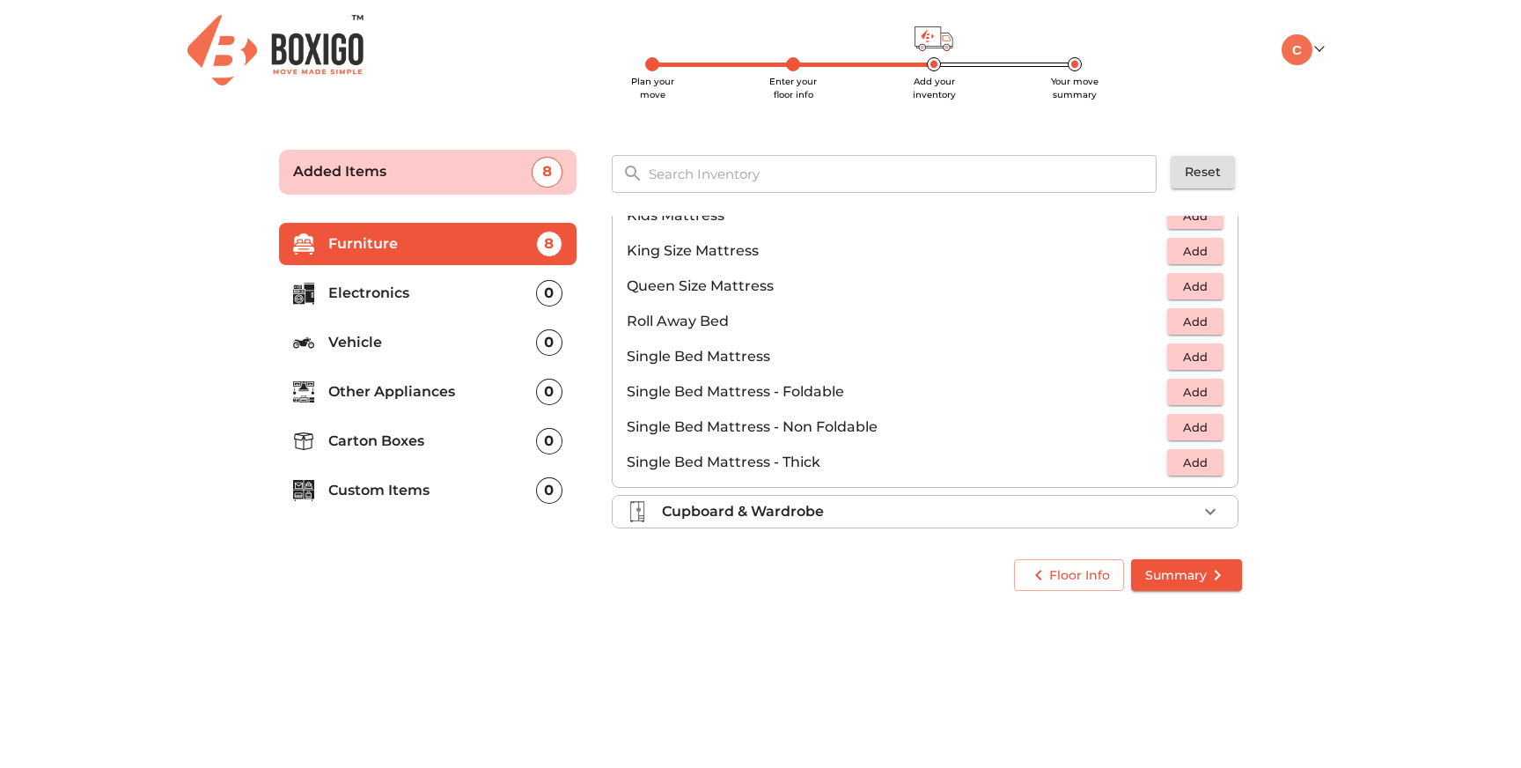
click at [1219, 421] on button "Add" at bounding box center [1195, 427] width 56 height 27
click at [1219, 421] on icon "button" at bounding box center [1210, 426] width 21 height 21
click at [1189, 274] on button "Add" at bounding box center [1195, 286] width 56 height 27
click at [1215, 288] on icon "button" at bounding box center [1210, 286] width 21 height 21
click at [1167, 431] on button "button" at bounding box center [1157, 427] width 26 height 26
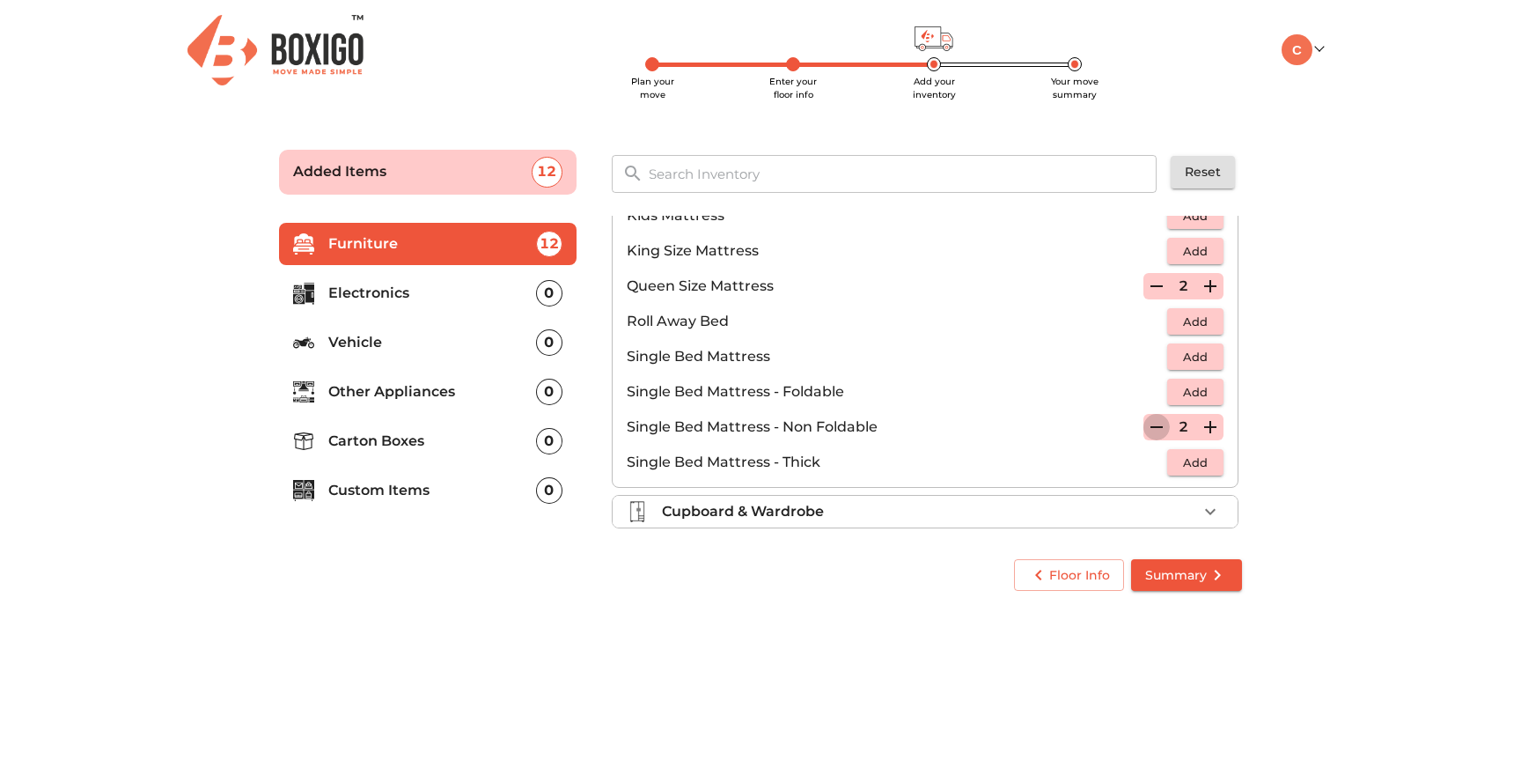
click at [1167, 431] on button "button" at bounding box center [1157, 427] width 26 height 26
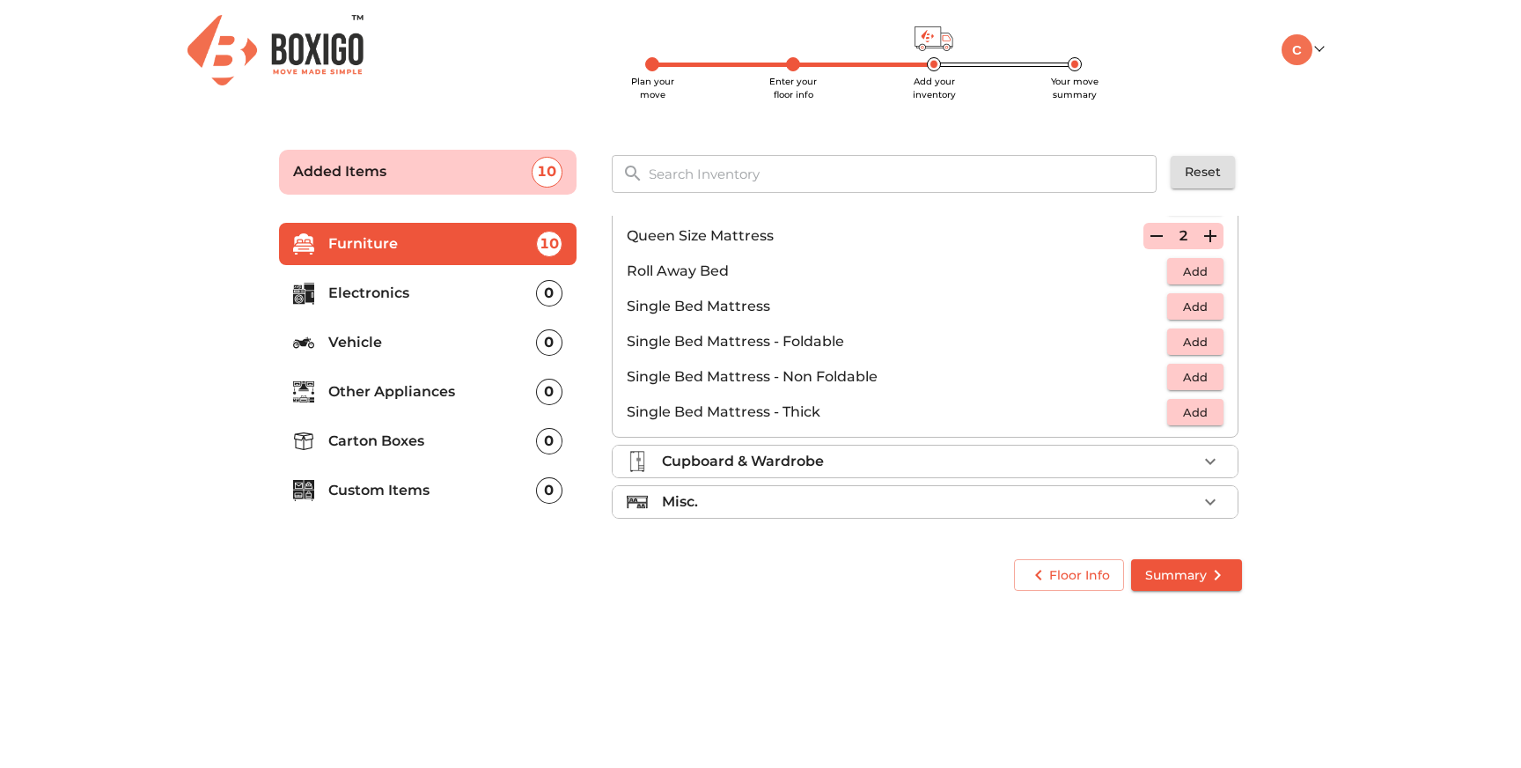
click at [1005, 446] on li "Cupboard & Wardrobe" at bounding box center [925, 462] width 625 height 32
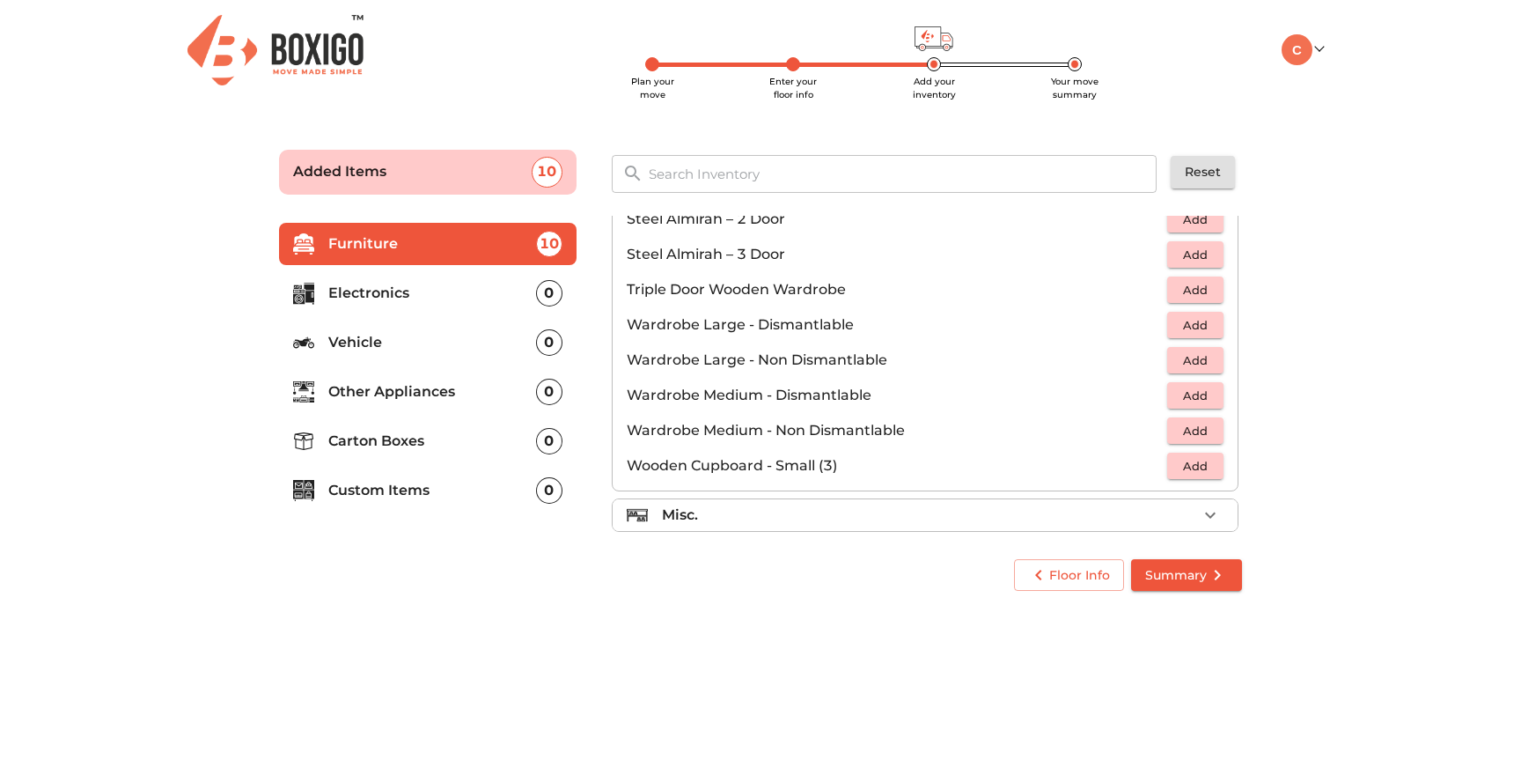
scroll to position [594, 0]
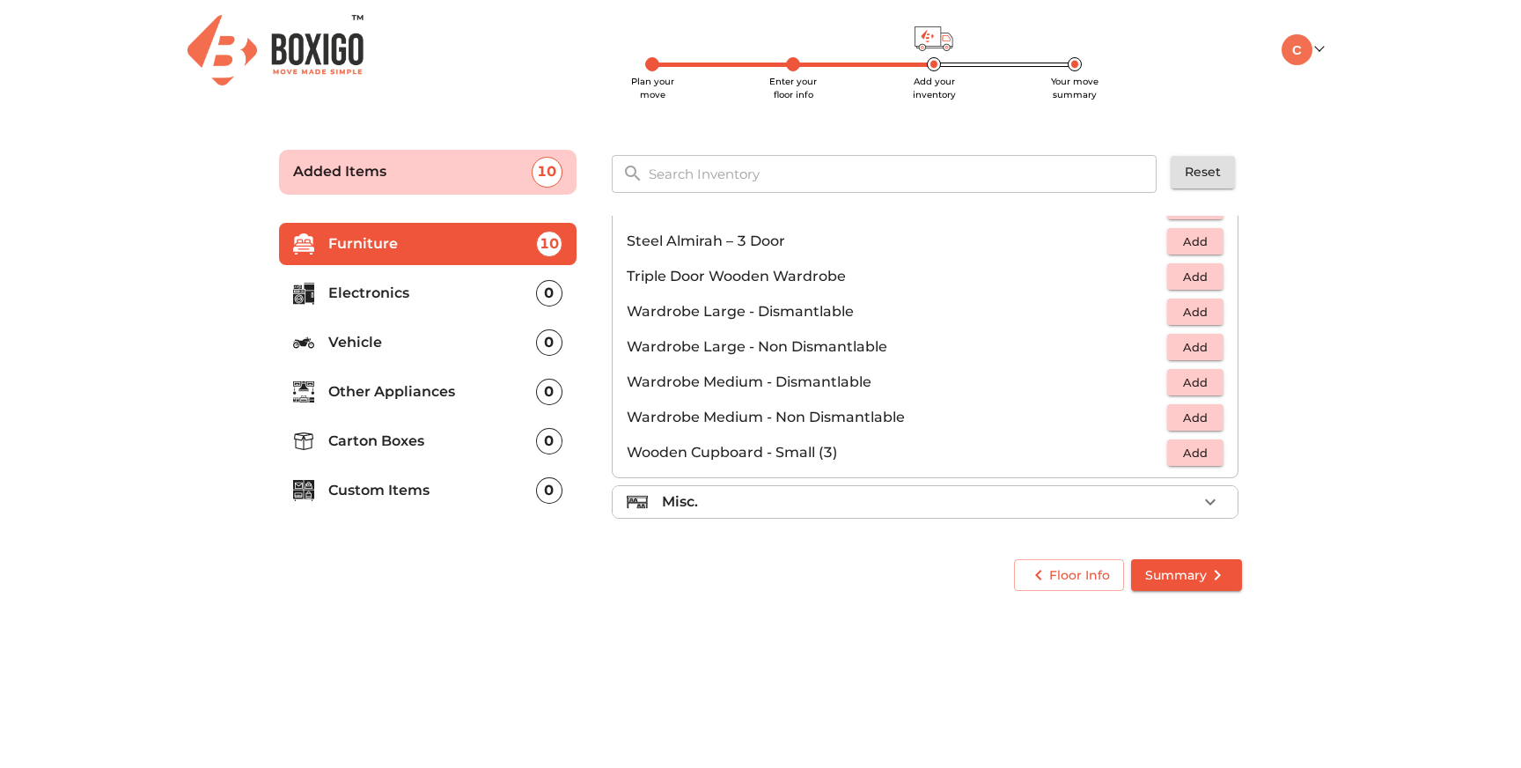
click at [697, 505] on p "Misc." at bounding box center [680, 501] width 36 height 21
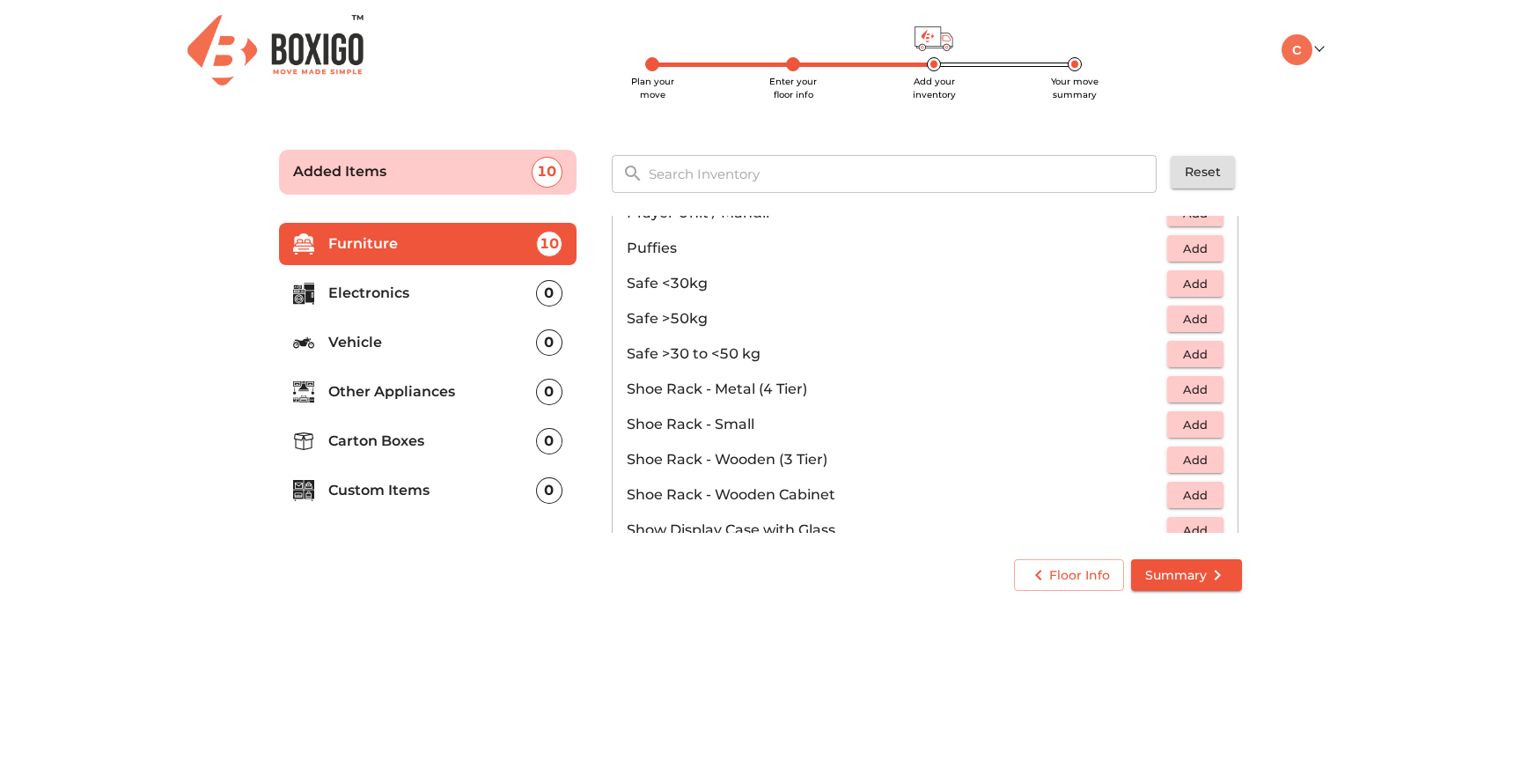
scroll to position [946, 0]
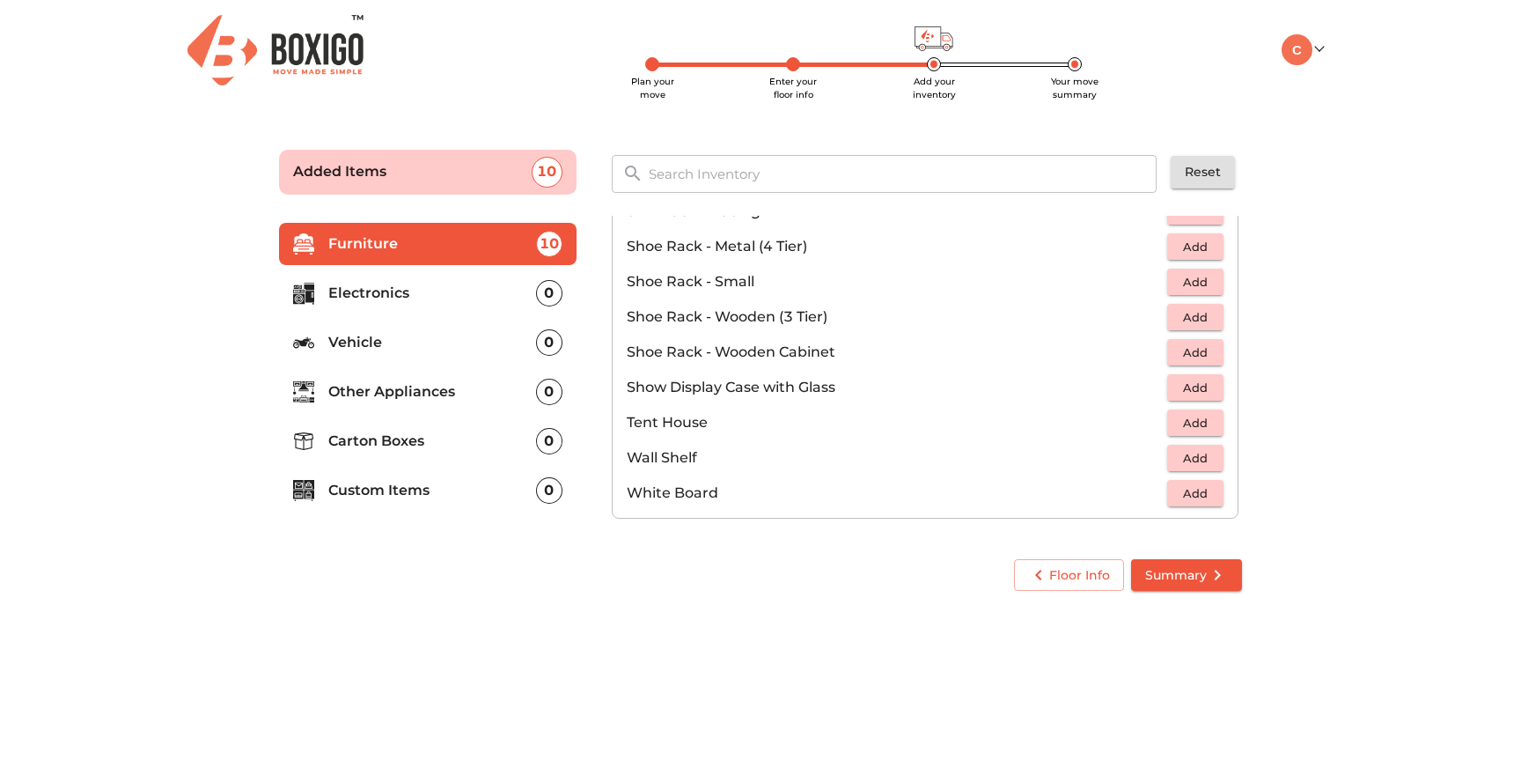
click at [1182, 572] on span "Summary" at bounding box center [1186, 575] width 83 height 22
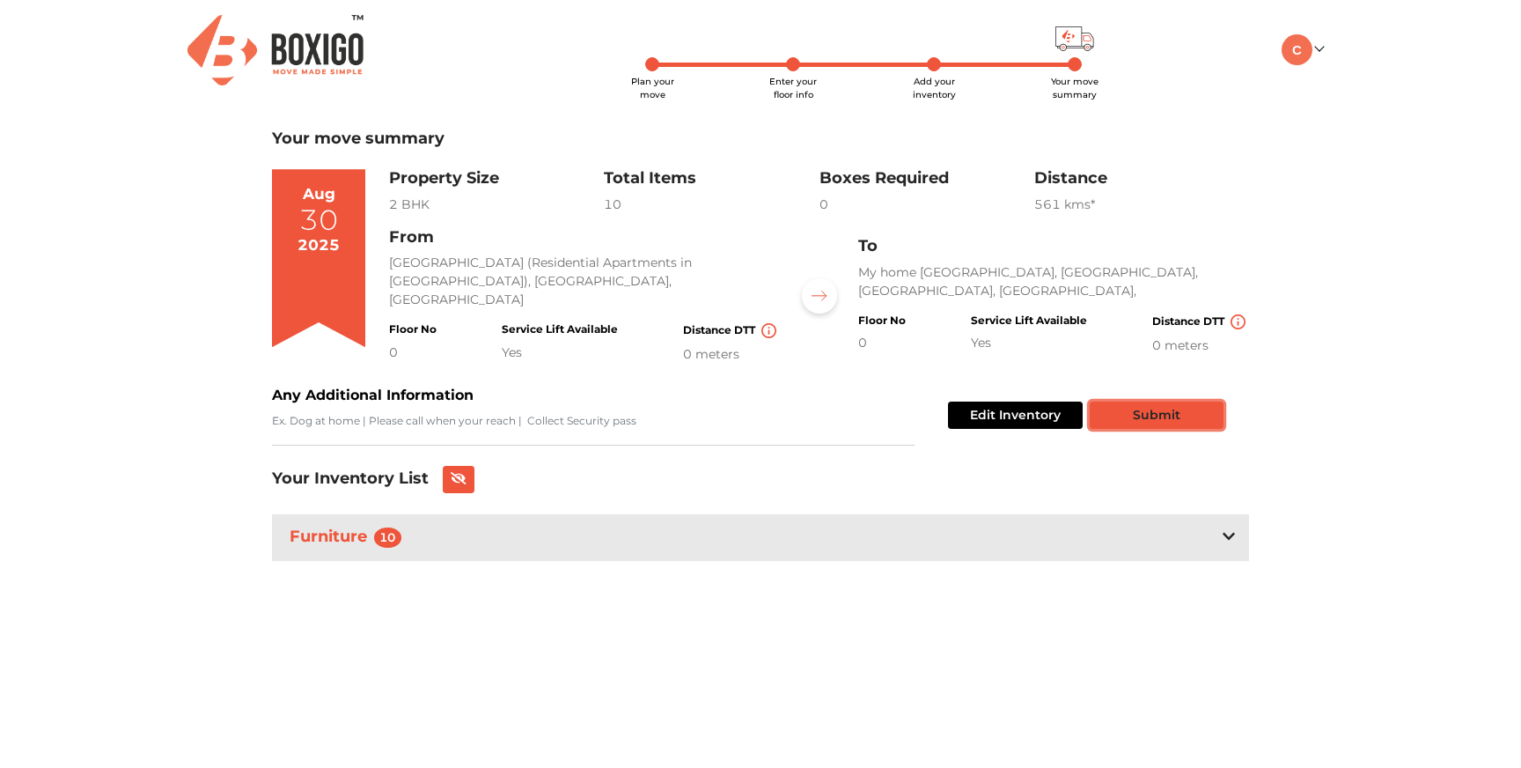
click at [1159, 416] on button "Submit" at bounding box center [1157, 414] width 134 height 27
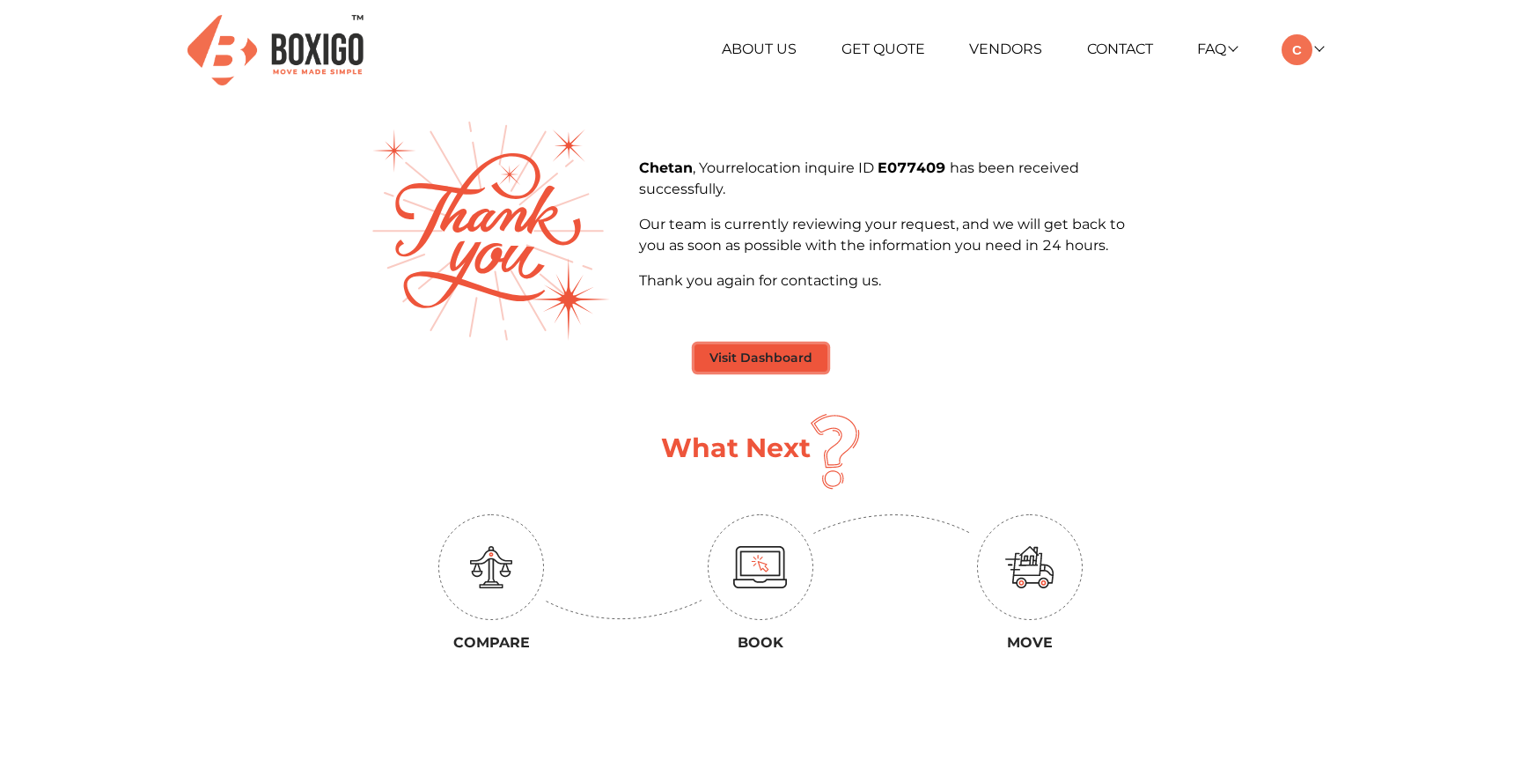
click at [748, 365] on button "Visit Dashboard" at bounding box center [761, 357] width 133 height 27
